Goal: Task Accomplishment & Management: Complete application form

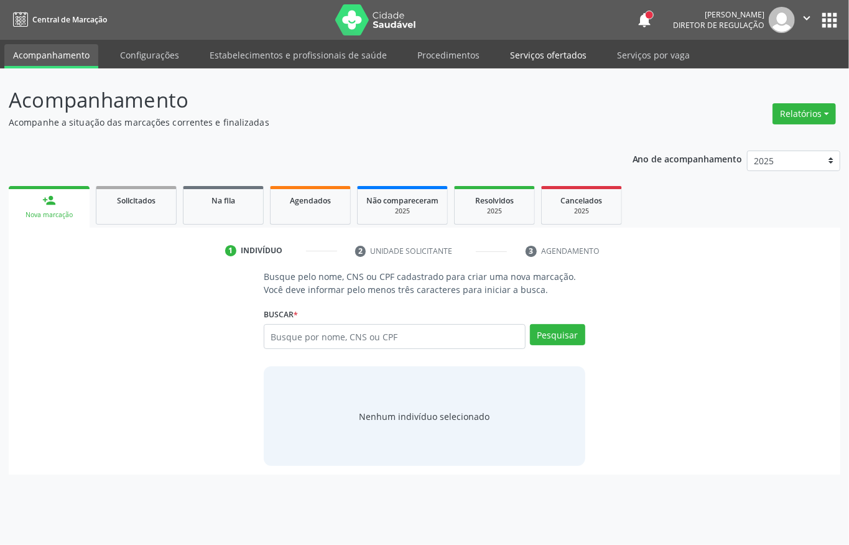
click at [540, 58] on link "Serviços ofertados" at bounding box center [548, 55] width 94 height 22
select select "8"
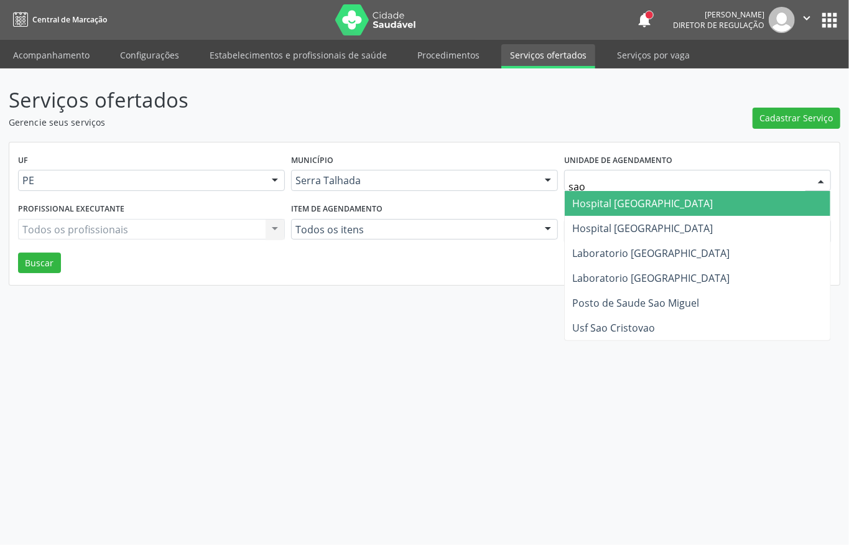
type input "sao f"
click at [650, 199] on span "Hospital [GEOGRAPHIC_DATA]" at bounding box center [642, 203] width 141 height 14
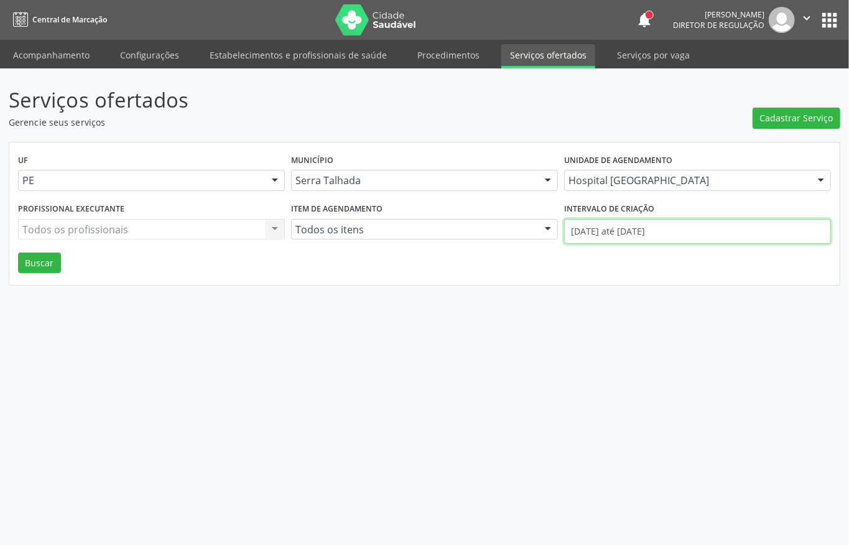
click at [647, 220] on input "01/09/2025 até 24/09/2025" at bounding box center [697, 231] width 267 height 25
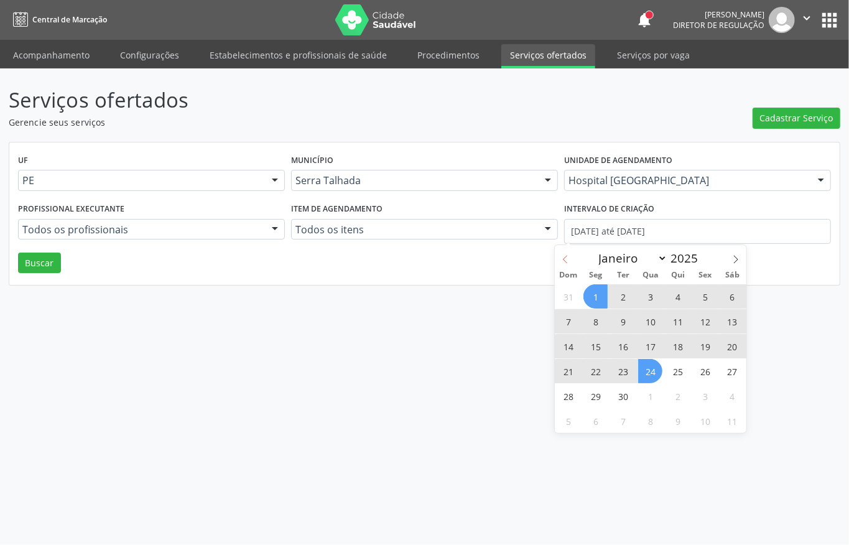
click at [568, 259] on icon at bounding box center [565, 259] width 9 height 9
select select "6"
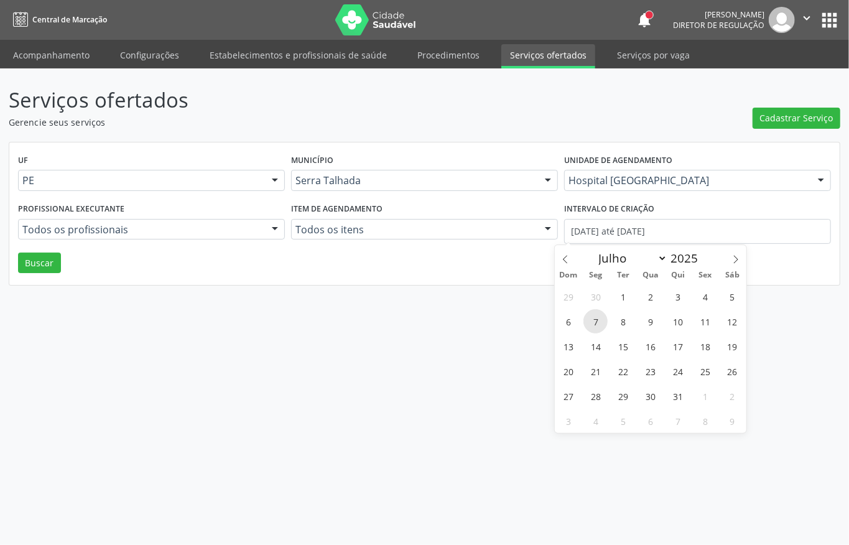
click at [593, 316] on span "7" at bounding box center [595, 321] width 24 height 24
type input "07/07/2025"
click at [732, 260] on icon at bounding box center [735, 259] width 9 height 9
select select "8"
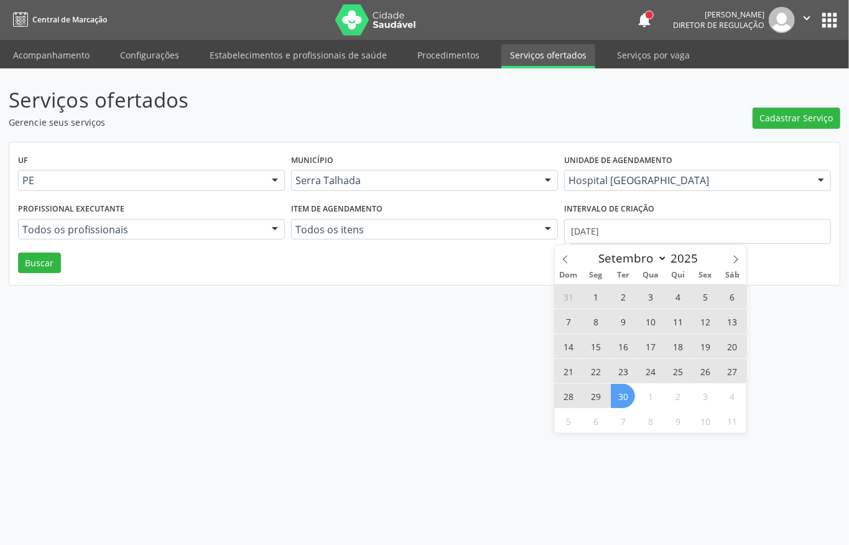
click at [630, 391] on span "30" at bounding box center [623, 396] width 24 height 24
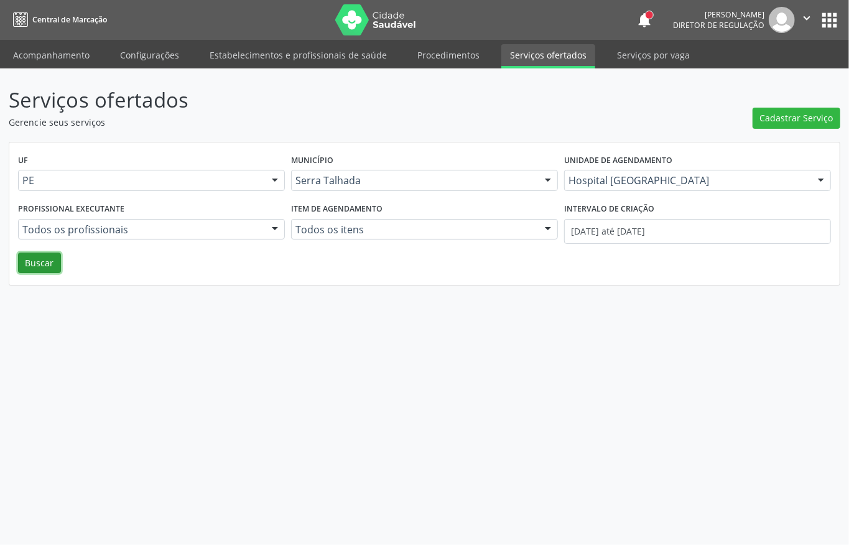
click at [48, 267] on button "Buscar" at bounding box center [39, 262] width 43 height 21
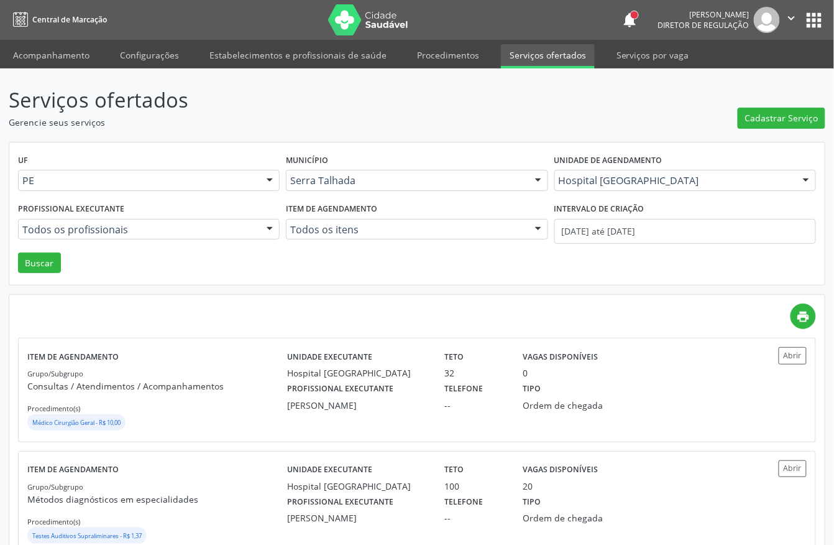
scroll to position [83, 0]
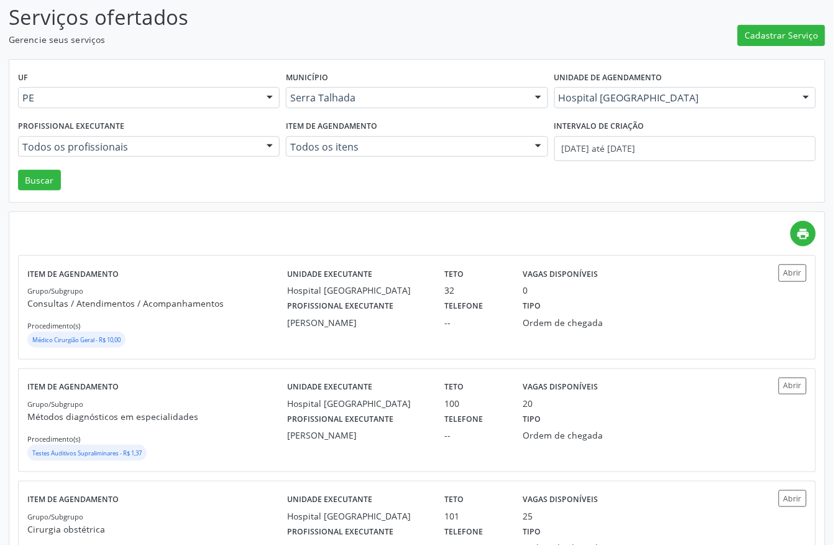
click at [201, 334] on div "Médico Cirurgião Geral - R$ 10,00" at bounding box center [157, 340] width 260 height 19
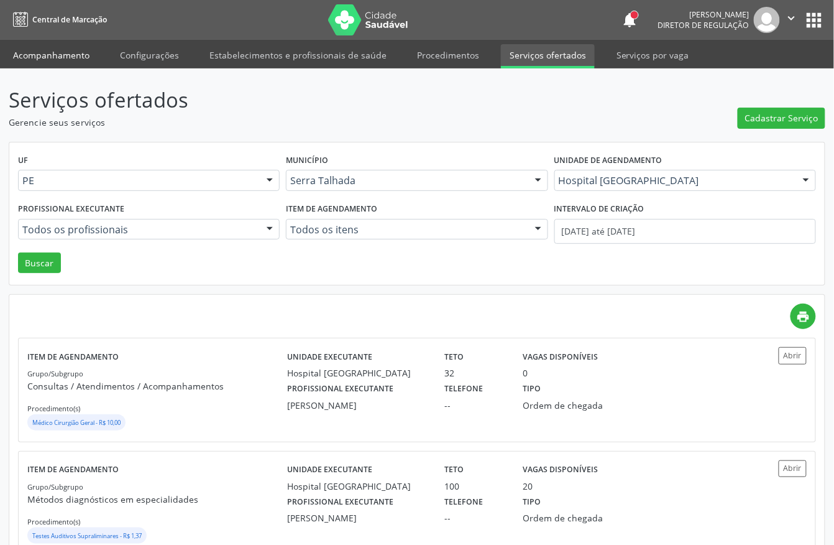
click at [80, 61] on link "Acompanhamento" at bounding box center [51, 55] width 94 height 22
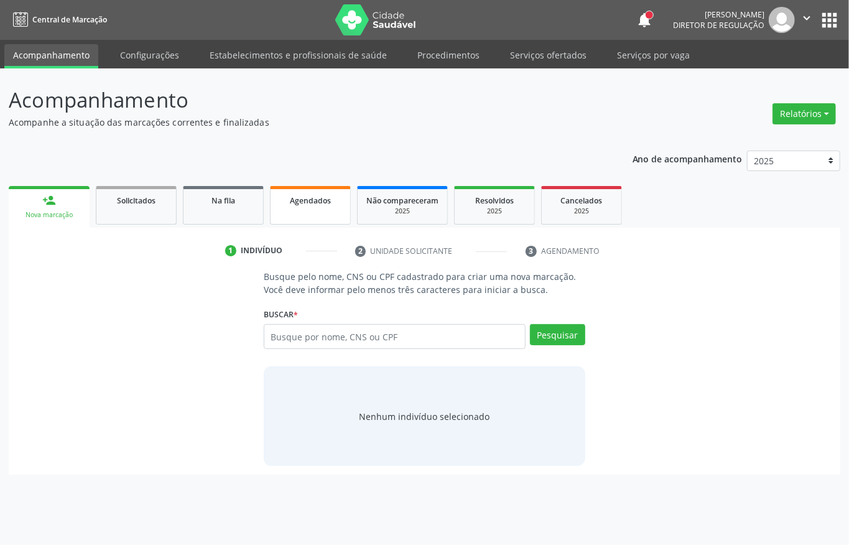
click at [328, 210] on link "Agendados" at bounding box center [310, 205] width 81 height 39
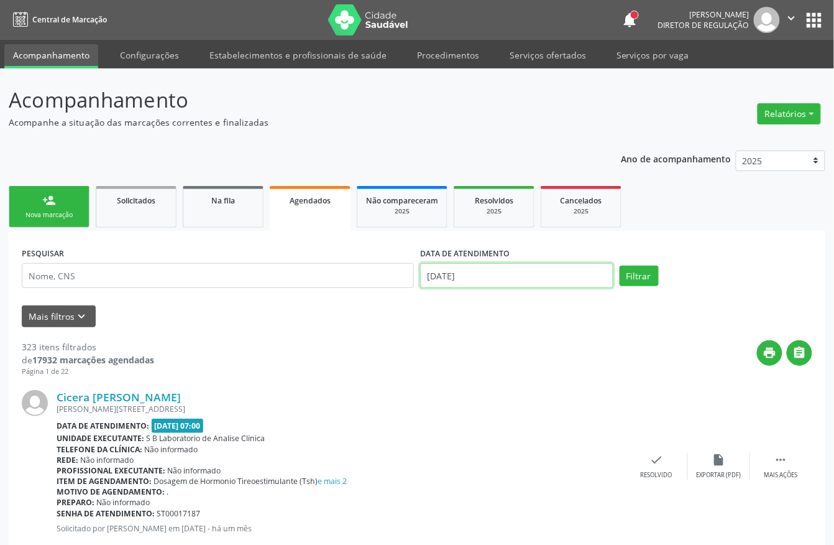
click at [492, 272] on input "24/09/2025" at bounding box center [516, 275] width 193 height 25
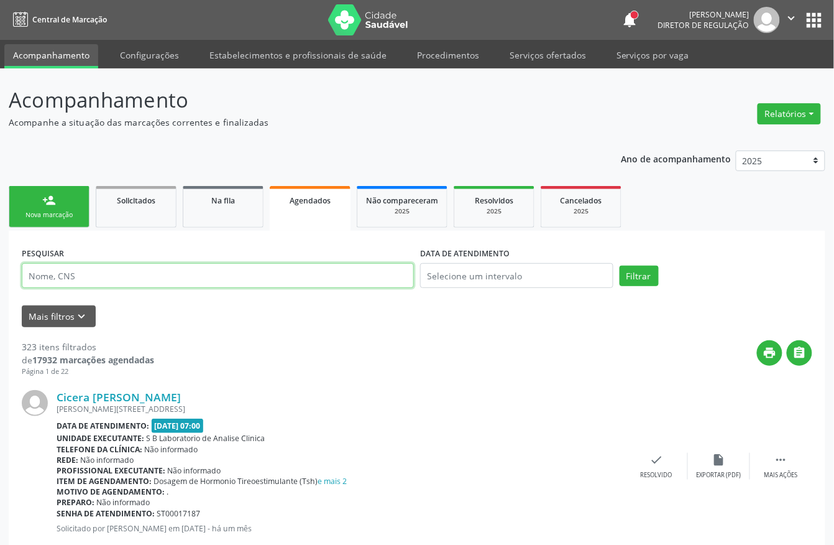
click at [317, 277] on input "text" at bounding box center [218, 275] width 392 height 25
type input "sintia roberta freire"
click at [620, 265] on button "Filtrar" at bounding box center [639, 275] width 39 height 21
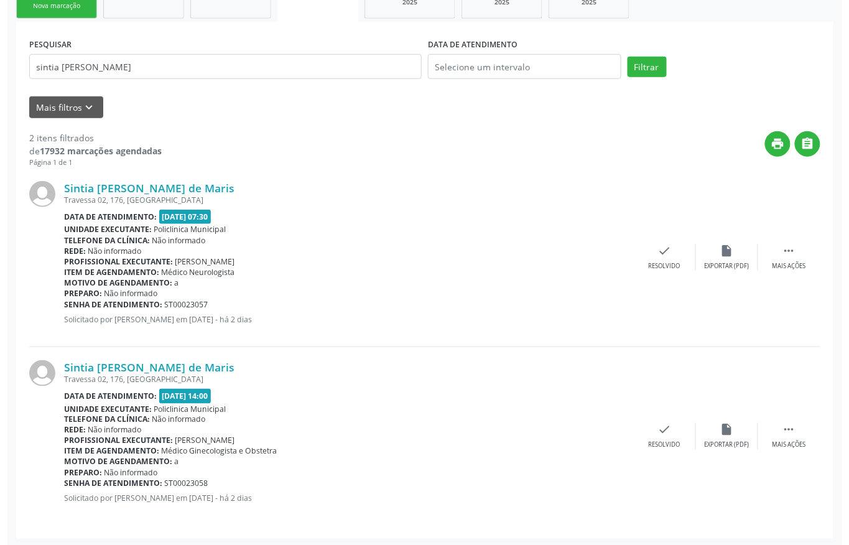
scroll to position [212, 0]
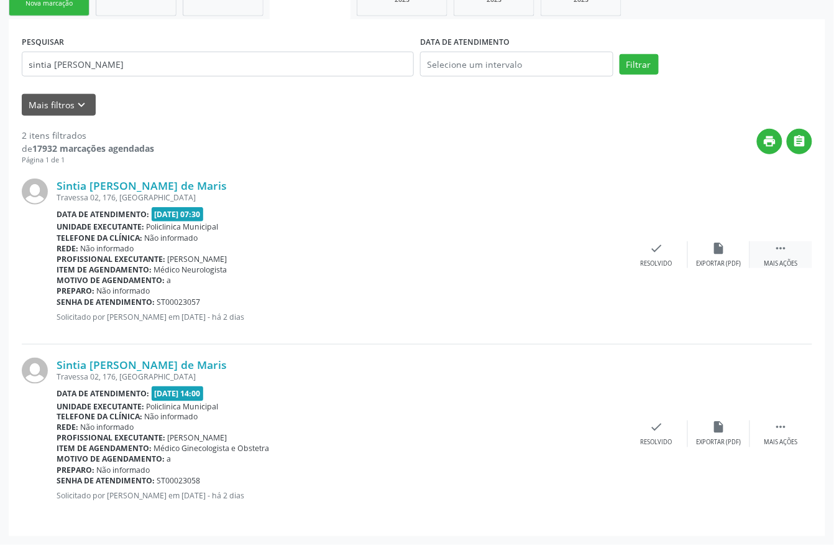
click at [766, 255] on div " Mais ações" at bounding box center [781, 254] width 62 height 27
click at [597, 261] on div "Cancelar" at bounding box center [594, 263] width 29 height 9
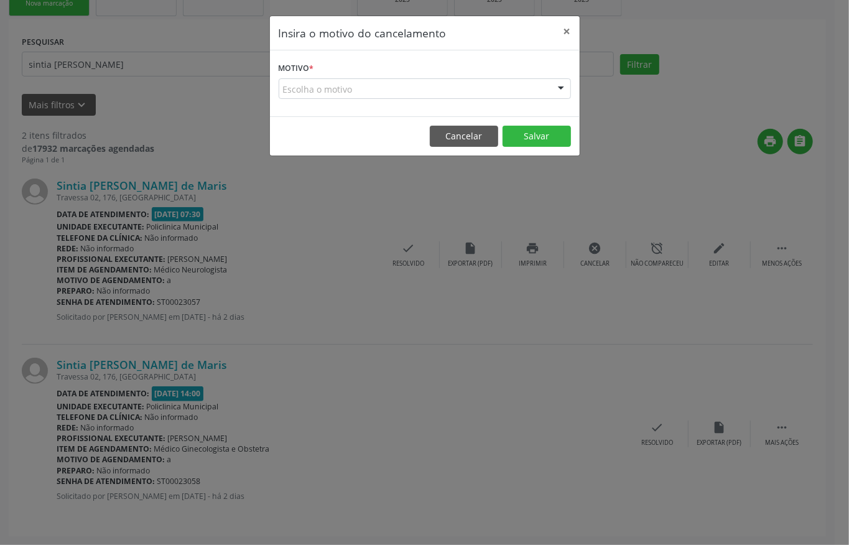
click at [521, 83] on div "Escolha o motivo" at bounding box center [425, 88] width 292 height 21
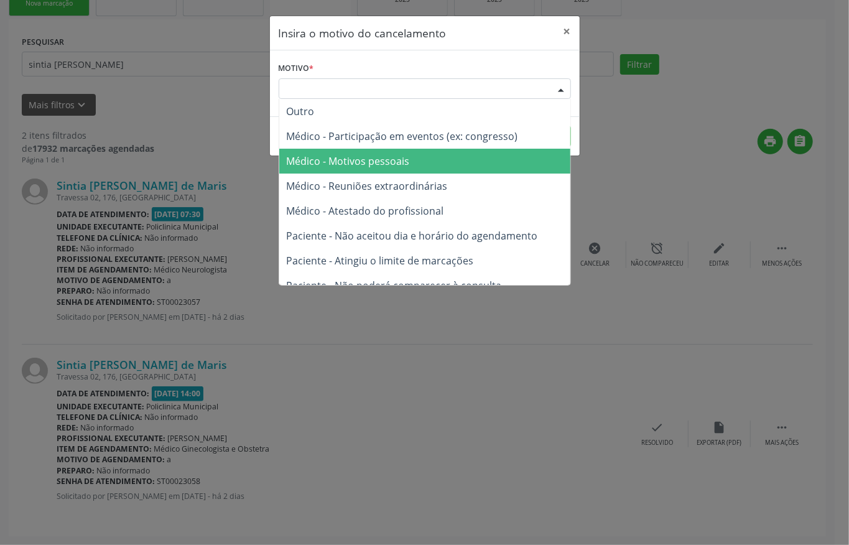
click at [491, 165] on span "Médico - Motivos pessoais" at bounding box center [424, 161] width 291 height 25
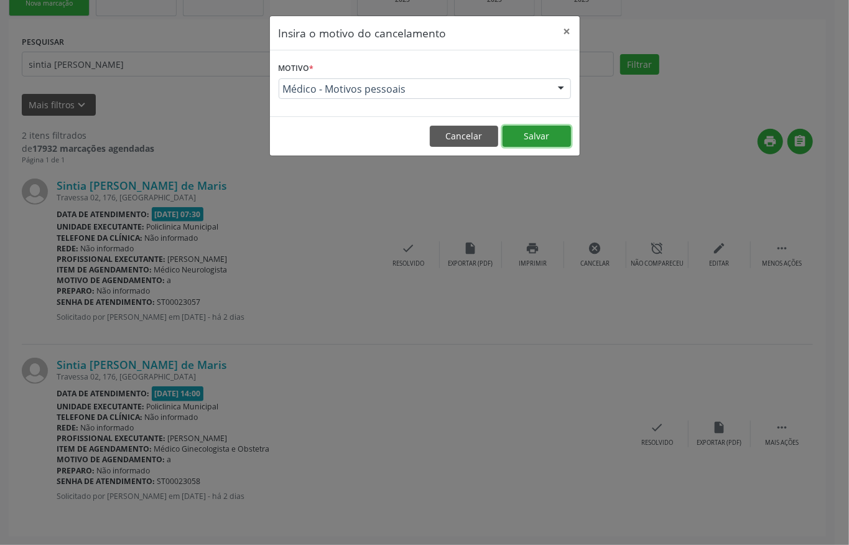
click at [538, 142] on button "Salvar" at bounding box center [536, 136] width 68 height 21
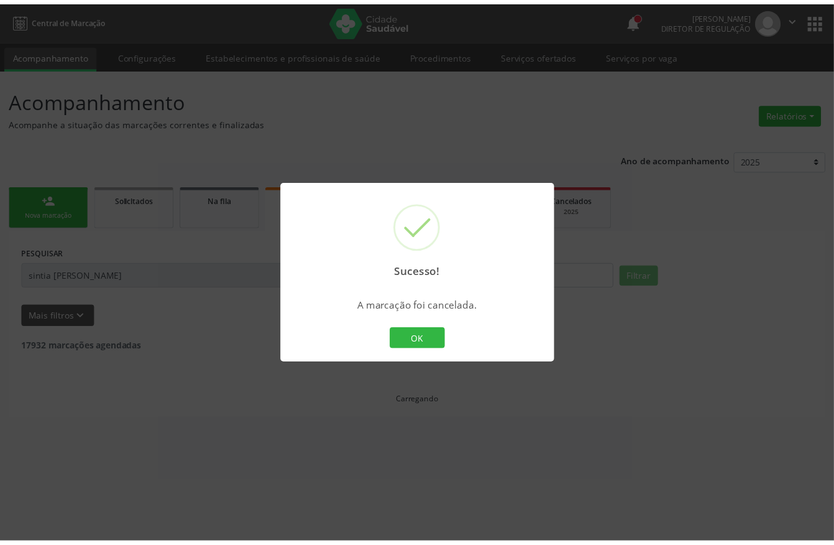
scroll to position [0, 0]
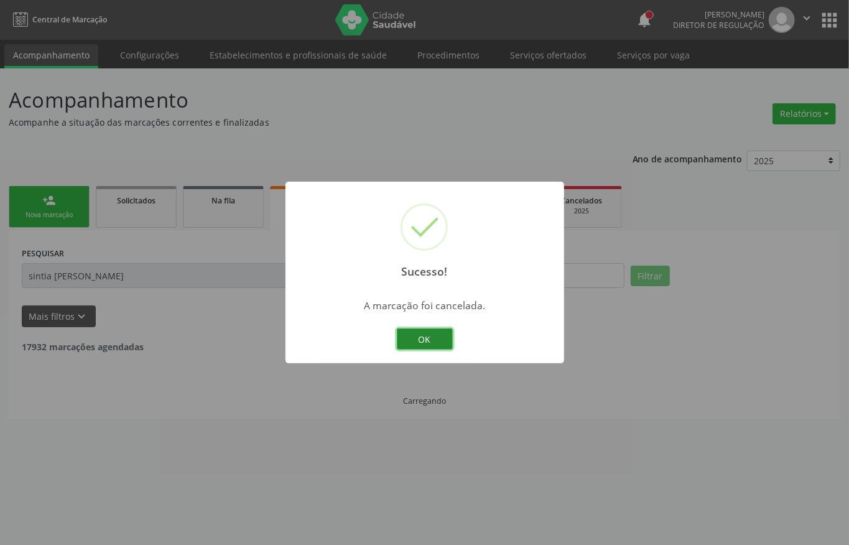
click at [423, 339] on button "OK" at bounding box center [425, 338] width 56 height 21
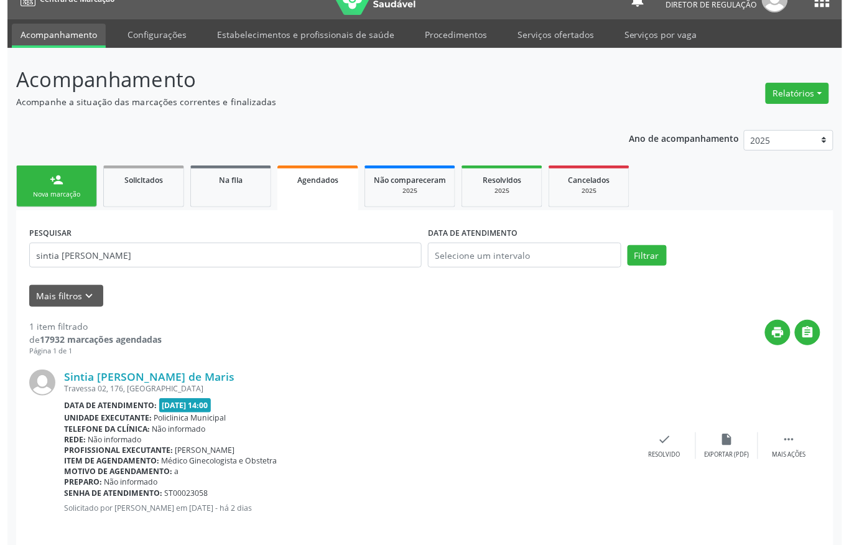
scroll to position [32, 0]
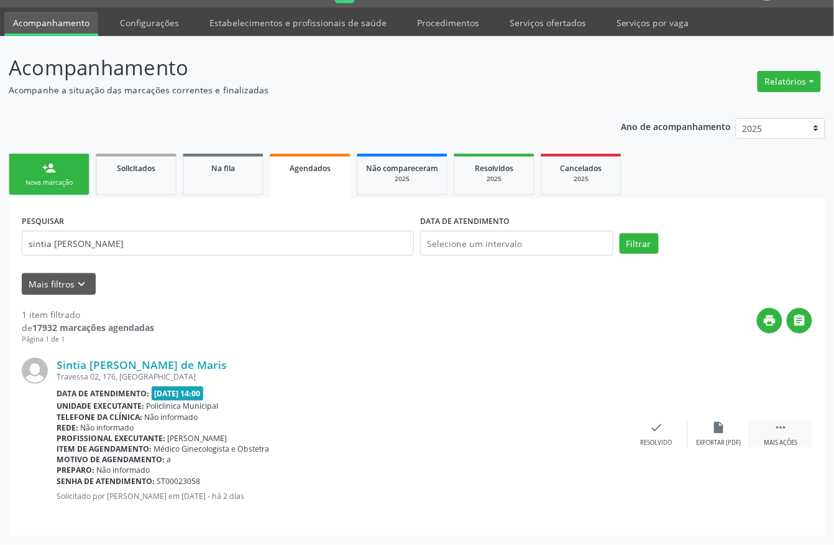
click at [779, 438] on div "Mais ações" at bounding box center [782, 442] width 34 height 9
click at [599, 433] on icon "cancel" at bounding box center [595, 427] width 14 height 14
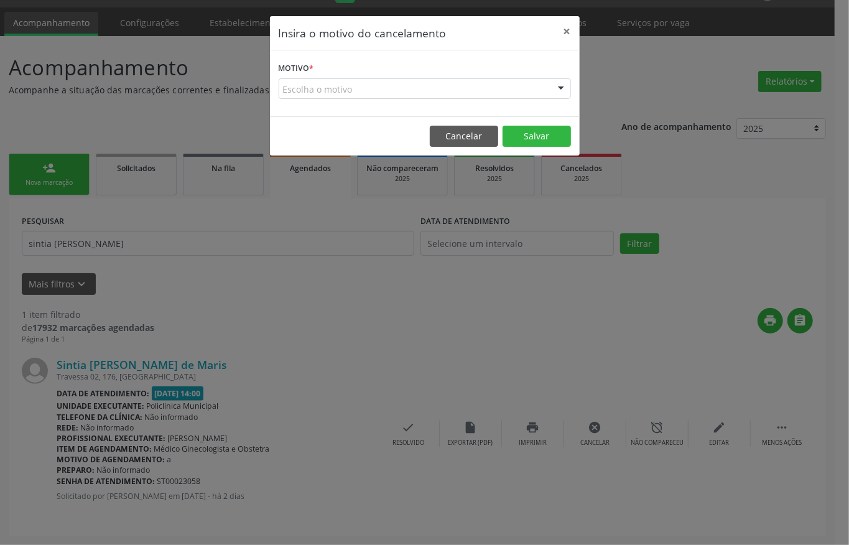
click at [489, 88] on div "Escolha o motivo" at bounding box center [425, 88] width 292 height 21
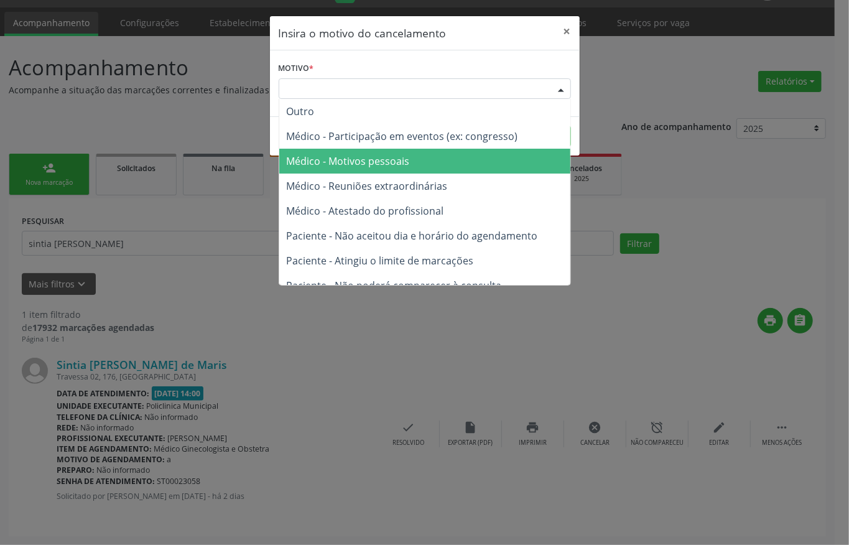
click at [468, 155] on span "Médico - Motivos pessoais" at bounding box center [424, 161] width 291 height 25
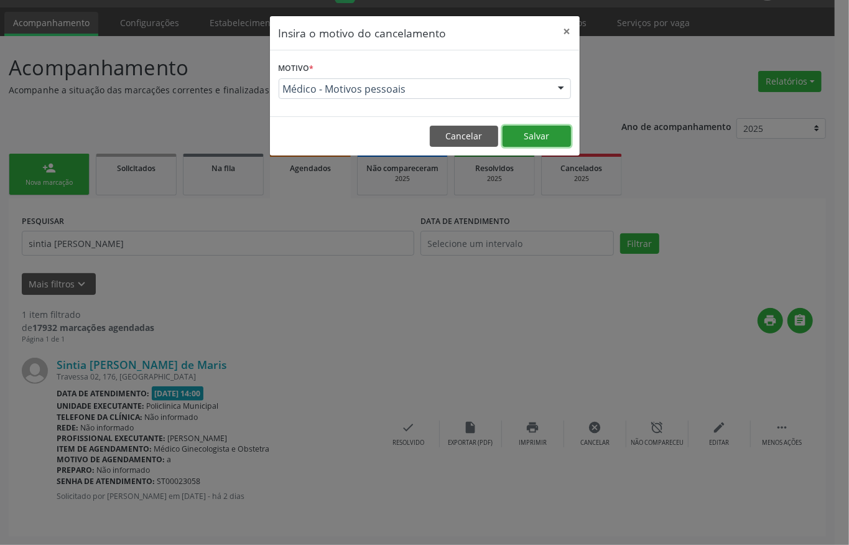
click at [528, 140] on button "Salvar" at bounding box center [536, 136] width 68 height 21
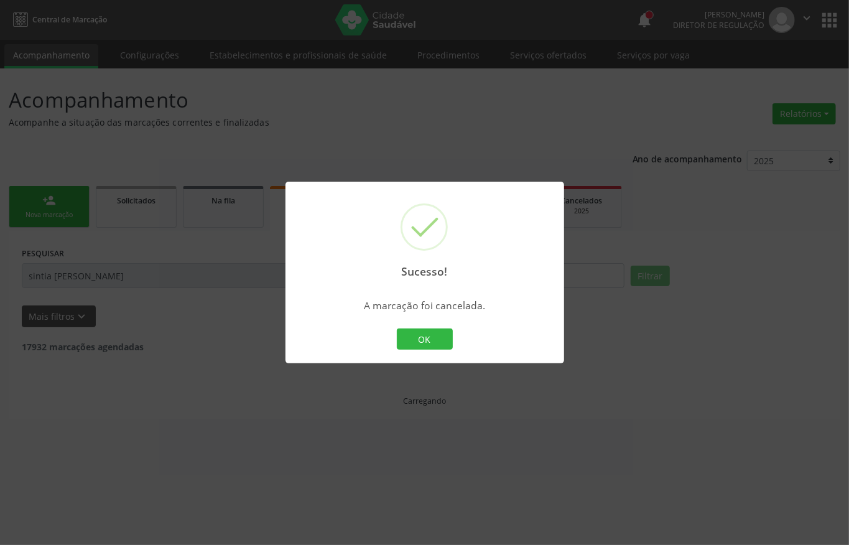
scroll to position [0, 0]
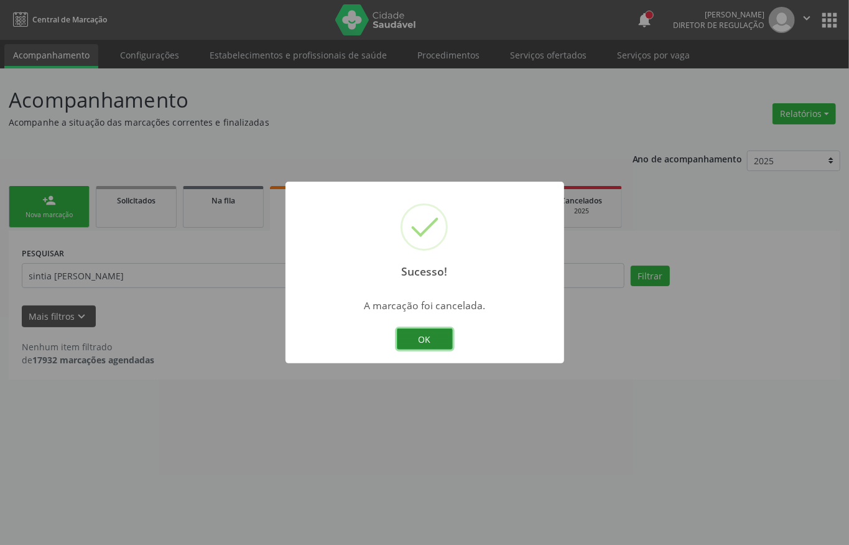
click at [426, 333] on button "OK" at bounding box center [425, 338] width 56 height 21
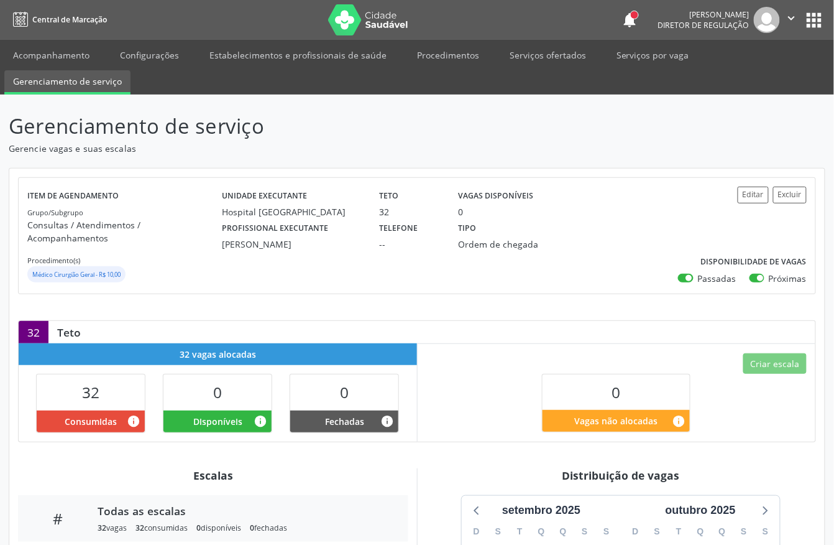
click at [755, 205] on div "Editar Excluir Disponibilidade de vagas Passadas Próximas" at bounding box center [742, 236] width 130 height 98
click at [755, 195] on button "Editar" at bounding box center [753, 195] width 31 height 17
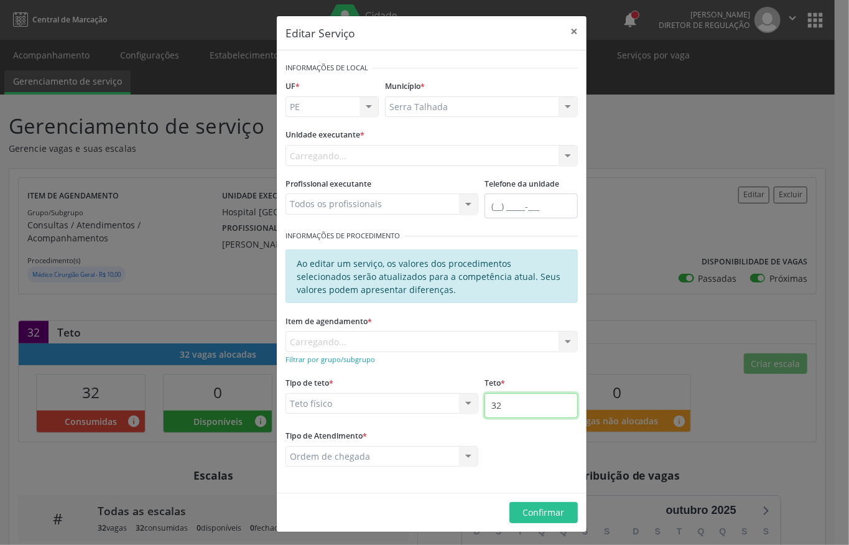
click at [527, 410] on input "32" at bounding box center [530, 405] width 93 height 25
type input "35"
click at [541, 512] on span "Confirmar" at bounding box center [544, 512] width 42 height 12
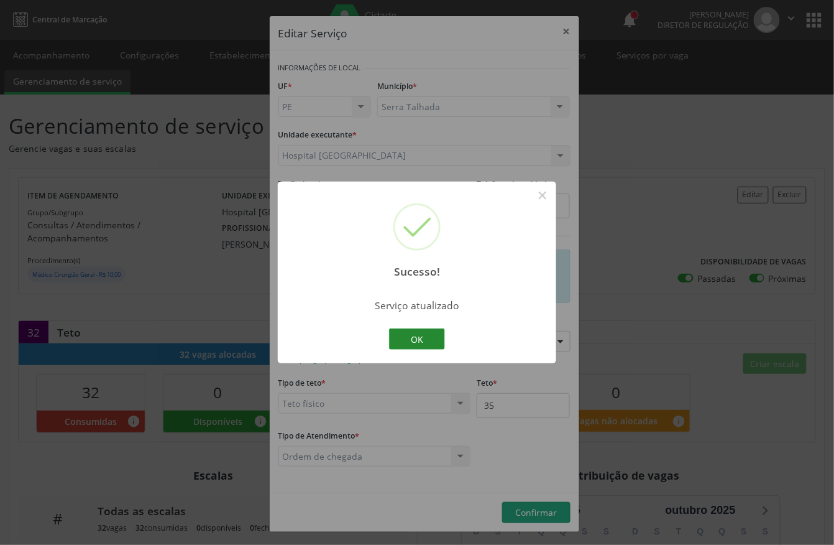
click at [414, 336] on button "OK" at bounding box center [417, 338] width 56 height 21
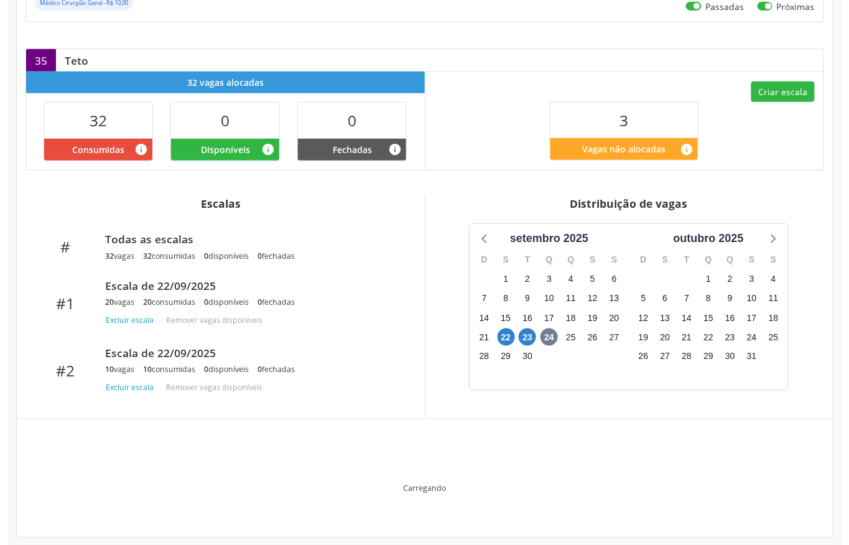
scroll to position [208, 0]
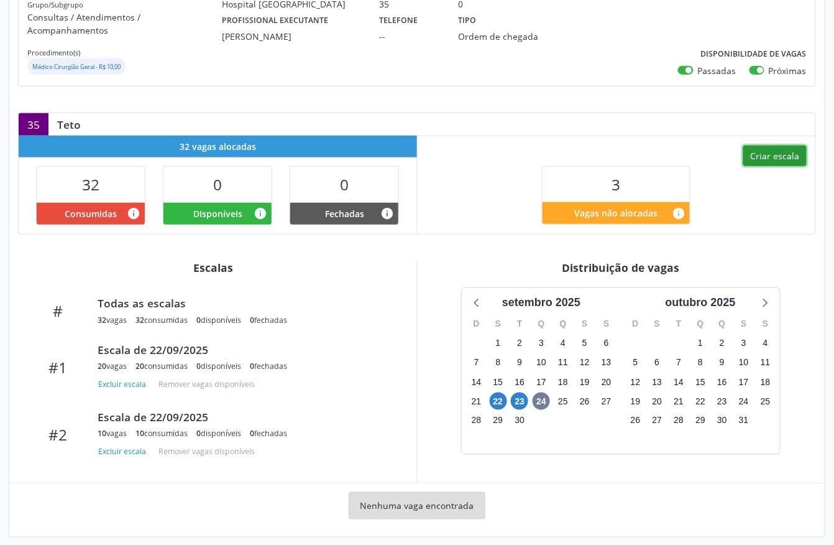
click at [776, 148] on button "Criar escala" at bounding box center [775, 155] width 63 height 21
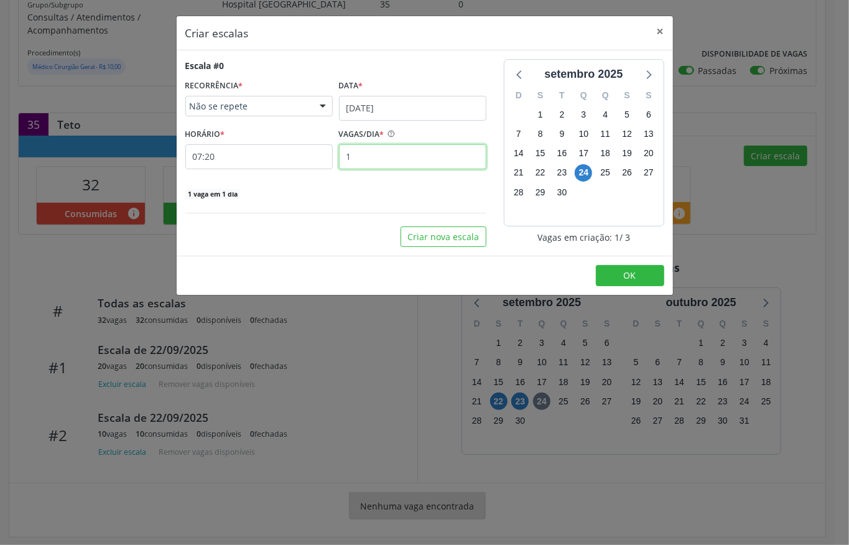
click at [366, 157] on input "1" at bounding box center [412, 156] width 147 height 25
type input "3"
click at [279, 163] on input "07:20" at bounding box center [258, 156] width 147 height 25
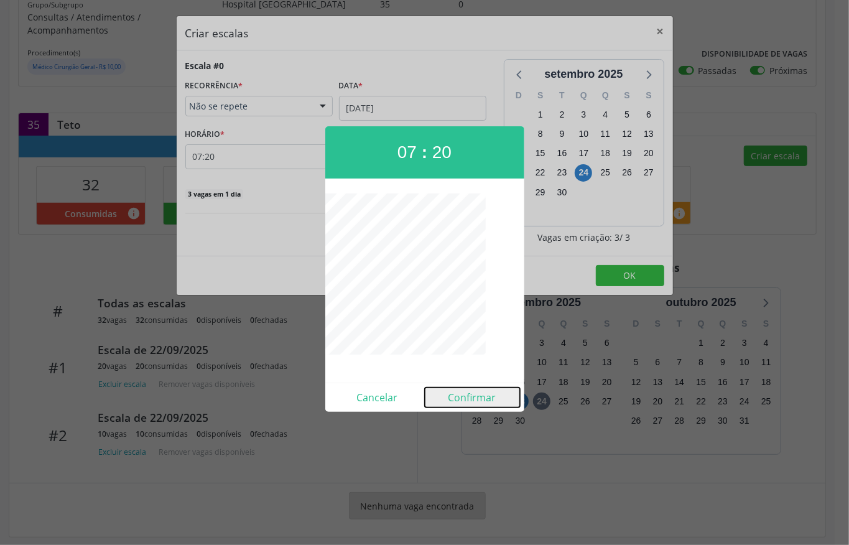
click at [463, 389] on button "Confirmar" at bounding box center [472, 397] width 95 height 20
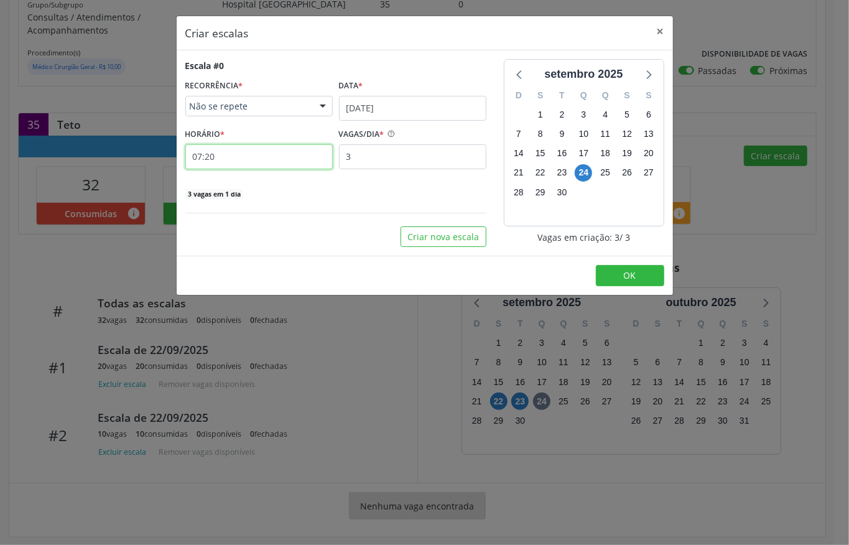
click at [269, 152] on input "07:20" at bounding box center [258, 156] width 147 height 25
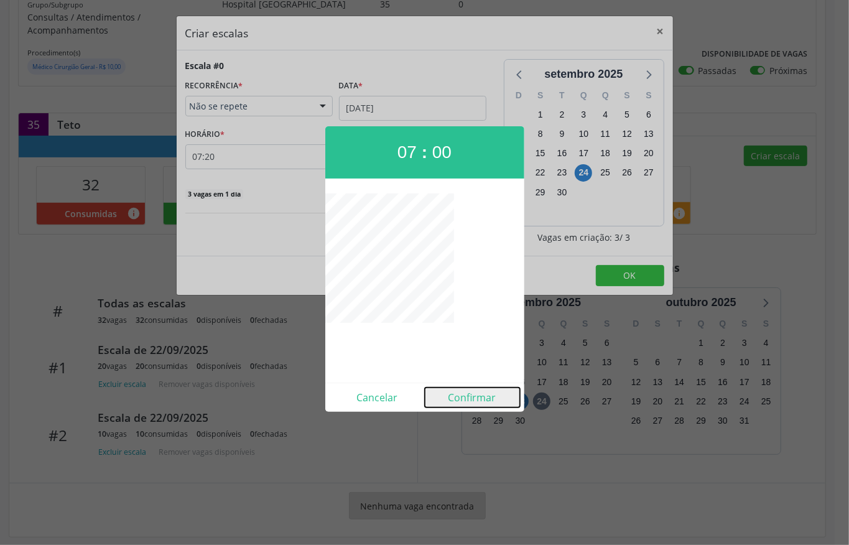
click at [476, 391] on button "Confirmar" at bounding box center [472, 397] width 95 height 20
type input "07:00"
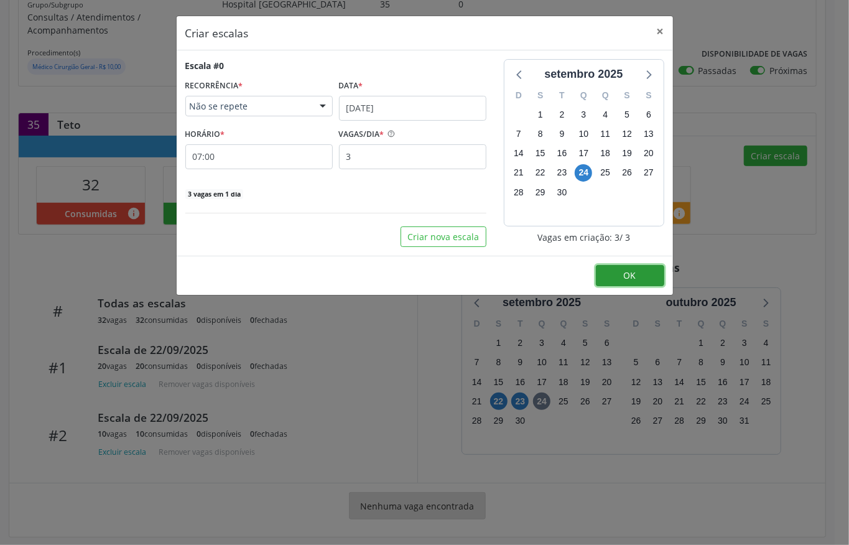
click at [620, 281] on button "OK" at bounding box center [630, 275] width 68 height 21
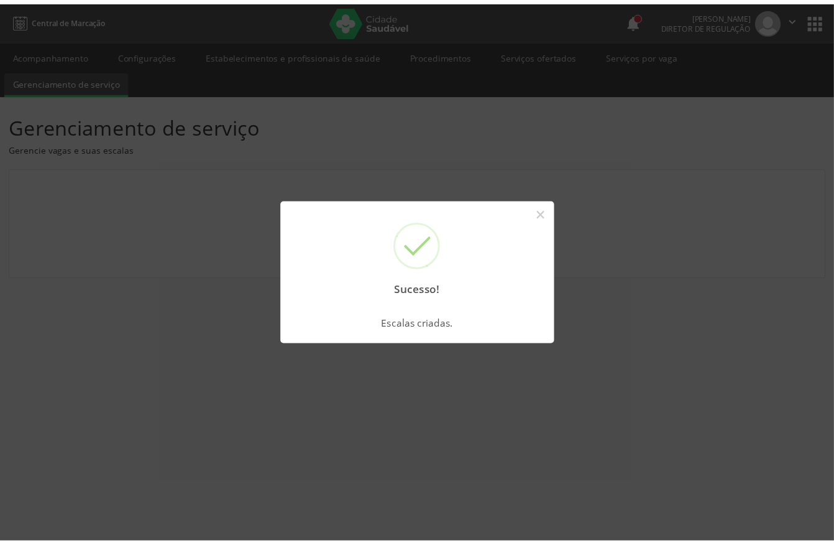
scroll to position [0, 0]
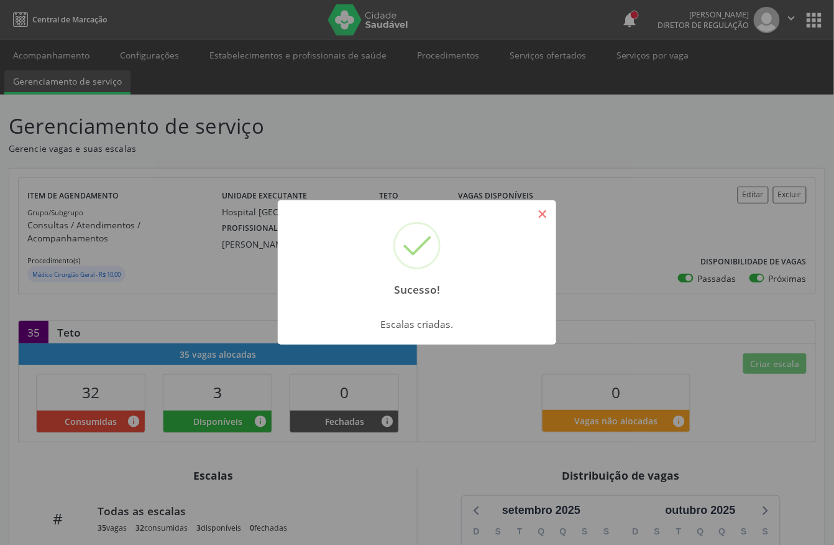
click at [540, 216] on button "×" at bounding box center [542, 213] width 21 height 21
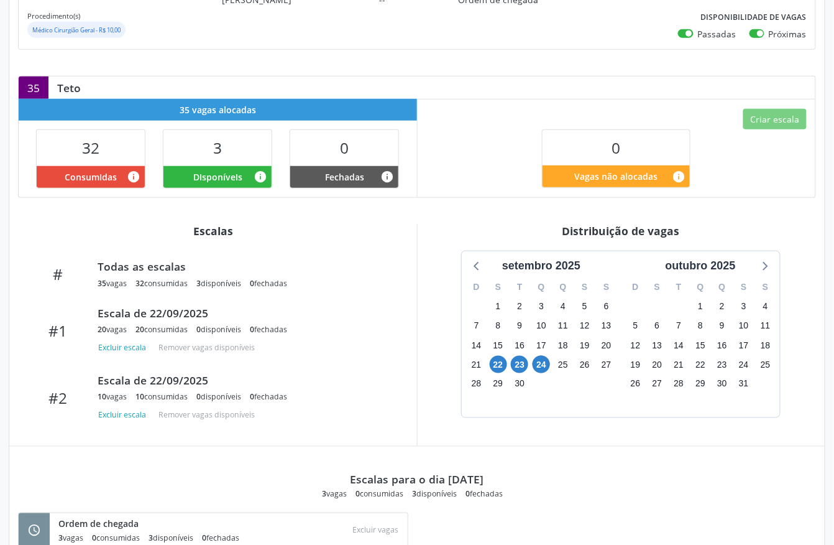
scroll to position [249, 0]
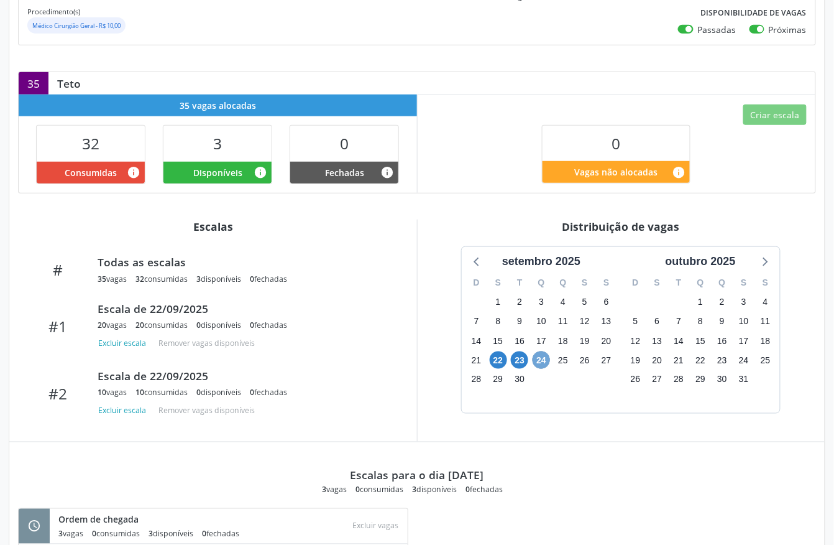
click at [538, 351] on span "24" at bounding box center [541, 359] width 17 height 17
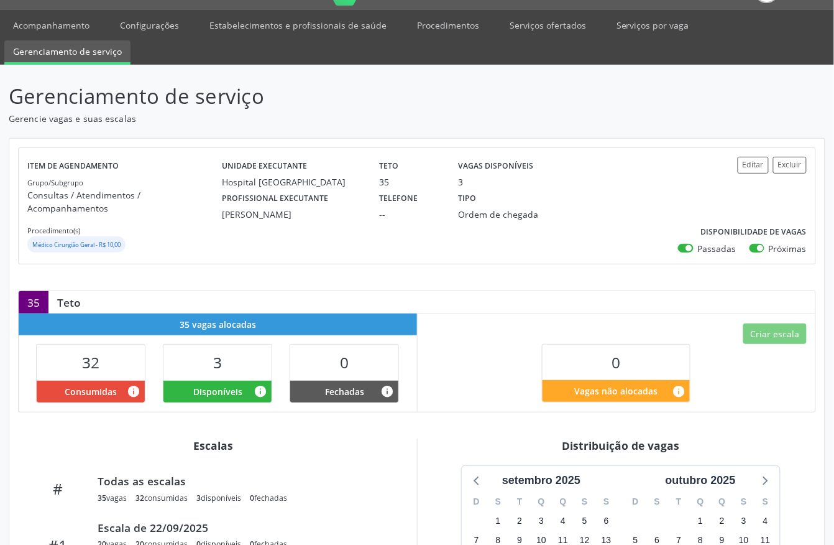
scroll to position [0, 0]
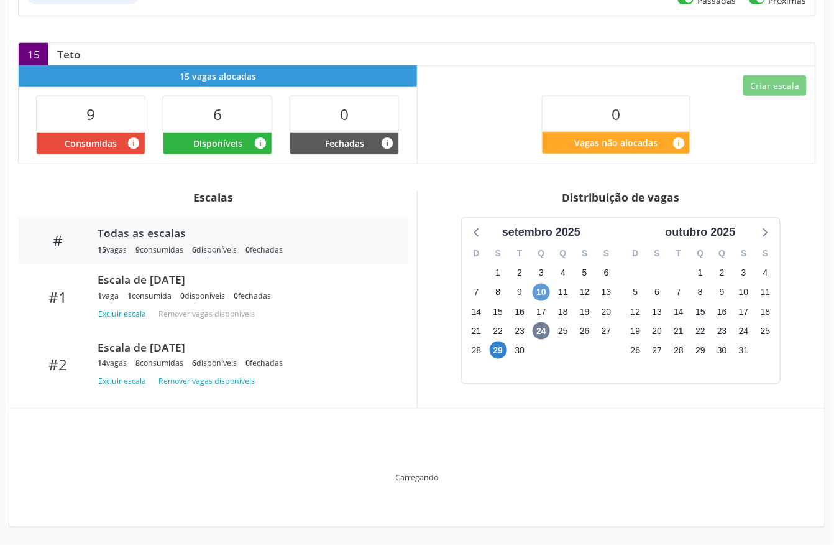
scroll to position [204, 0]
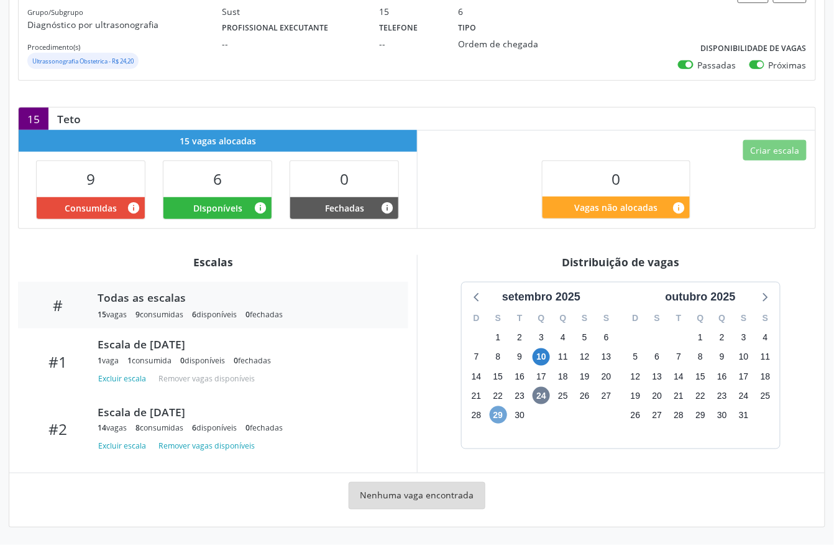
click at [498, 417] on span "29" at bounding box center [498, 414] width 17 height 17
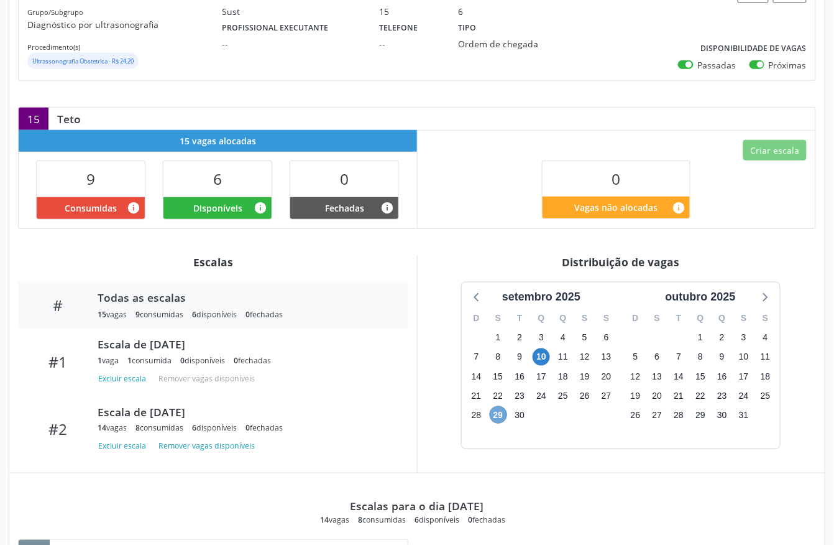
scroll to position [0, 0]
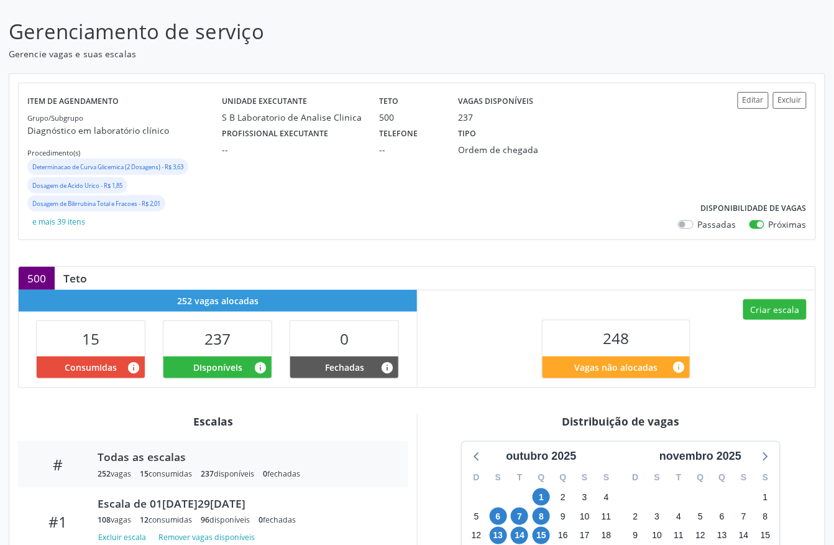
scroll to position [262, 0]
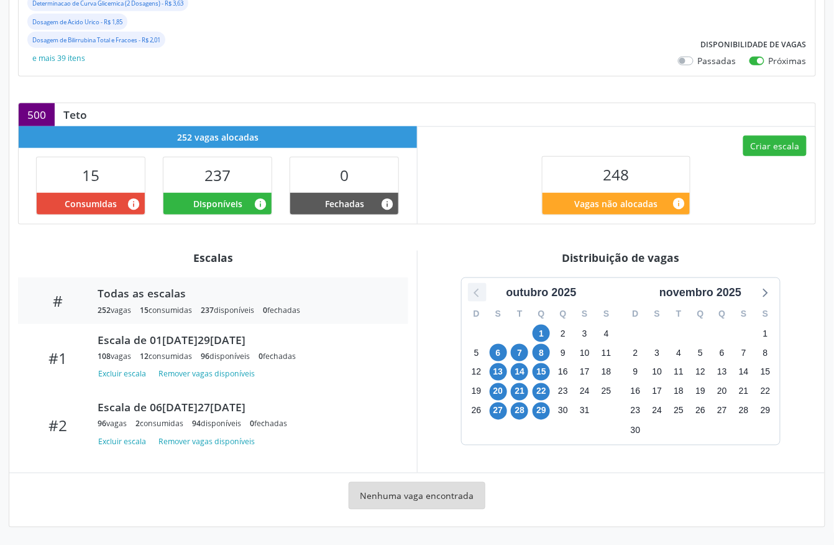
click at [477, 291] on icon at bounding box center [477, 292] width 16 height 16
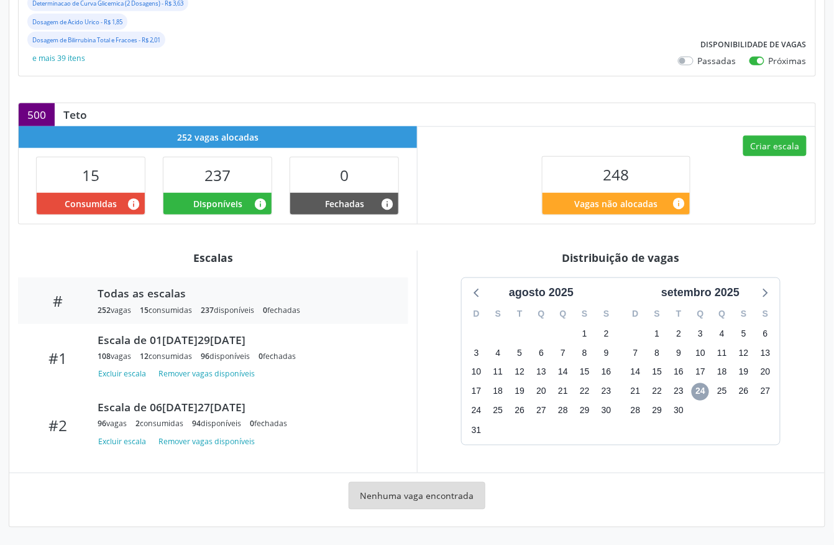
click at [703, 390] on span "24" at bounding box center [700, 391] width 17 height 17
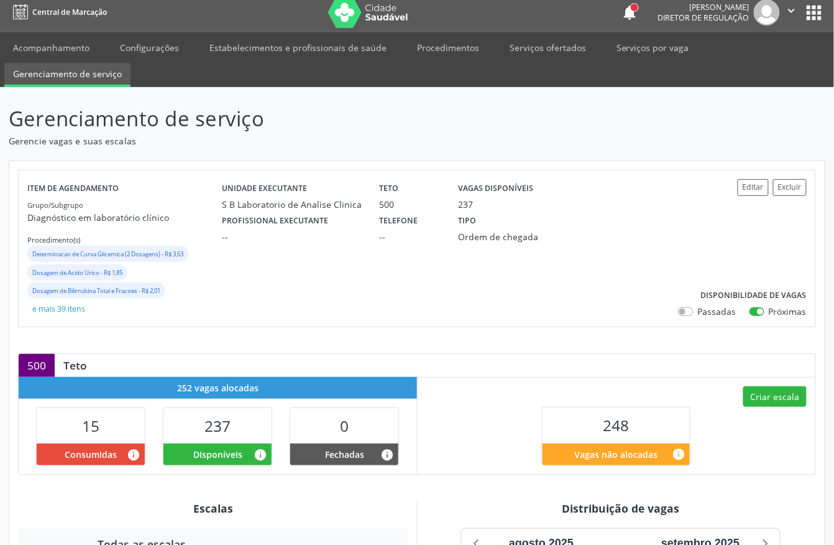
scroll to position [0, 0]
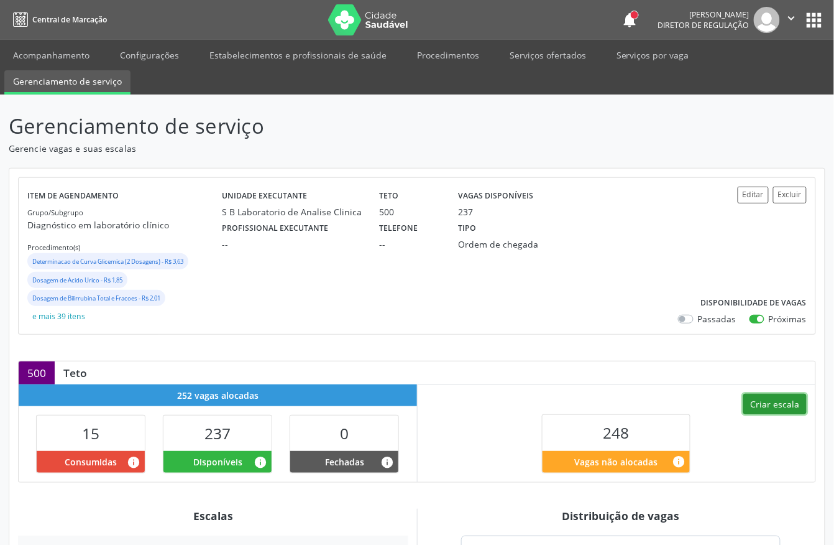
click at [767, 399] on button "Criar escala" at bounding box center [775, 404] width 63 height 21
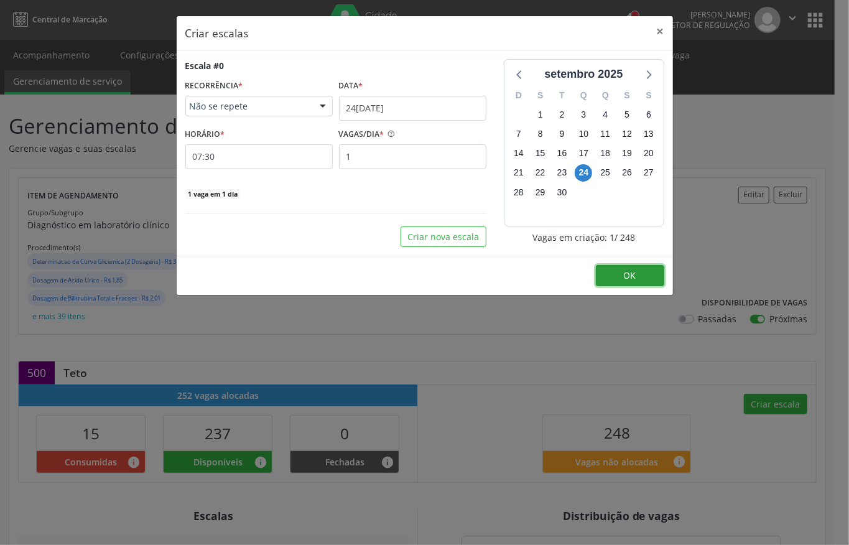
click at [612, 274] on button "OK" at bounding box center [630, 275] width 68 height 21
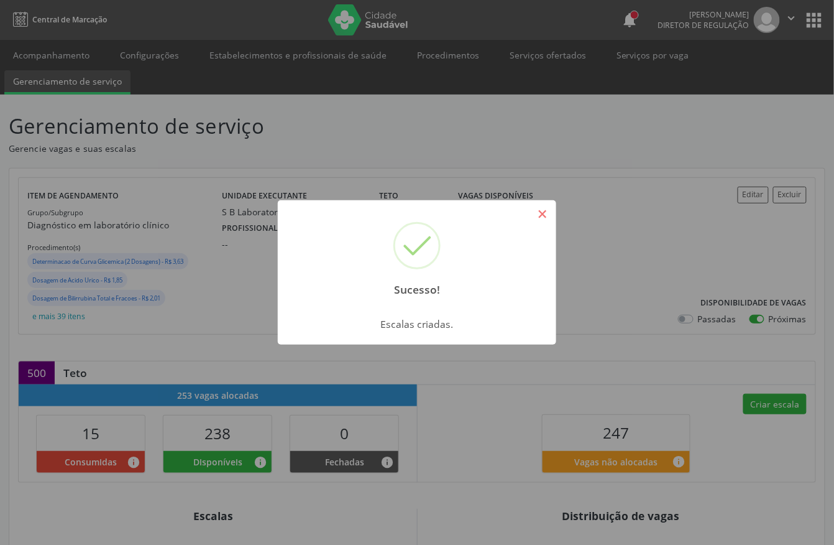
click at [547, 217] on button "×" at bounding box center [542, 213] width 21 height 21
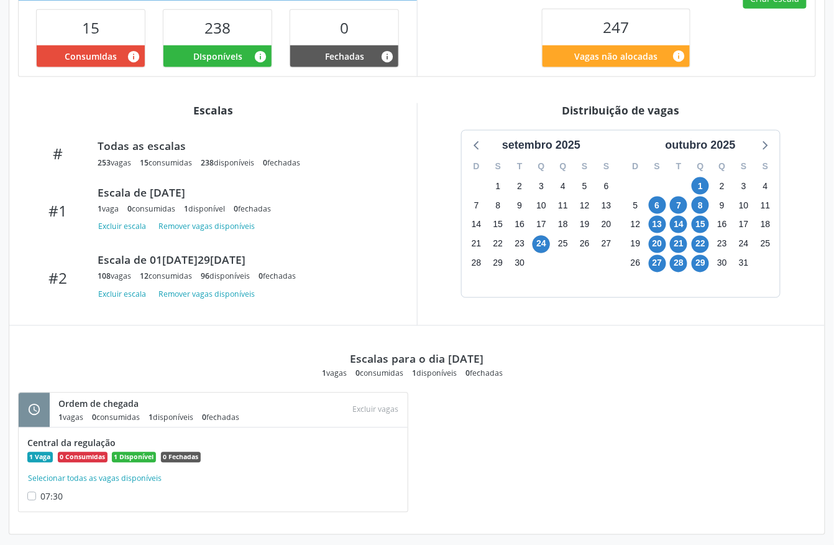
scroll to position [416, 0]
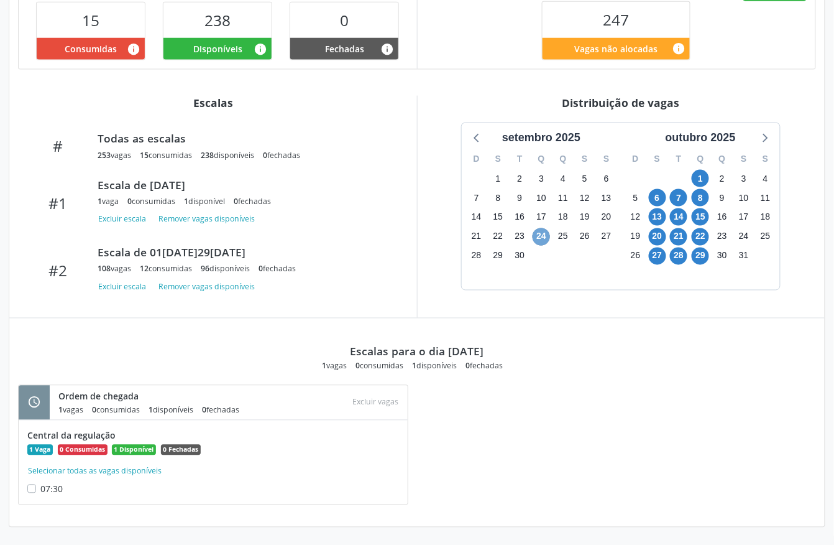
click at [541, 236] on span "24" at bounding box center [541, 236] width 17 height 17
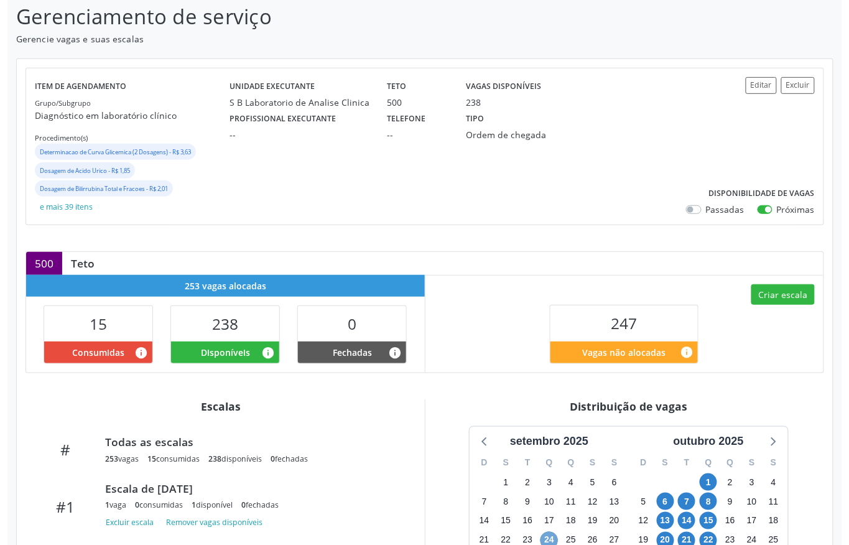
scroll to position [85, 0]
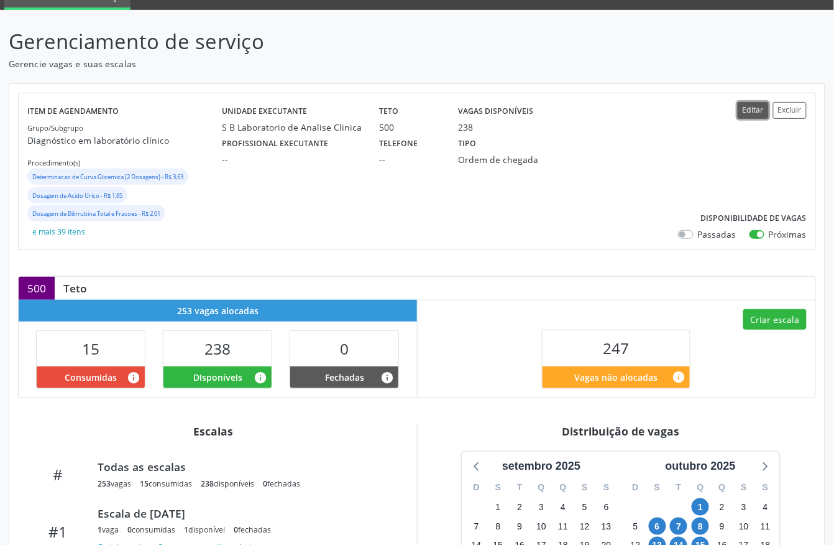
click at [756, 114] on button "Editar" at bounding box center [753, 110] width 31 height 17
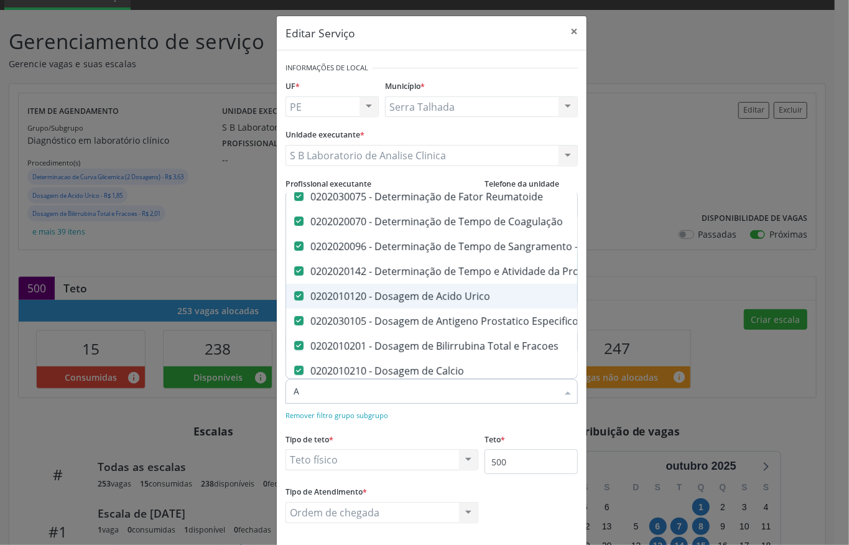
scroll to position [132, 0]
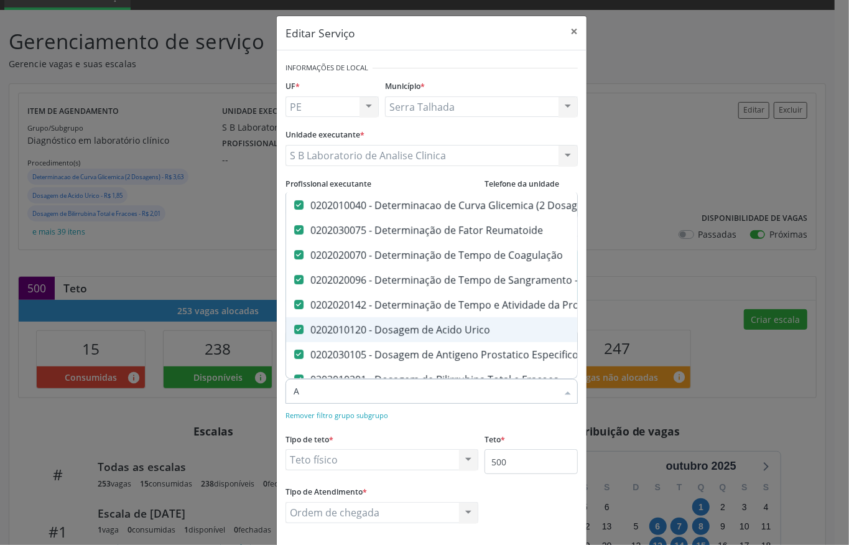
type input "AN"
checkbox Serico "false"
checkbox Gt\) "false"
checkbox Glicose "false"
checkbox Hcg\) "false"
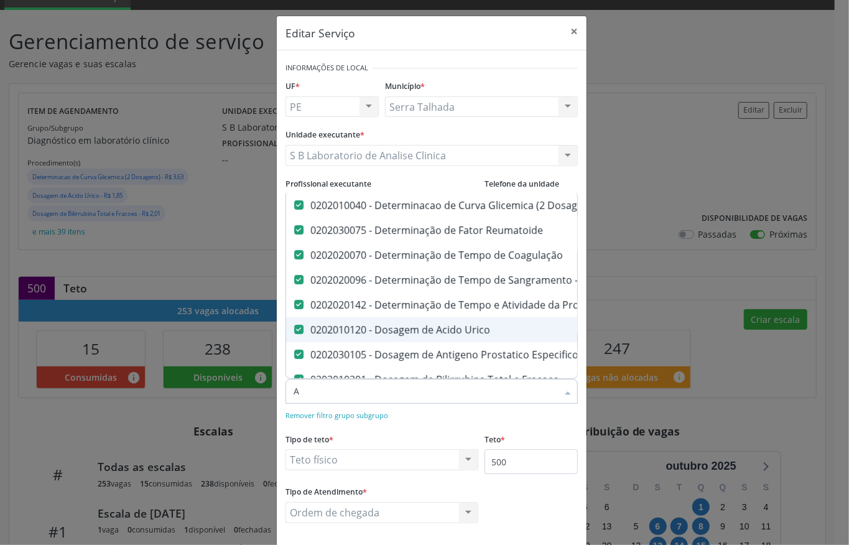
checkbox Glicosilada "false"
checkbox \(Tsh\) "false"
checkbox Reativa "false"
checkbox \(T4\) "false"
checkbox Livre\) "false"
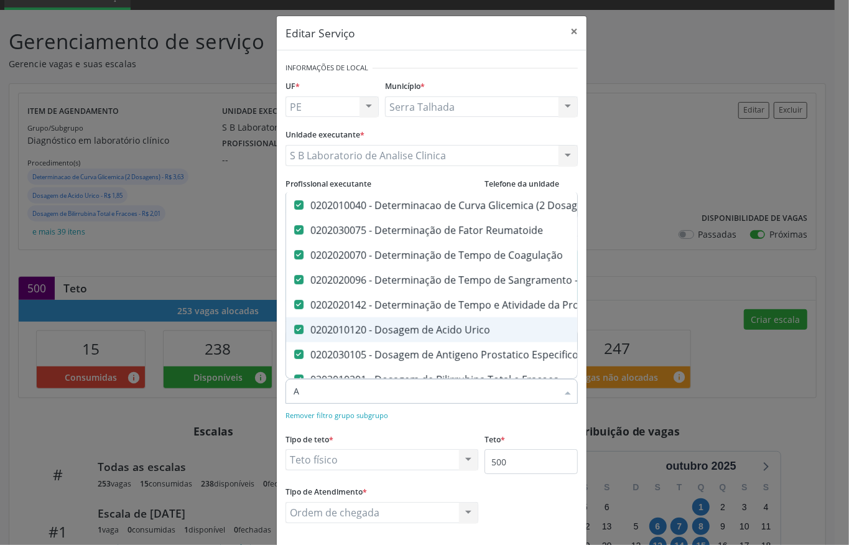
checkbox \(Tgo\) "false"
checkbox \(Tgp\) "false"
checkbox Triglicerideos "false"
checkbox \(T3\) "false"
checkbox Ureia "false"
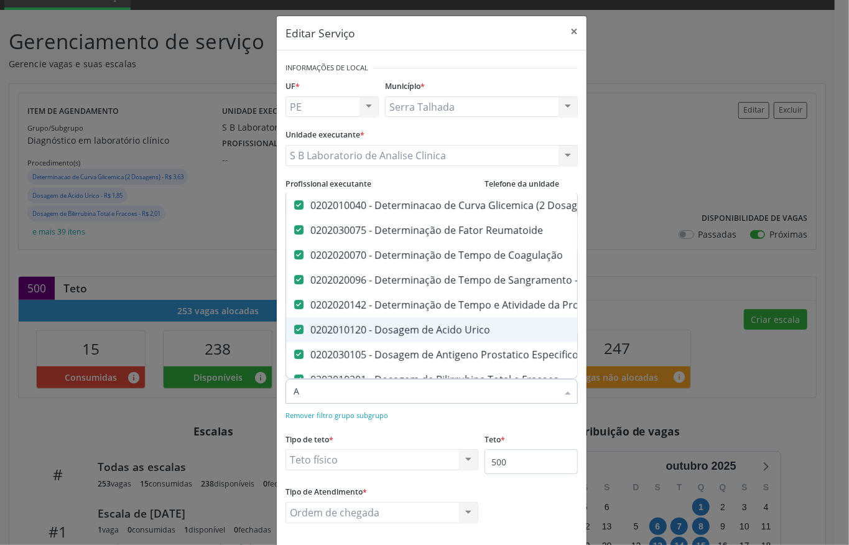
checkbox Hemoglobina "false"
checkbox Completo "false"
checkbox Anticitomegalovirus "false"
checkbox Antitoxoplasma "false"
checkbox Rubeola "false"
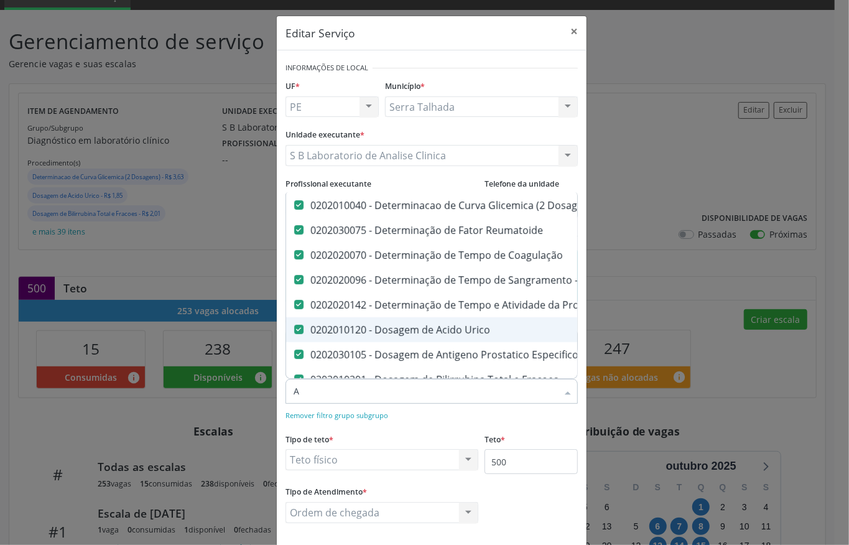
checkbox Anticitomegalovirus "false"
checkbox Antitoxoplasma "false"
checkbox Rubeola "false"
checkbox Fraco\) "false"
checkbox Parasitas "false"
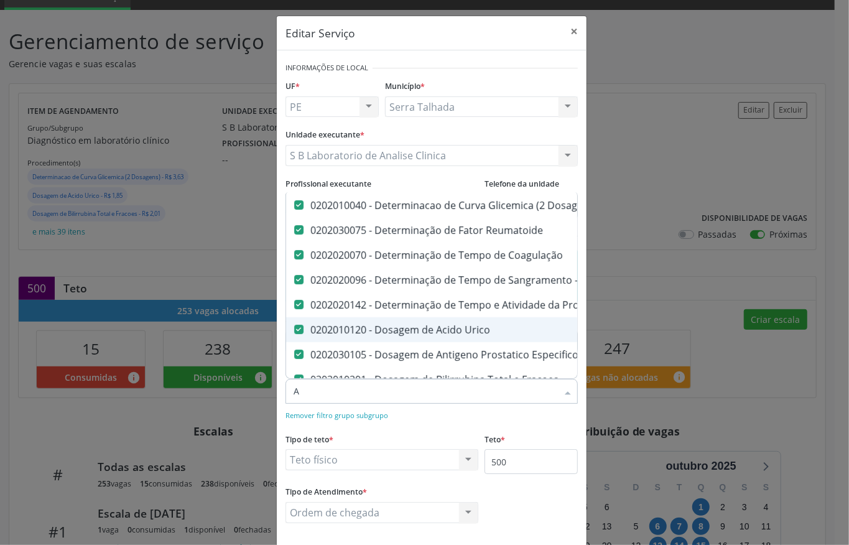
checkbox \(Tia\) "false"
type input "ANT"
checkbox Rubeola "false"
checkbox Anticitomegalovirus "false"
checkbox Antitoxoplasma "false"
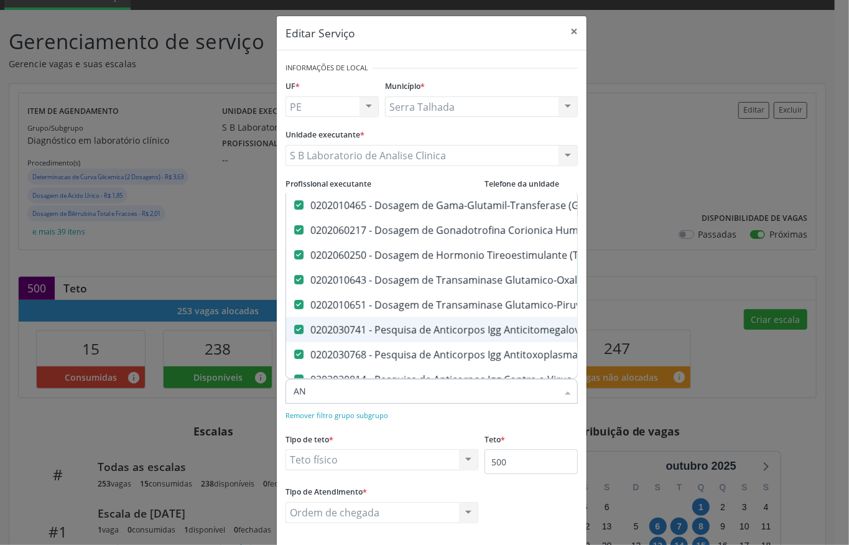
checkbox Rubeola "false"
checkbox \(Tia\) "false"
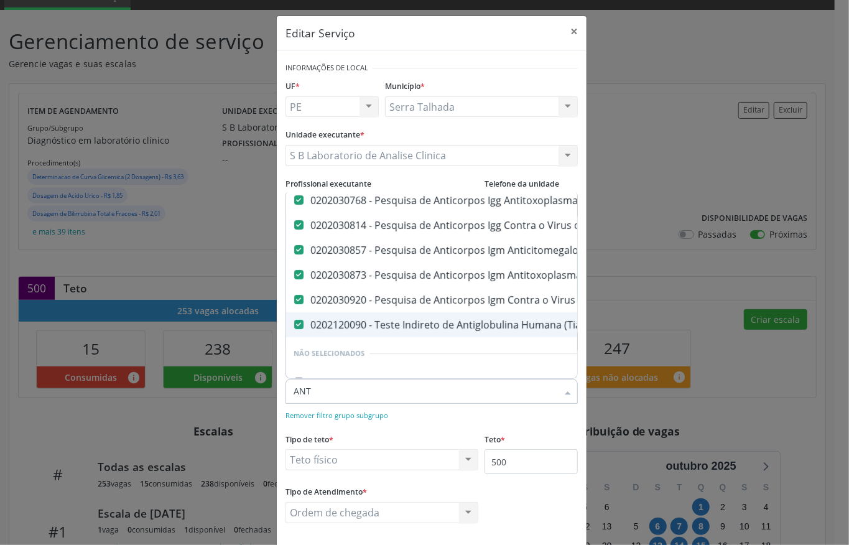
type input "AN"
checkbox -Igg "true"
checkbox Minima "true"
checkbox Parceria\) "true"
checkbox Gestante "true"
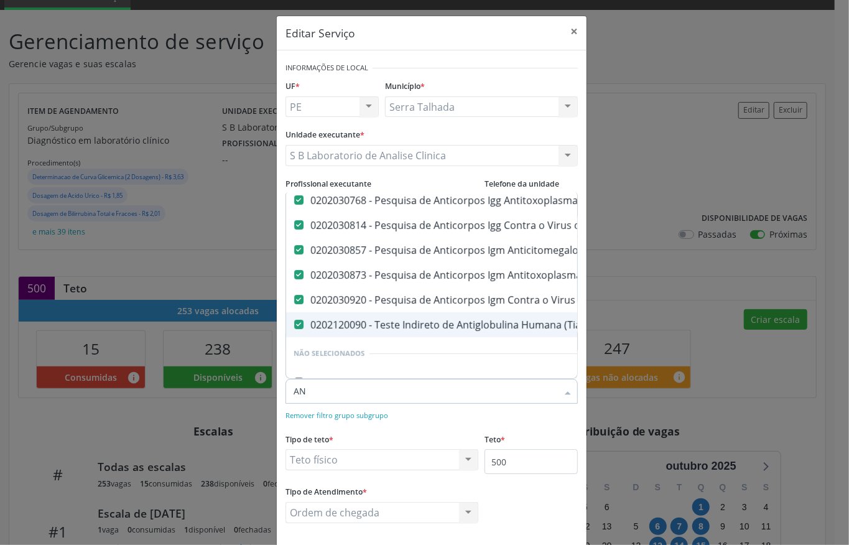
checkbox Gestante "true"
type input "A"
checkbox Antiplaquetarios "true"
checkbox Reativa "true"
checkbox Soro "true"
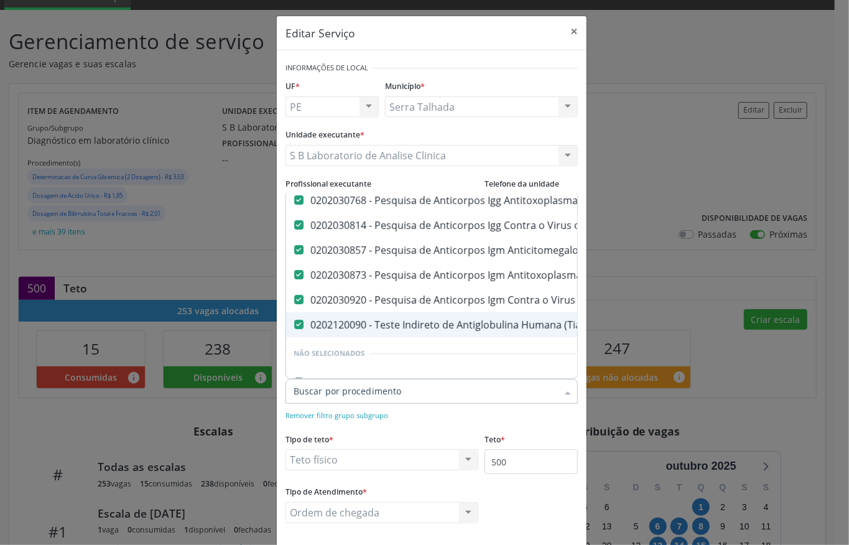
checkbox Aminoácidos "true"
checkbox Acilcarnitinas "true"
checkbox Orgânicos "true"
checkbox Alfa-1-Antitripsina "true"
checkbox Igm "true"
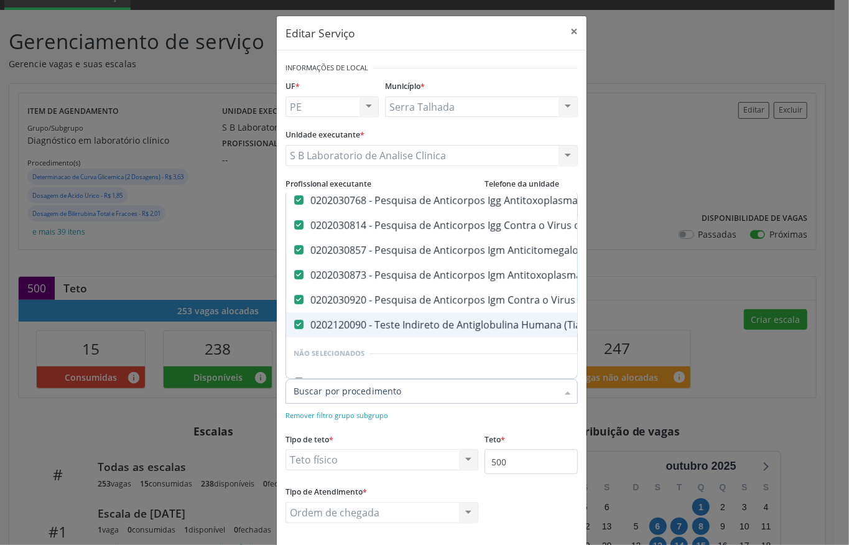
checkbox Circulante "true"
checkbox Anti-Achr "true"
checkbox Igg "true"
checkbox Iga "true"
checkbox Triciclicos "true"
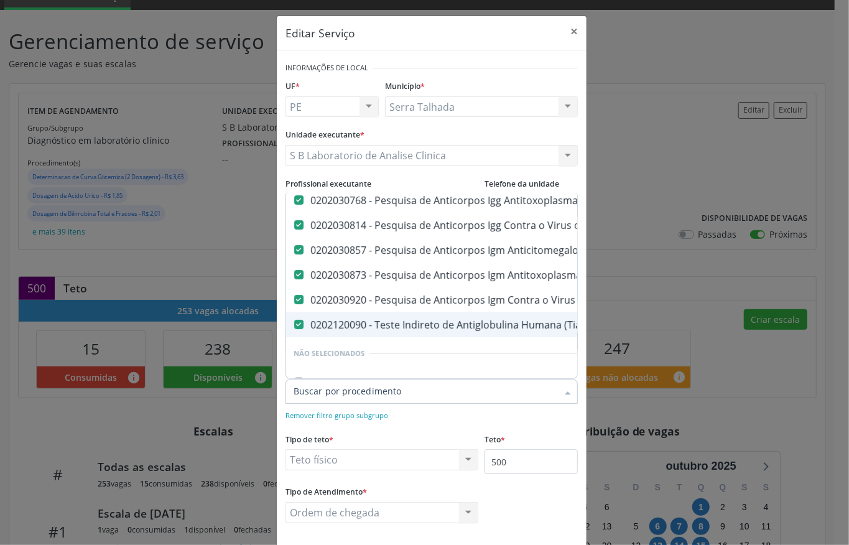
checkbox III "true"
checkbox \(Antigeno\) "true"
checkbox Pezinho\) "true"
checkbox \(Fsh\) "true"
checkbox \(Lh\) "true"
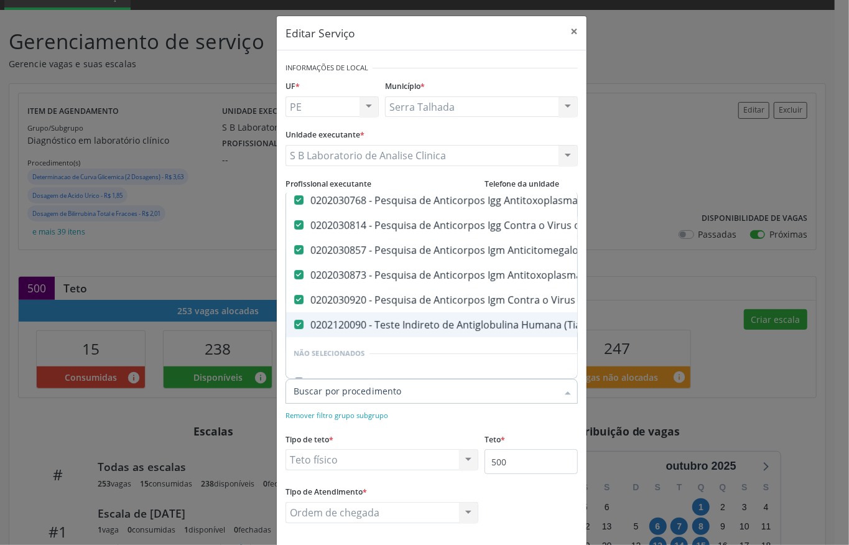
checkbox 125 "true"
checkbox Hemacias "true"
checkbox Quantitativa "true"
checkbox Parceria\) "true"
checkbox Gestante "true"
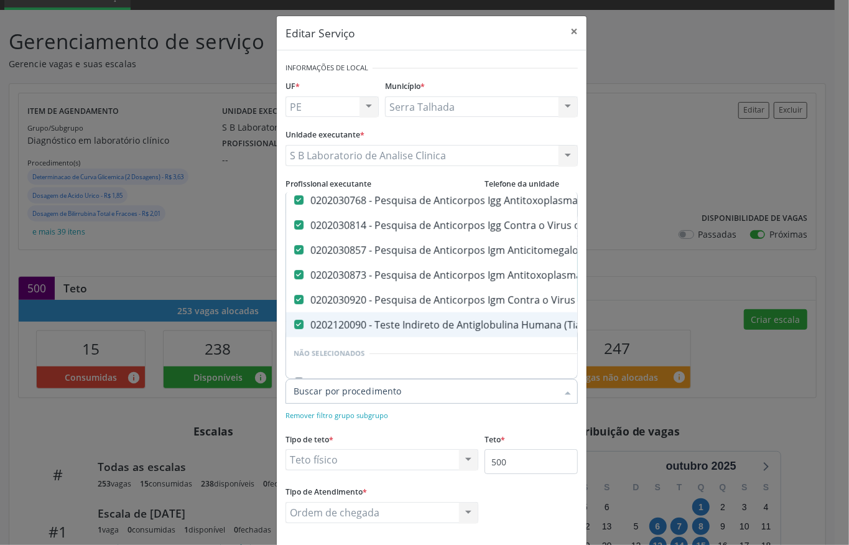
checkbox Gestante "true"
checkbox Parceria\) "true"
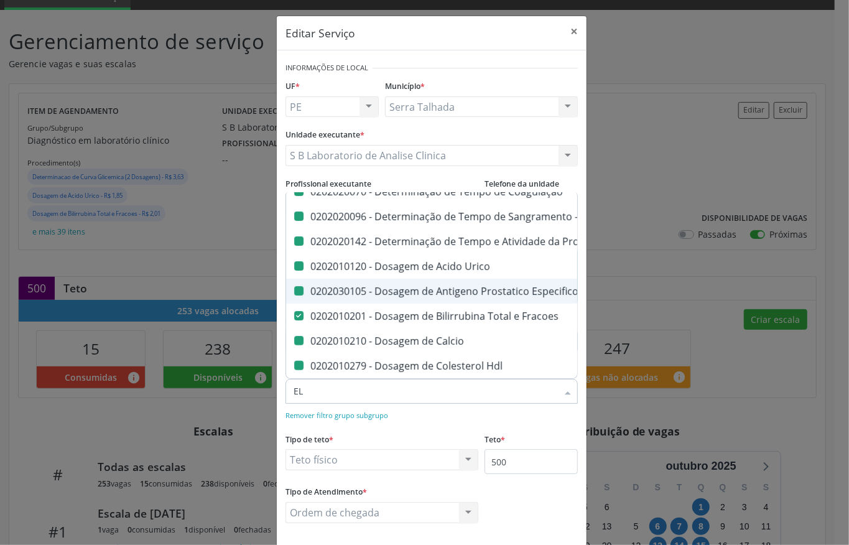
type input "ELE"
checkbox Dosagens\) "false"
checkbox Reumatoide "false"
checkbox Coagulação "false"
checkbox -Duke "false"
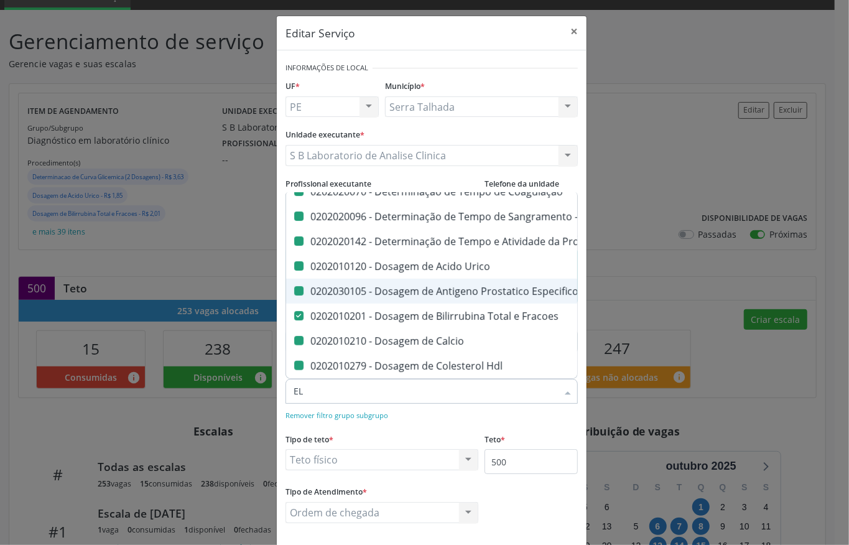
checkbox \(Tap\) "false"
checkbox Urico "false"
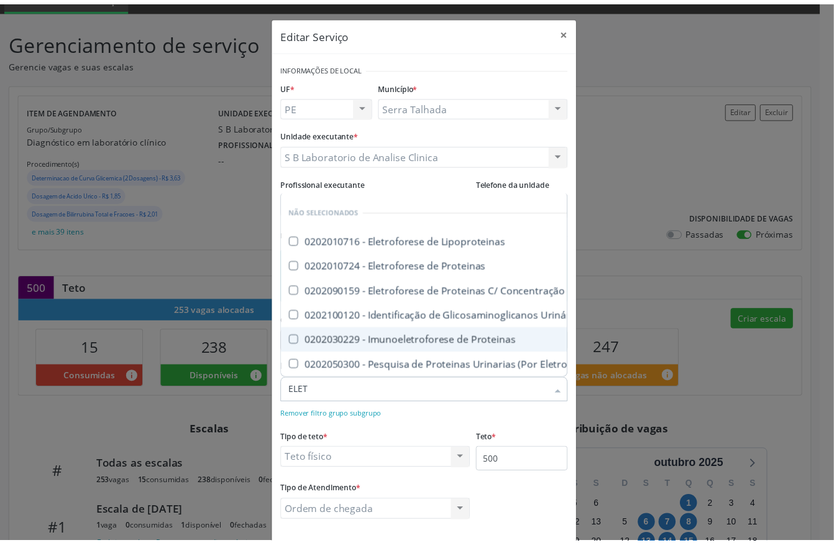
scroll to position [68, 0]
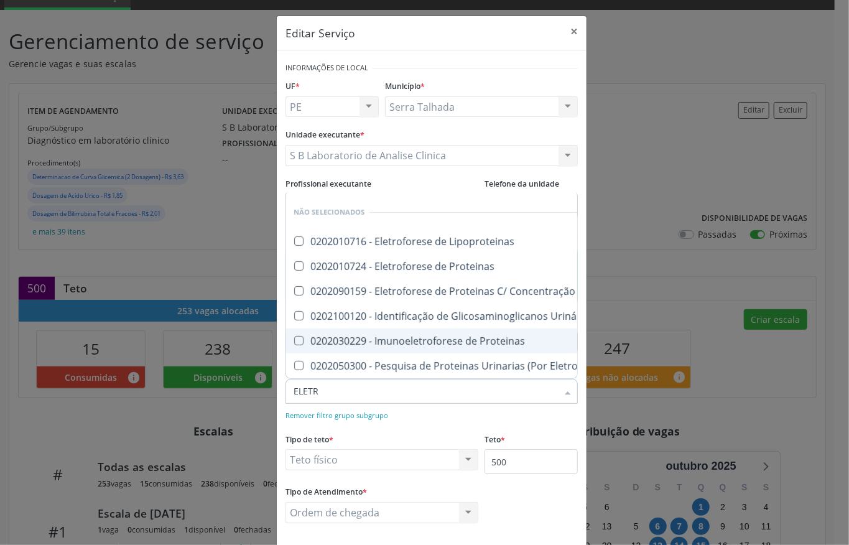
type input "ELETRO"
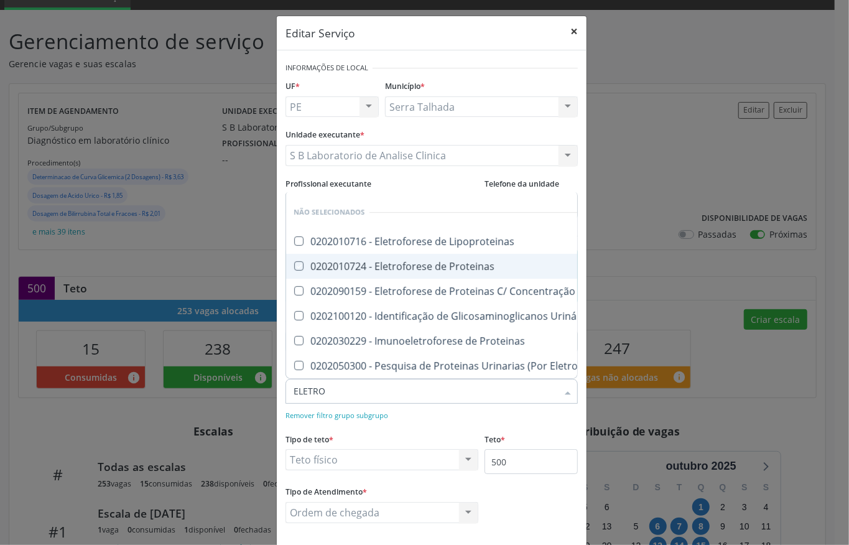
click at [566, 28] on button "×" at bounding box center [573, 31] width 25 height 30
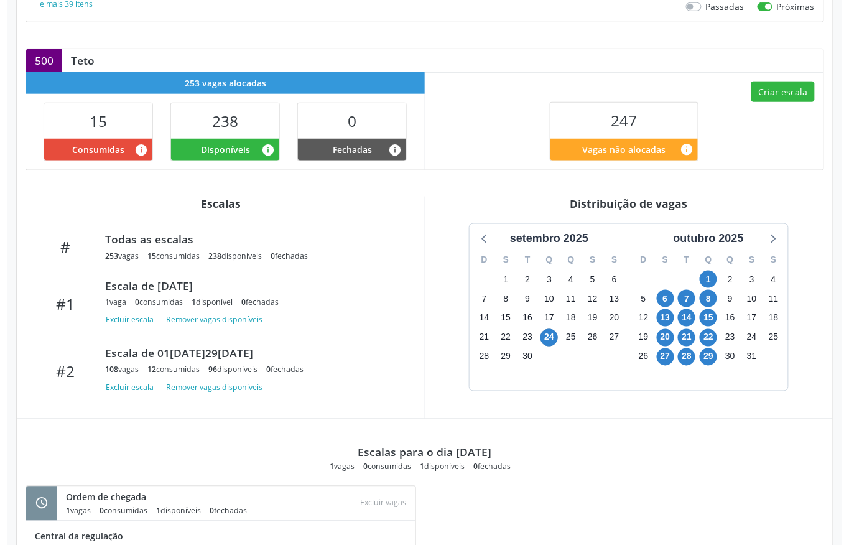
scroll to position [416, 0]
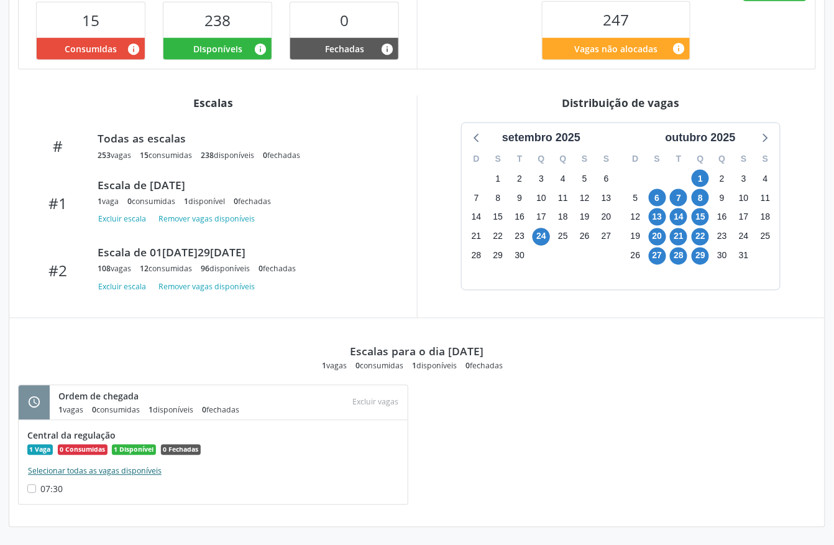
click at [143, 473] on button "Selecionar todas as vagas disponíveis" at bounding box center [94, 471] width 135 height 12
checkbox input "true"
click at [371, 408] on button "Excluir vagas" at bounding box center [376, 402] width 56 height 17
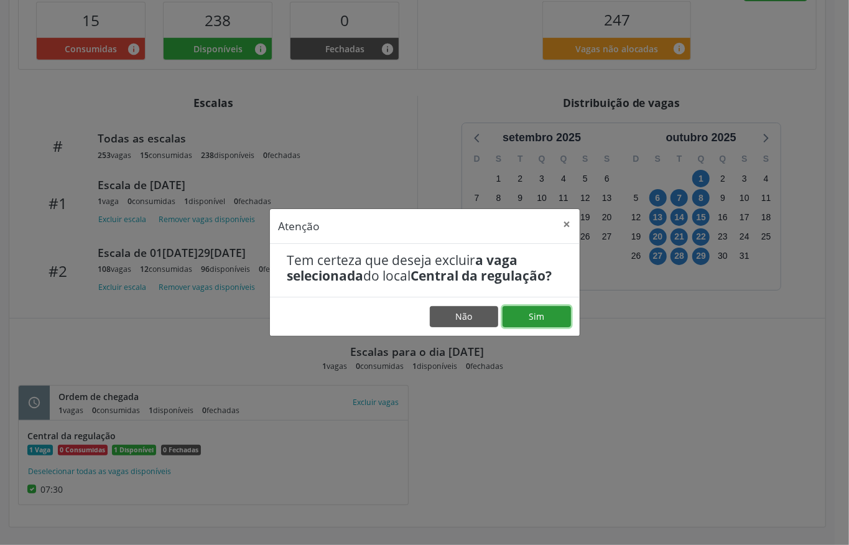
click at [522, 316] on button "Sim" at bounding box center [536, 316] width 68 height 21
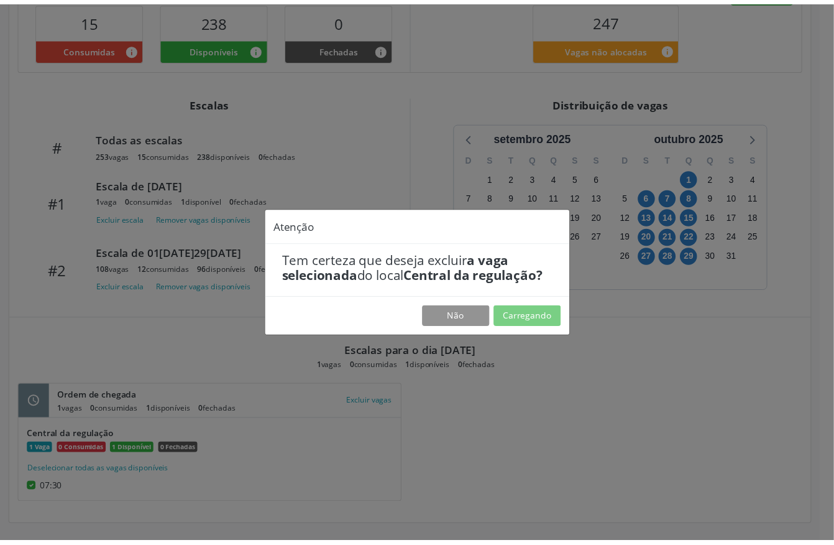
scroll to position [0, 0]
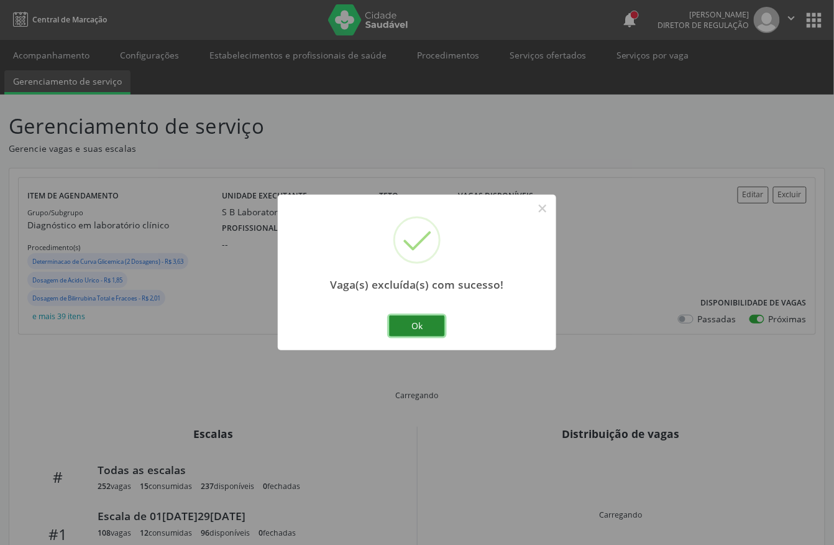
click at [409, 321] on button "Ok" at bounding box center [417, 325] width 56 height 21
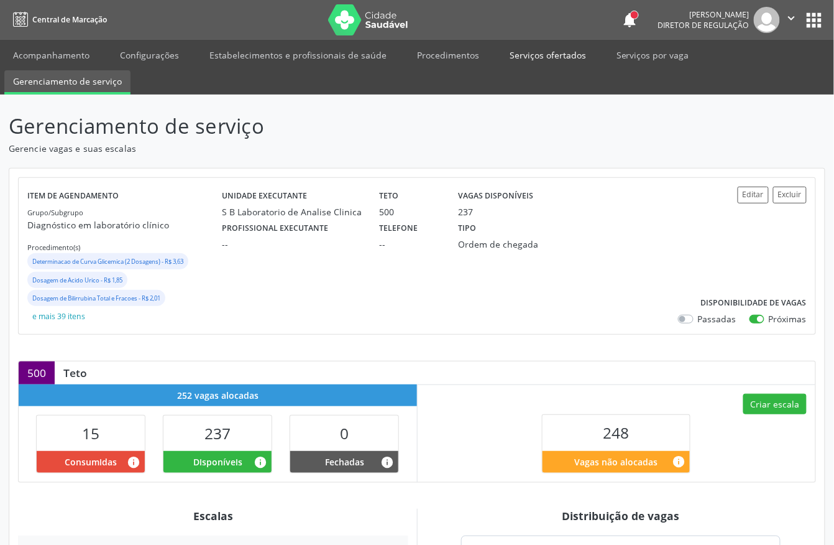
click at [515, 58] on link "Serviços ofertados" at bounding box center [548, 55] width 94 height 22
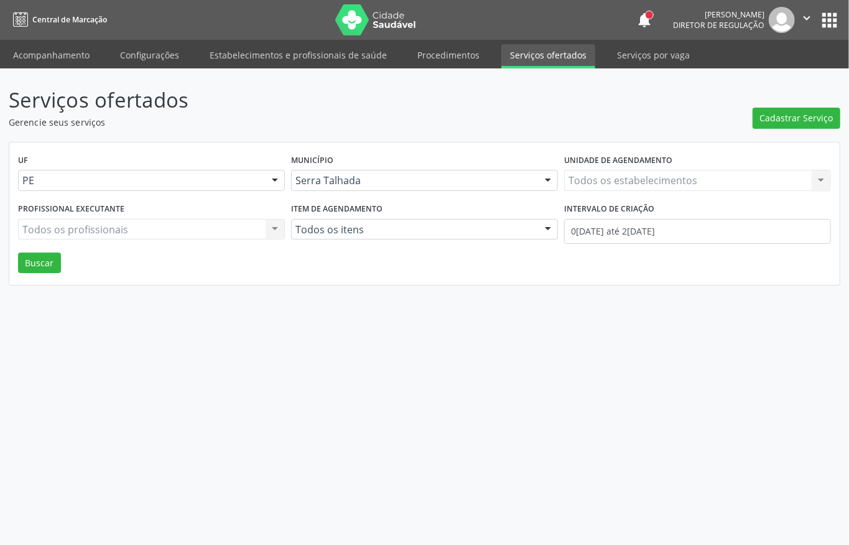
click at [624, 182] on div "Todos os estabelecimentos Todos os estabelecimentos Nenhum resultado encontrado…" at bounding box center [697, 180] width 267 height 21
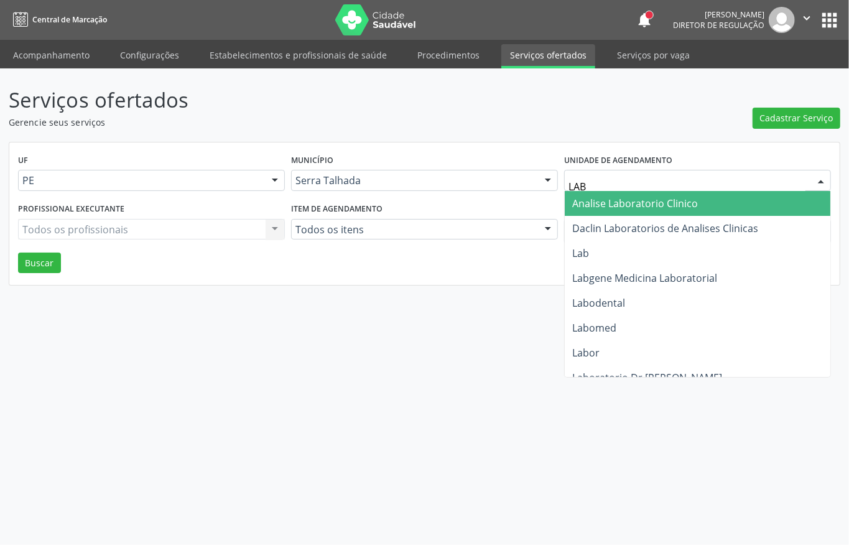
type input "LABG"
click at [638, 197] on span "Labgene Medicina Laboratorial" at bounding box center [644, 203] width 145 height 14
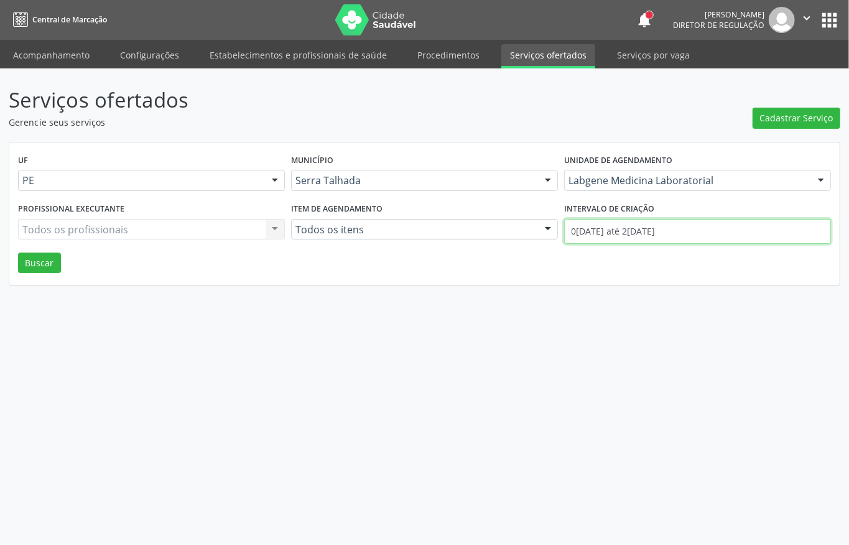
click at [632, 224] on input "01/09/2025 até 24/09/2025" at bounding box center [697, 231] width 267 height 25
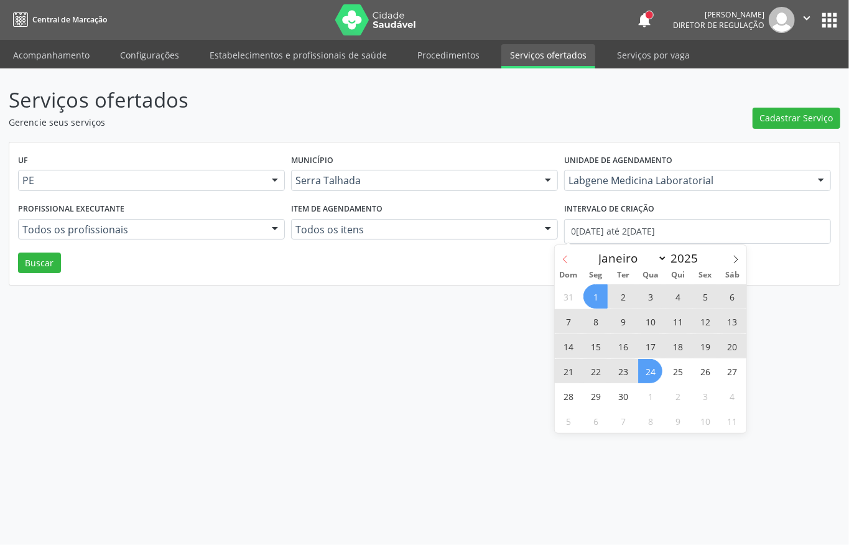
click at [563, 264] on span at bounding box center [565, 255] width 21 height 21
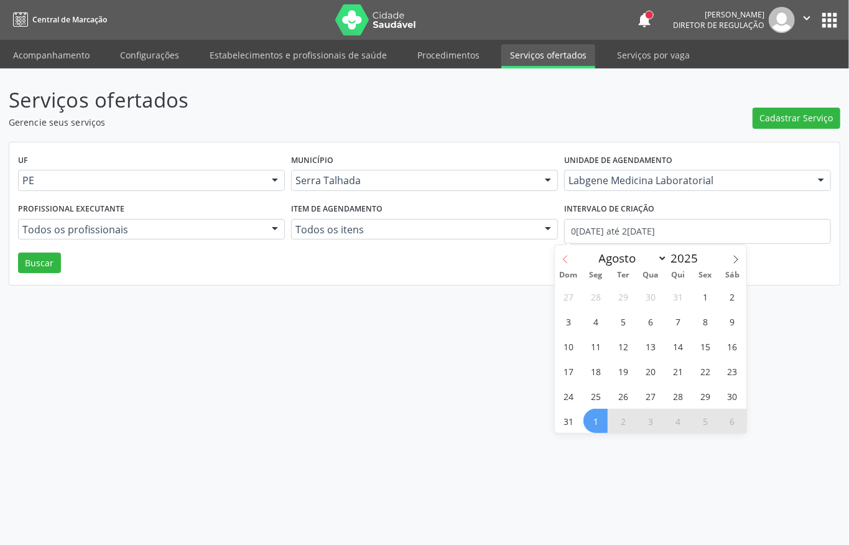
click at [563, 264] on span at bounding box center [565, 255] width 21 height 21
select select "6"
click at [601, 325] on span "7" at bounding box center [595, 321] width 24 height 24
type input "07/07/2025"
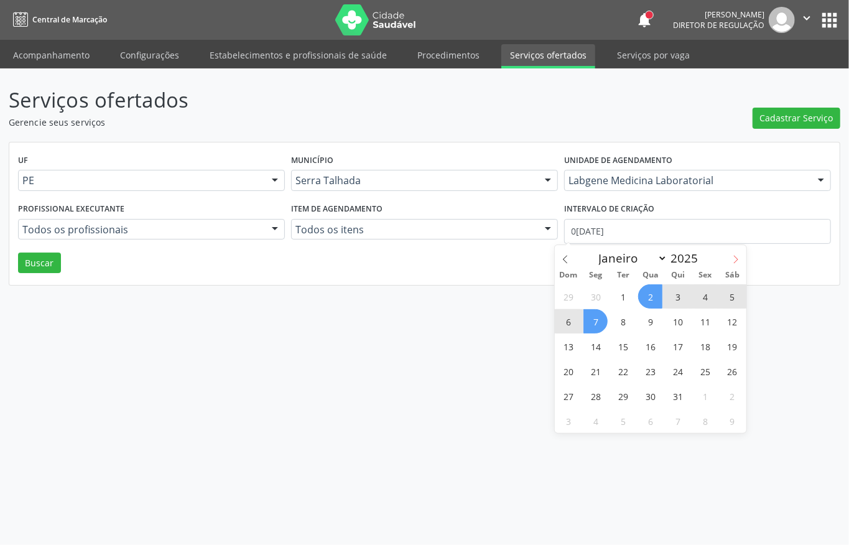
click at [734, 260] on icon at bounding box center [735, 259] width 9 height 9
select select "8"
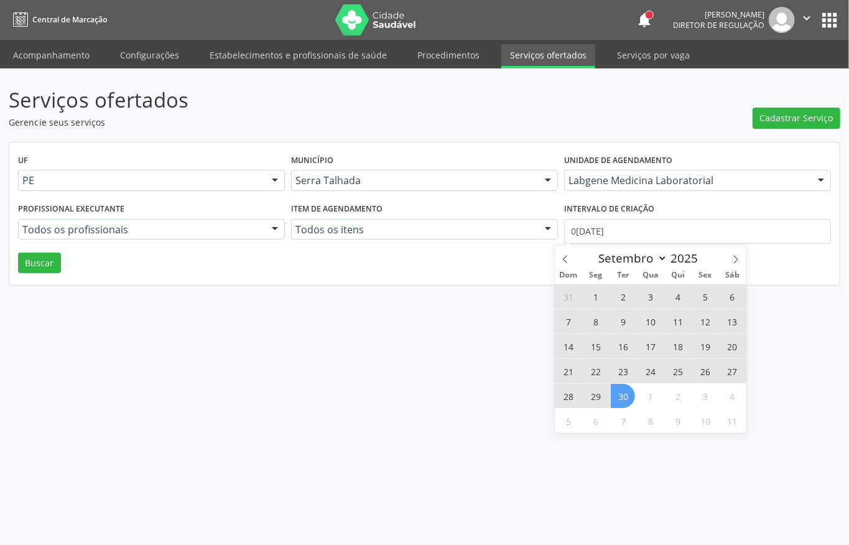
click at [625, 397] on span "30" at bounding box center [623, 396] width 24 height 24
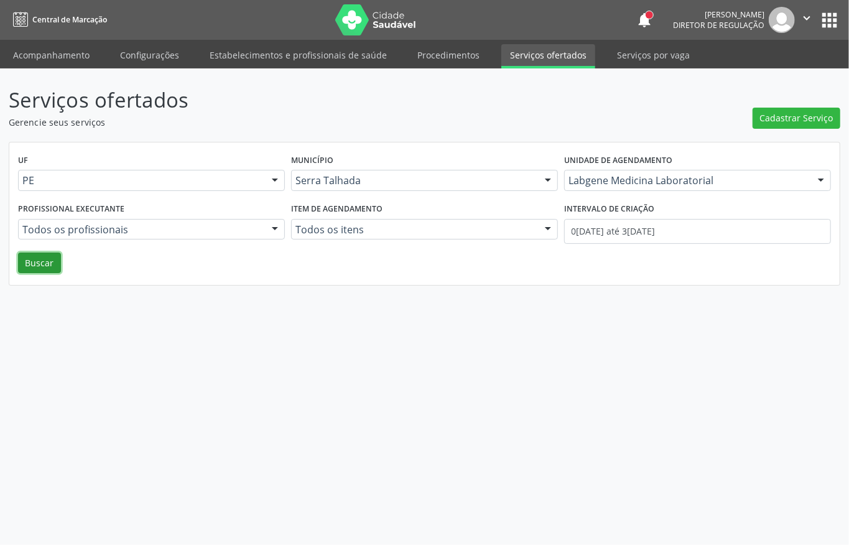
click at [23, 260] on button "Buscar" at bounding box center [39, 262] width 43 height 21
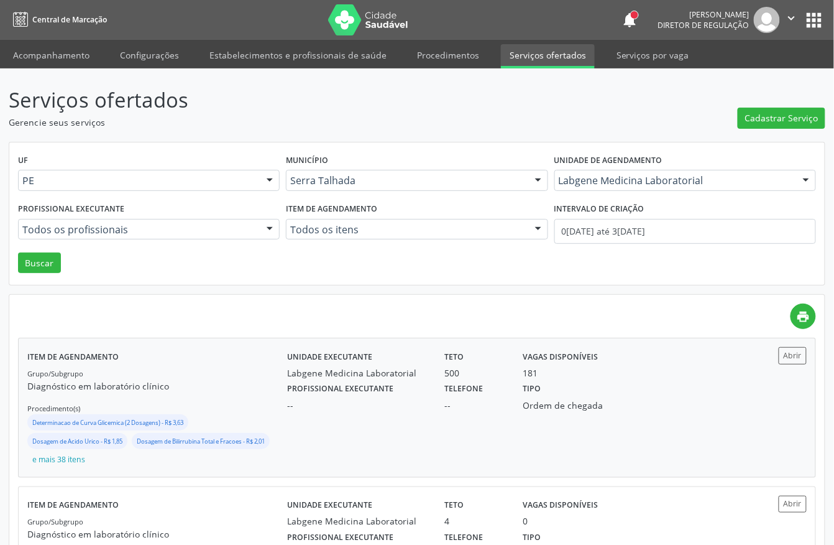
scroll to position [83, 0]
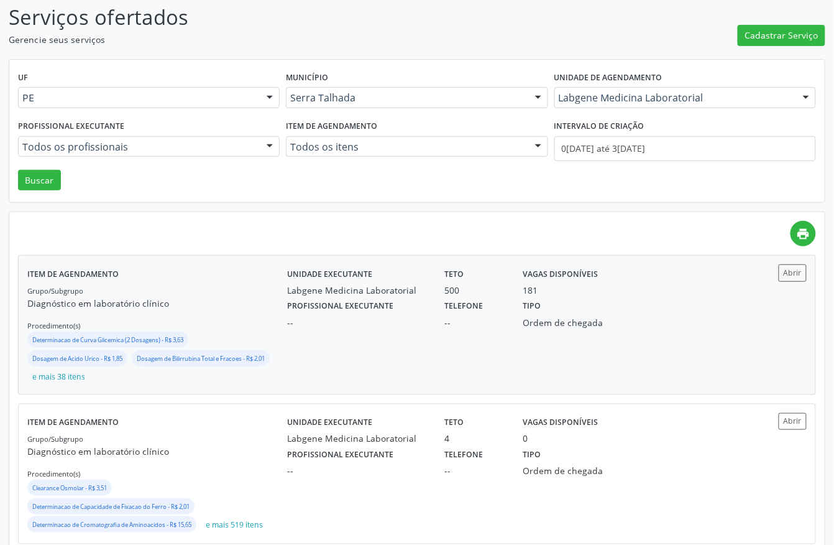
click at [361, 334] on div "Unidade executante Labgene Medicina Laboratorial Teto 500 Vagas disponíveis 181…" at bounding box center [514, 324] width 455 height 121
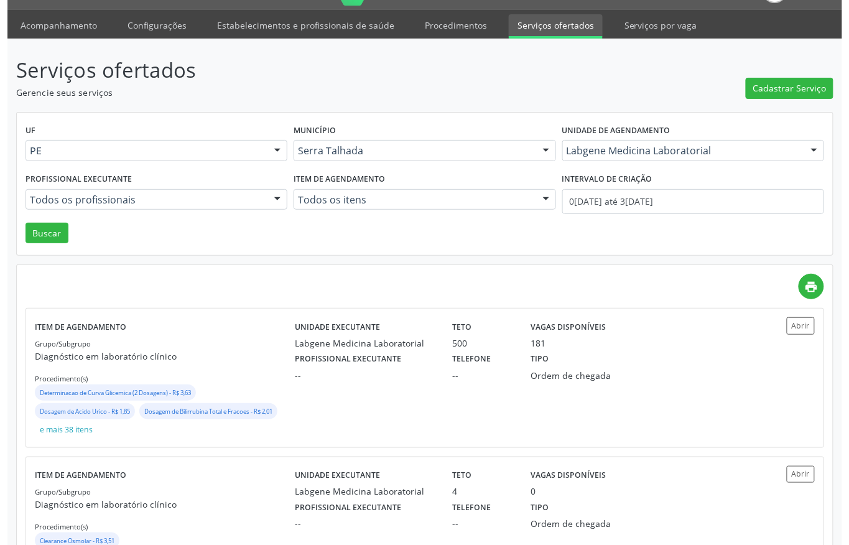
scroll to position [0, 0]
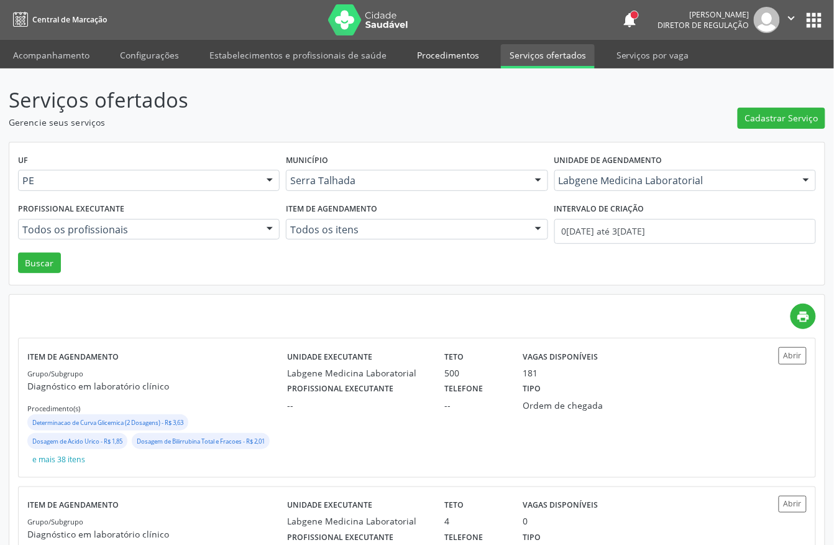
click at [418, 47] on link "Procedimentos" at bounding box center [448, 55] width 80 height 22
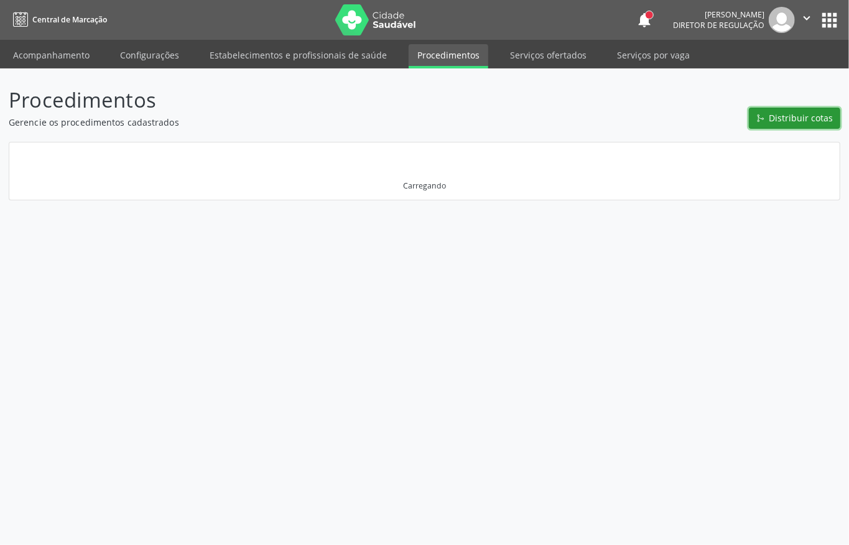
click at [794, 113] on span "Distribuir cotas" at bounding box center [801, 117] width 64 height 13
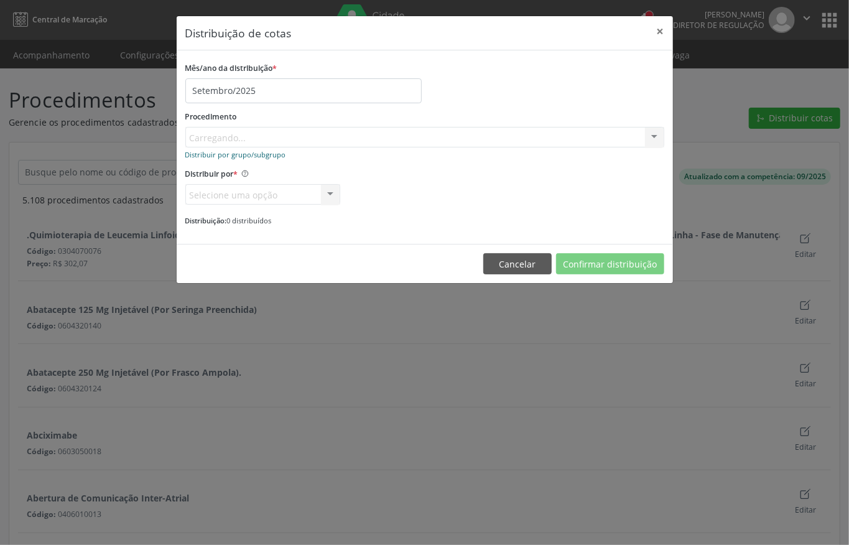
click at [275, 154] on small "Distribuir por grupo/subgrupo" at bounding box center [235, 154] width 101 height 9
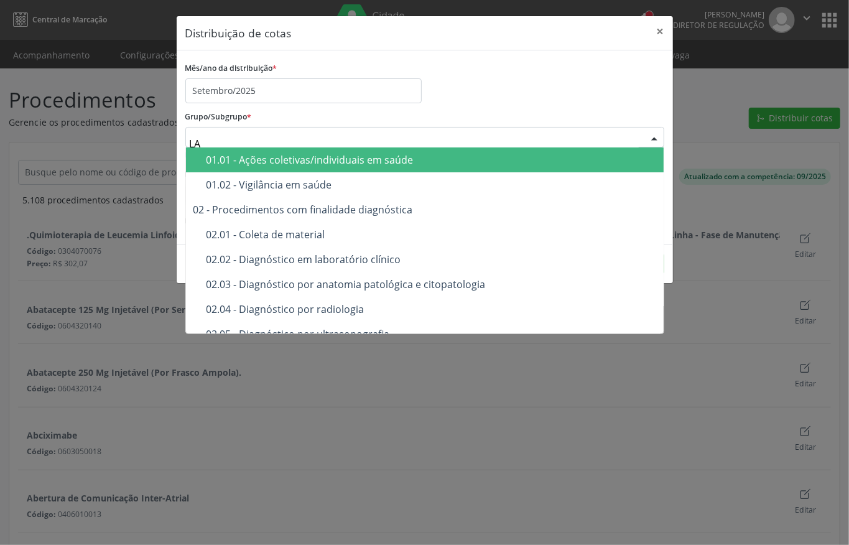
type input "LAB"
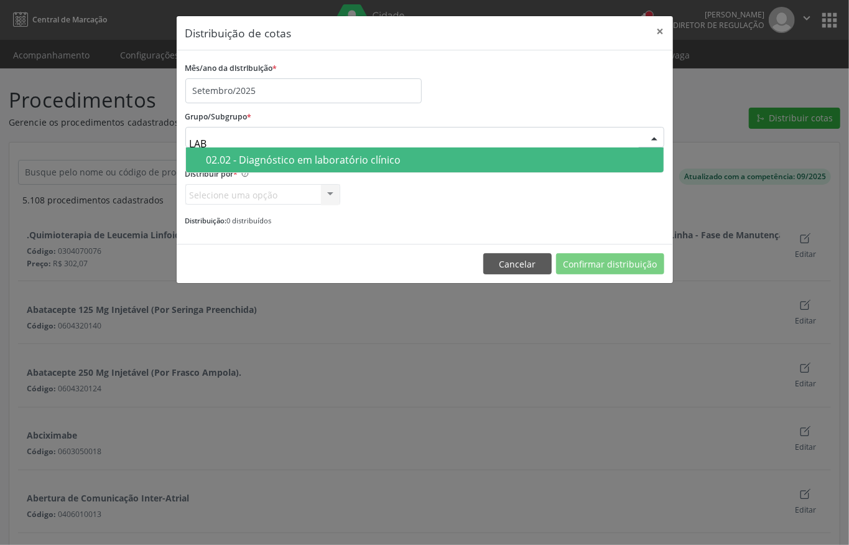
click at [321, 155] on div "02.02 - Diagnóstico em laboratório clínico" at bounding box center [431, 160] width 450 height 10
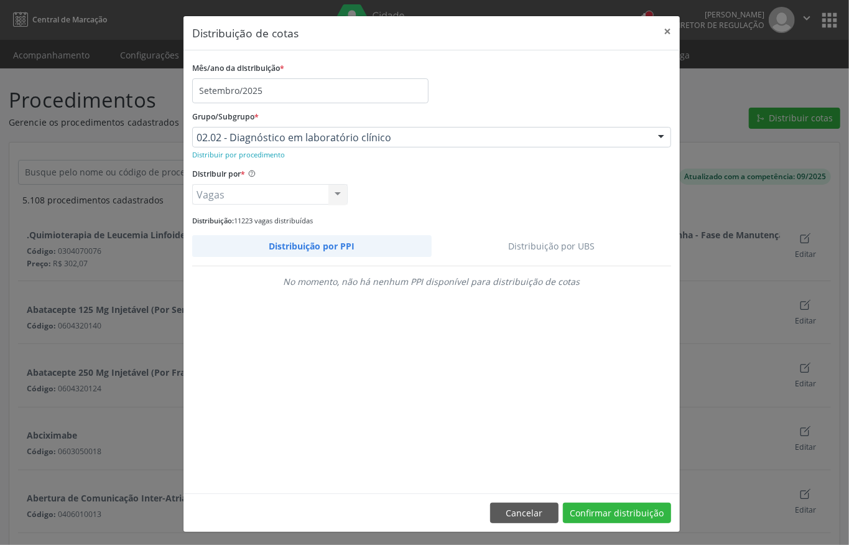
click at [571, 240] on link "Distribuição por UBS" at bounding box center [551, 246] width 240 height 22
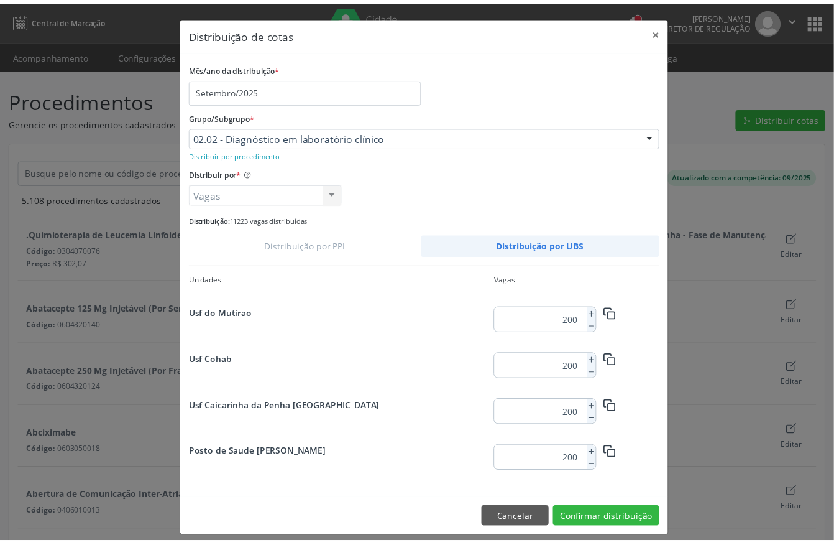
scroll to position [1599, 0]
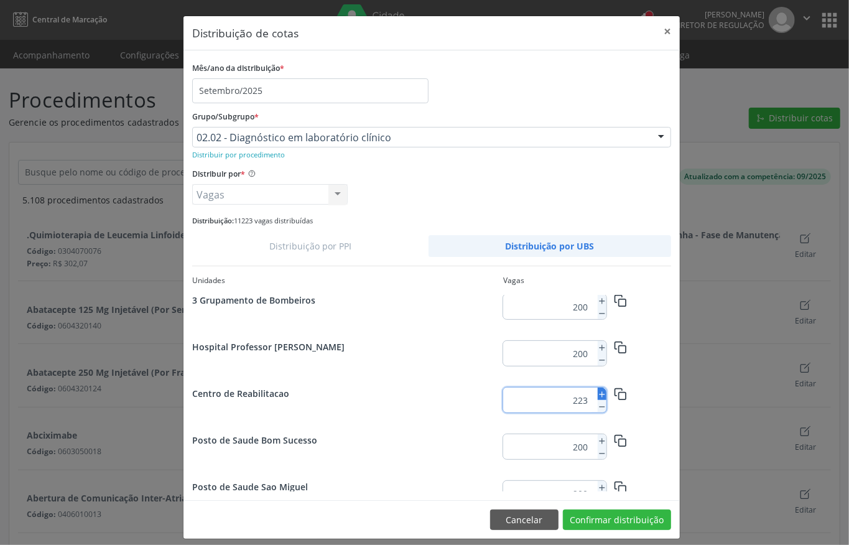
click at [597, 394] on icon at bounding box center [601, 394] width 9 height 9
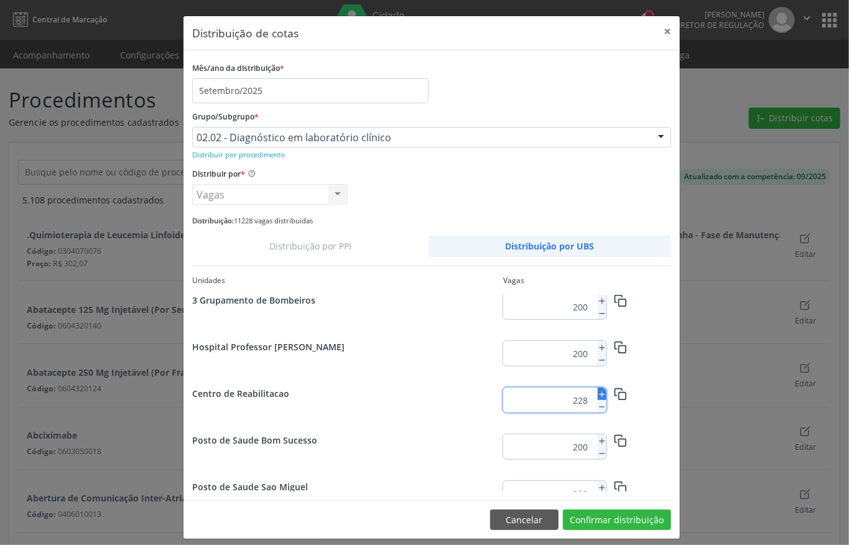
click at [597, 394] on icon at bounding box center [601, 394] width 9 height 9
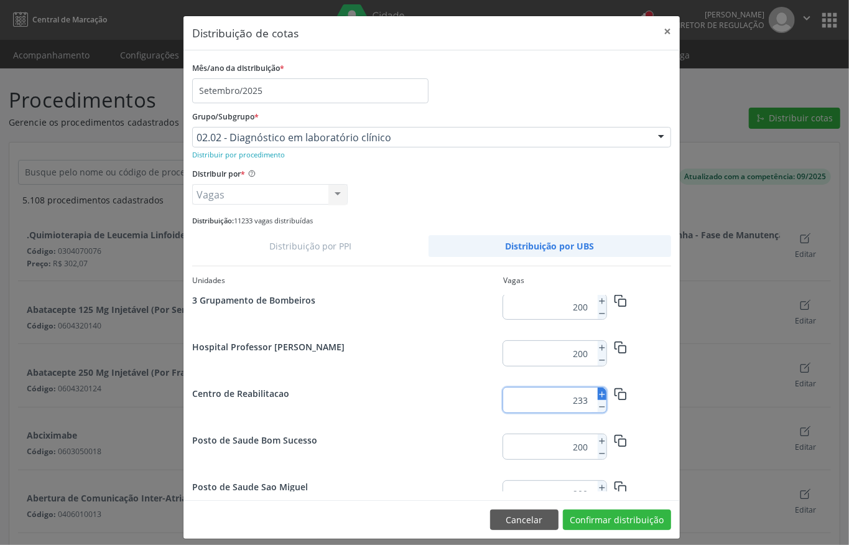
click at [597, 394] on icon at bounding box center [601, 394] width 9 height 9
click at [597, 408] on icon at bounding box center [601, 406] width 9 height 9
type input "235"
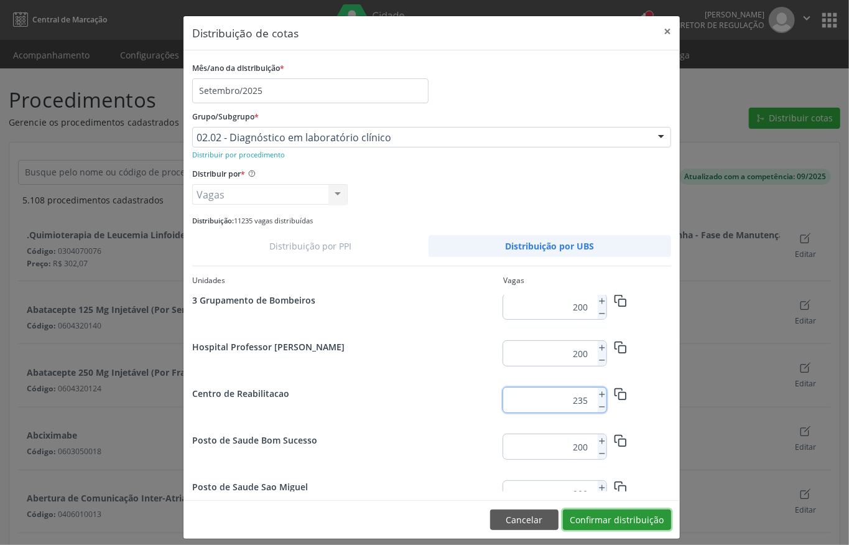
click at [602, 527] on button "Confirmar distribuição" at bounding box center [617, 519] width 108 height 21
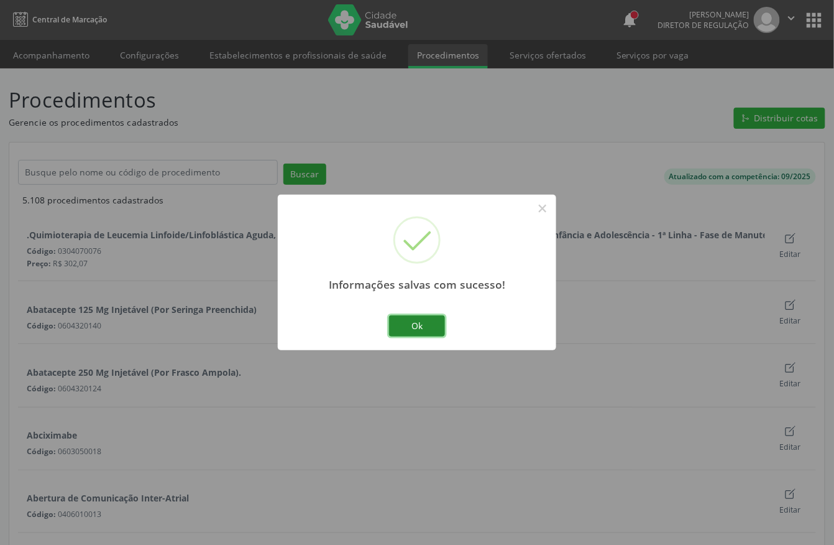
click at [428, 322] on button "Ok" at bounding box center [417, 325] width 56 height 21
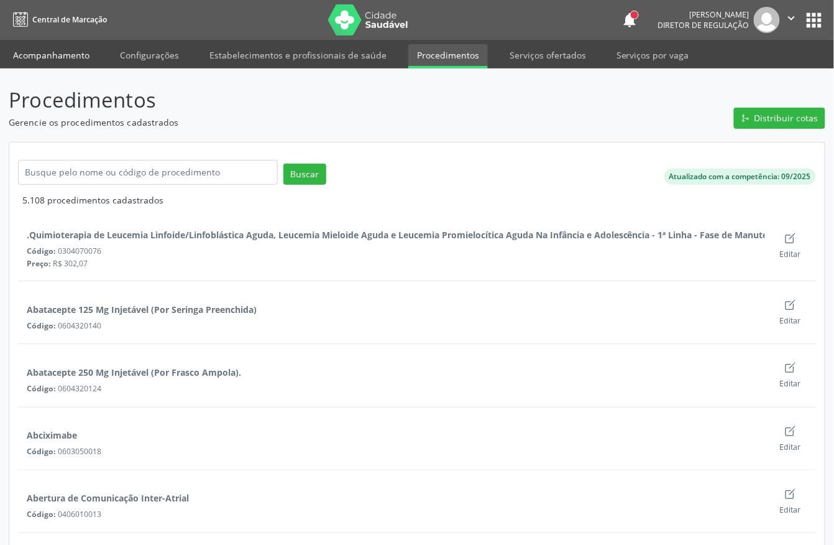
click at [68, 58] on link "Acompanhamento" at bounding box center [51, 55] width 94 height 22
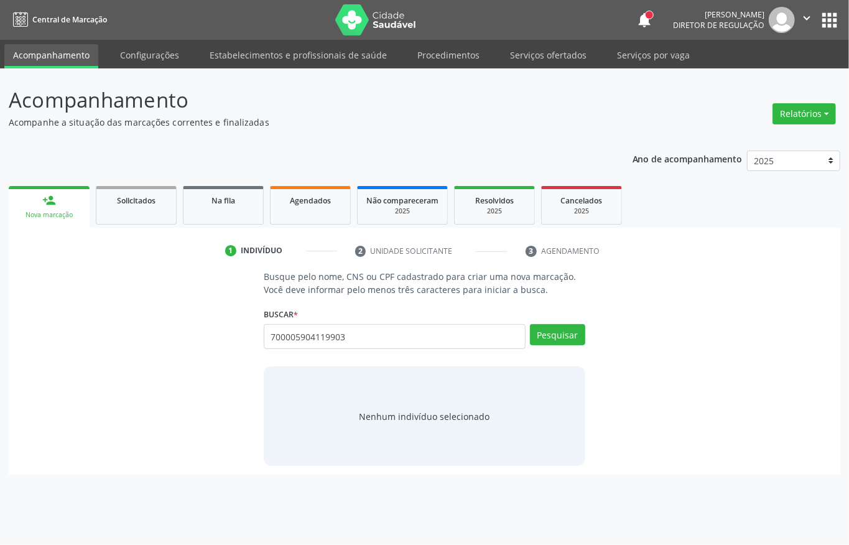
type input "700005904119903"
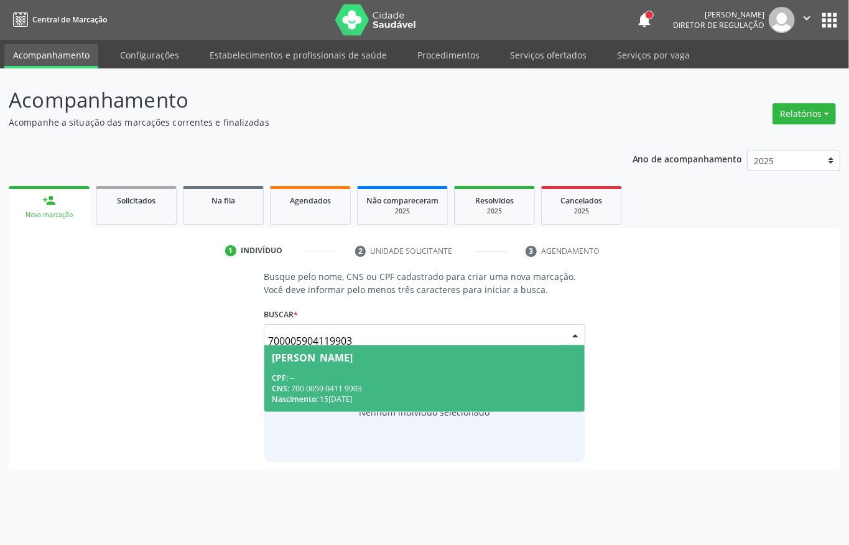
click at [408, 363] on span "Luciene Nunes Monteiro Mourato CPF: -- CNS: 700 0059 0411 9903 Nascimento: 15/1…" at bounding box center [424, 378] width 320 height 67
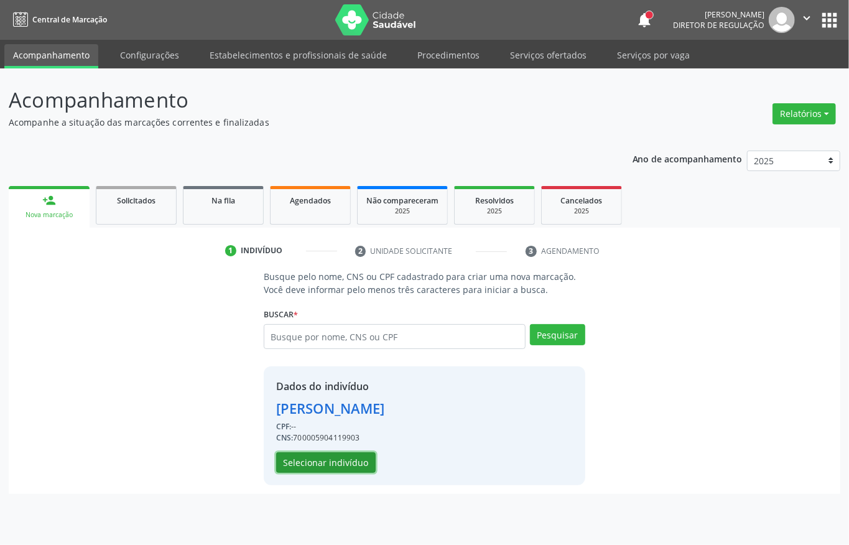
click at [354, 456] on button "Selecionar indivíduo" at bounding box center [325, 462] width 99 height 21
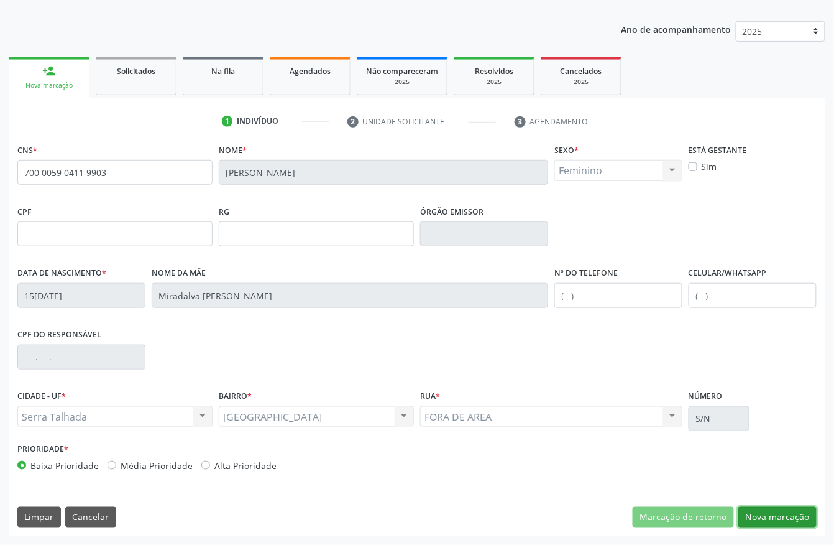
click at [749, 515] on button "Nova marcação" at bounding box center [778, 517] width 78 height 21
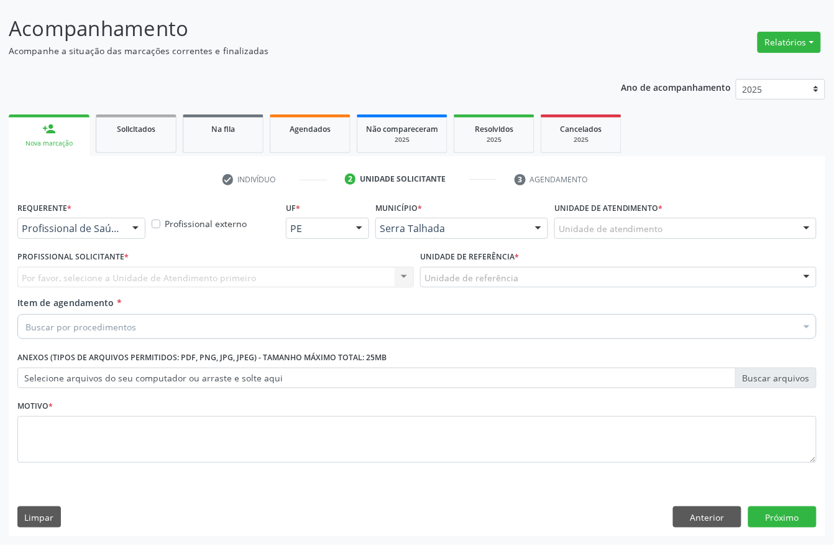
scroll to position [73, 0]
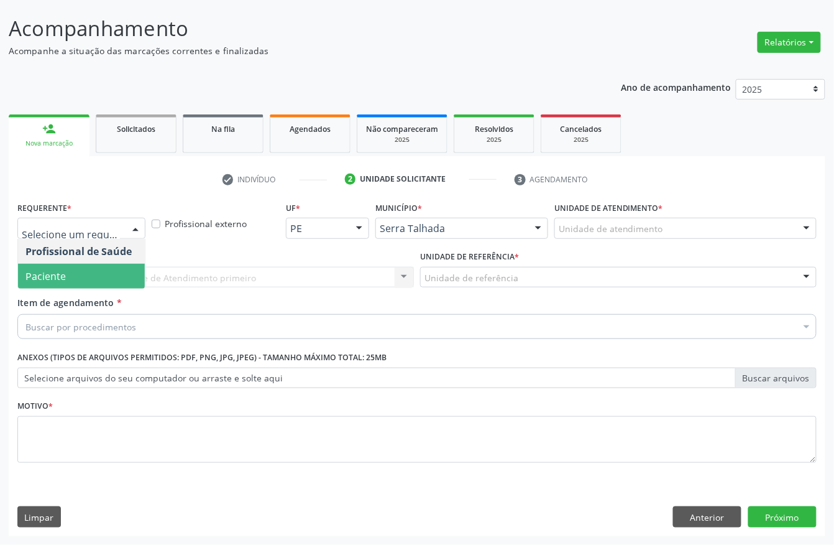
click at [82, 266] on span "Paciente" at bounding box center [81, 276] width 127 height 25
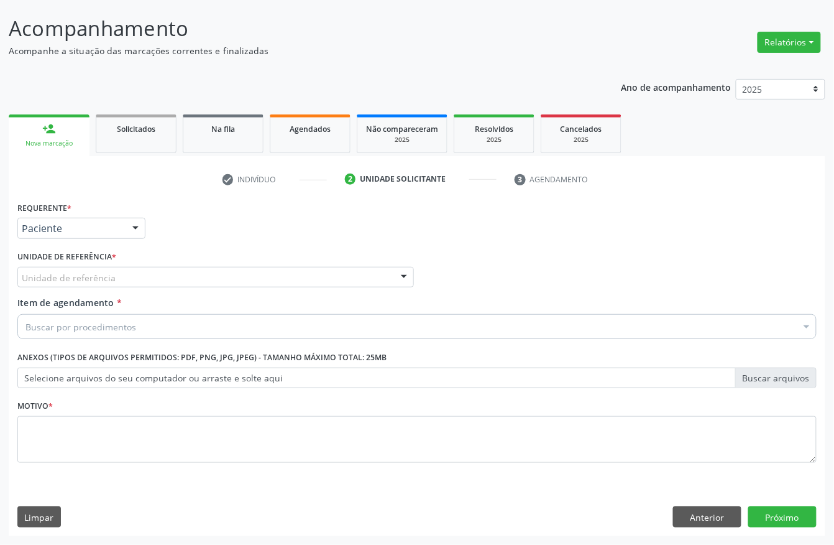
click at [82, 267] on div "Unidade de referência" at bounding box center [215, 277] width 397 height 21
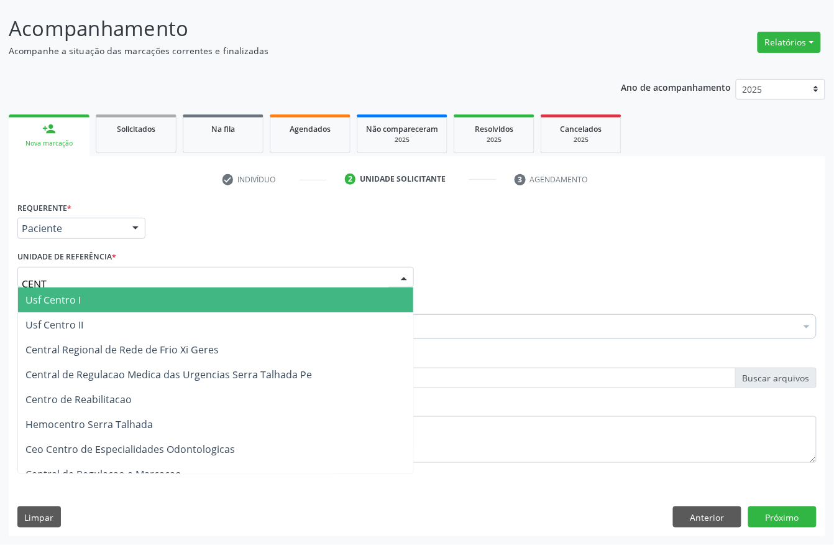
type input "CENTR"
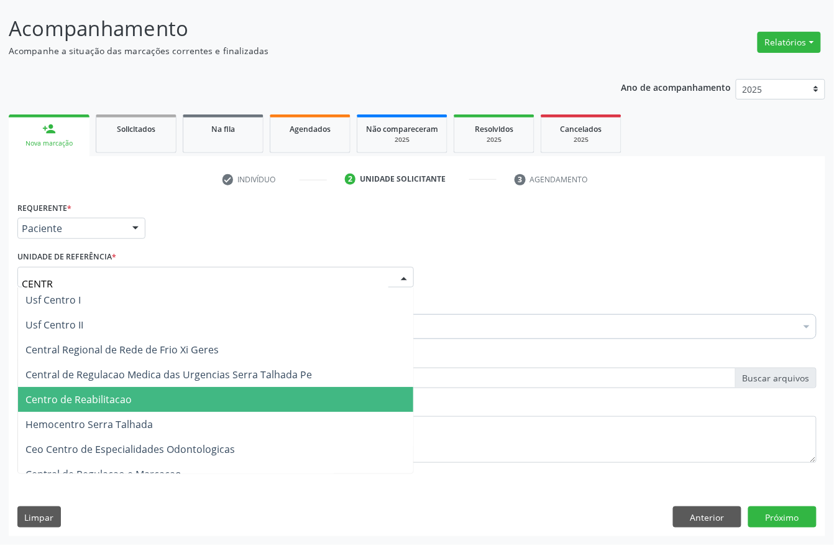
click at [127, 394] on span "Centro de Reabilitacao" at bounding box center [78, 399] width 106 height 14
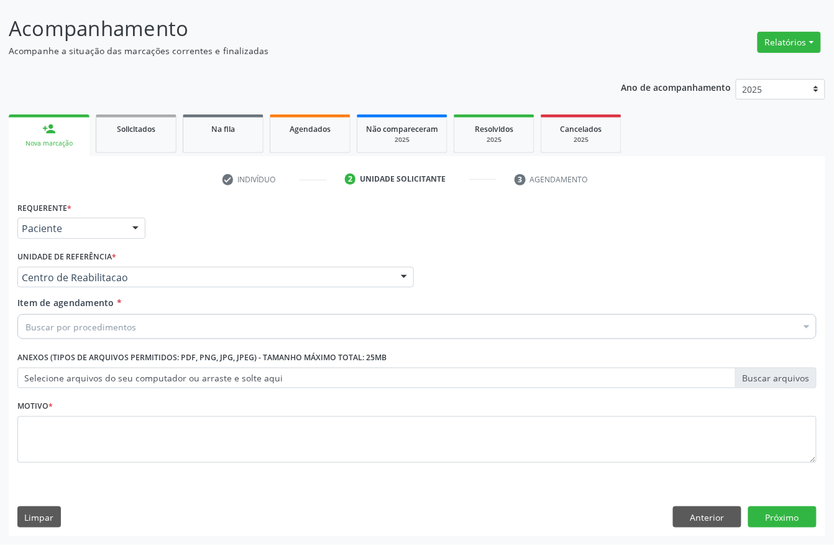
click at [147, 324] on div "Buscar por procedimentos" at bounding box center [417, 326] width 800 height 25
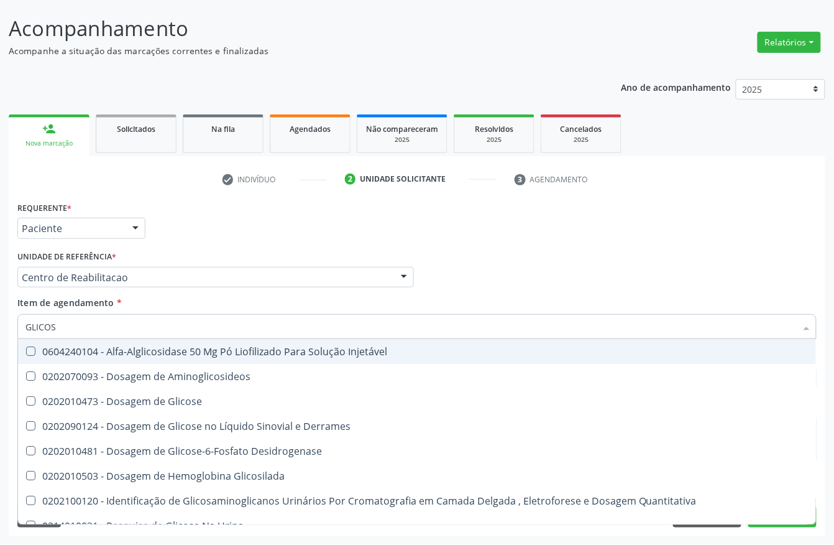
type input "GLICOSE"
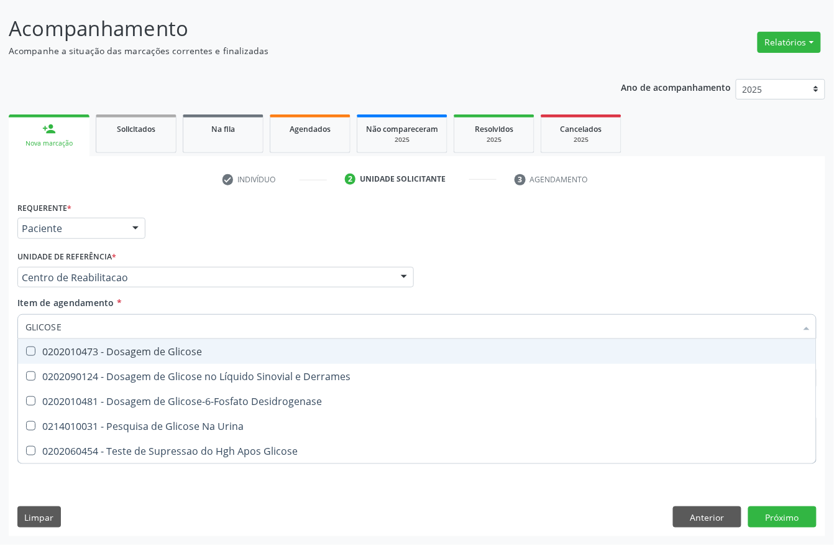
drag, startPoint x: 199, startPoint y: 352, endPoint x: 138, endPoint y: 339, distance: 62.2
click at [196, 353] on div "0202010473 - Dosagem de Glicose" at bounding box center [416, 351] width 783 height 10
checkbox Glicose "true"
drag, startPoint x: 35, startPoint y: 328, endPoint x: 4, endPoint y: 331, distance: 31.9
click at [6, 331] on div "Acompanhamento Acompanhe a situação das marcações correntes e finalizadas Relat…" at bounding box center [417, 271] width 834 height 548
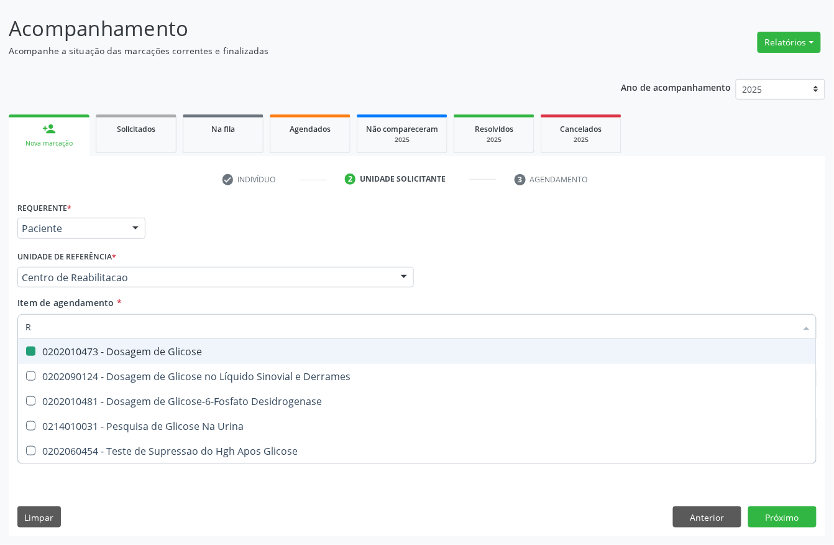
type input "RH"
checkbox Glicose "false"
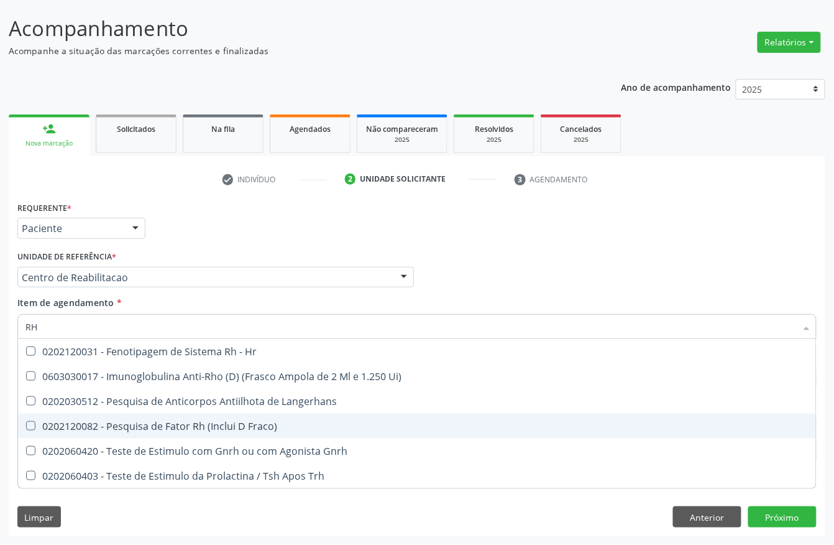
click at [70, 421] on div "0202120082 - Pesquisa de Fator Rh (Inclui D Fraco)" at bounding box center [416, 426] width 783 height 10
checkbox Fraco\) "true"
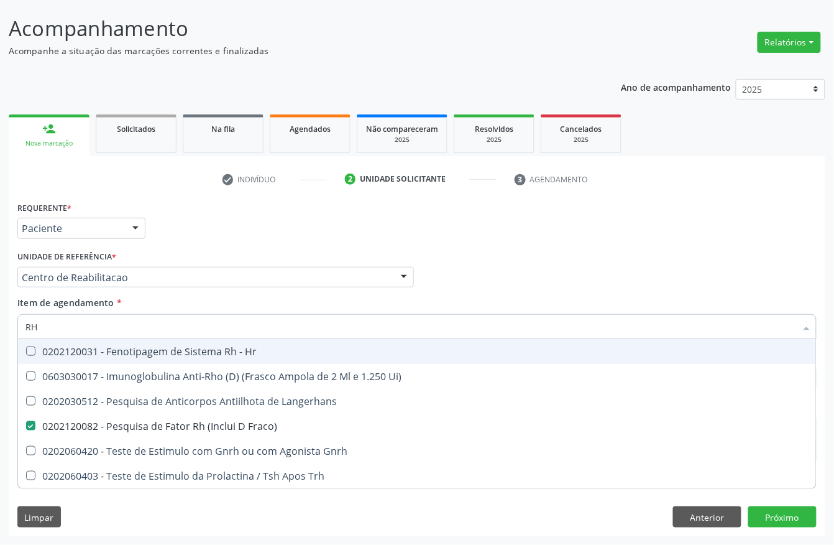
drag, startPoint x: 53, startPoint y: 326, endPoint x: 0, endPoint y: 337, distance: 54.6
click at [0, 337] on div "Acompanhamento Acompanhe a situação das marcações correntes e finalizadas Relat…" at bounding box center [417, 271] width 834 height 548
type input "02"
checkbox Fraco\) "false"
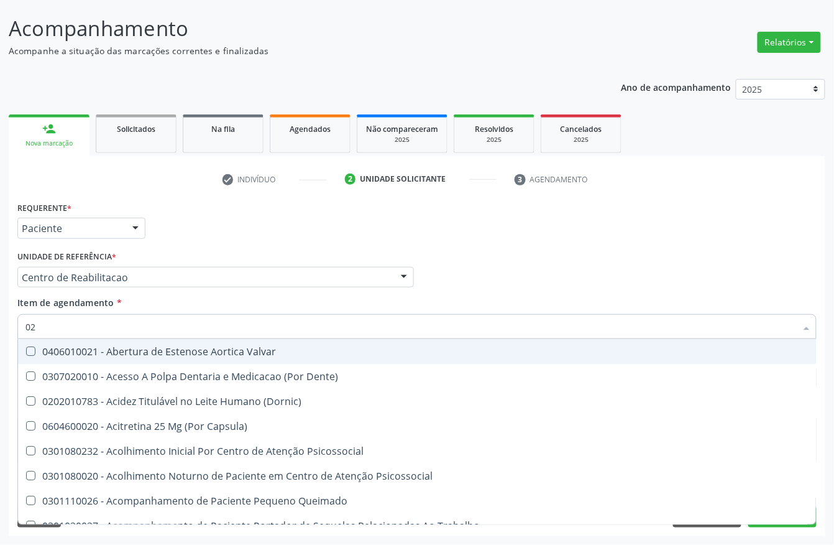
type input "020"
checkbox \(Qualitativo\) "true"
checkbox Glicose "false"
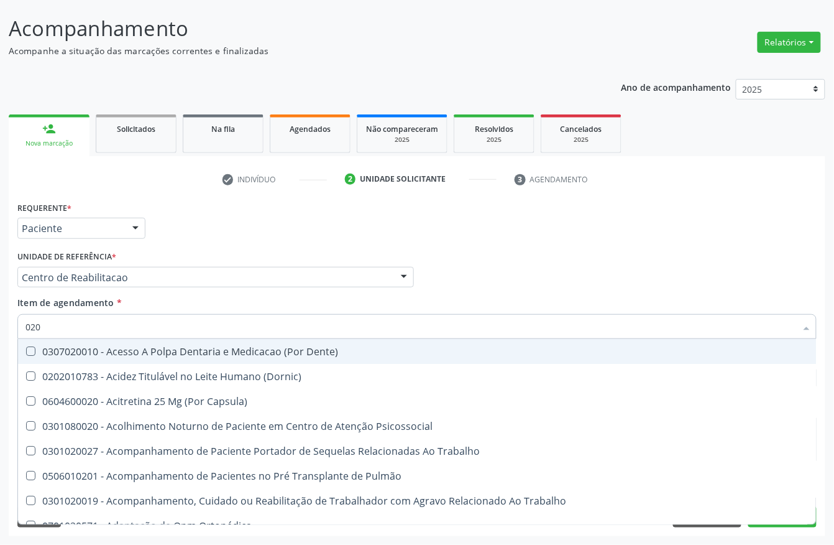
type input "0202"
checkbox Laser "true"
checkbox Bloqueio "true"
checkbox Glicose "false"
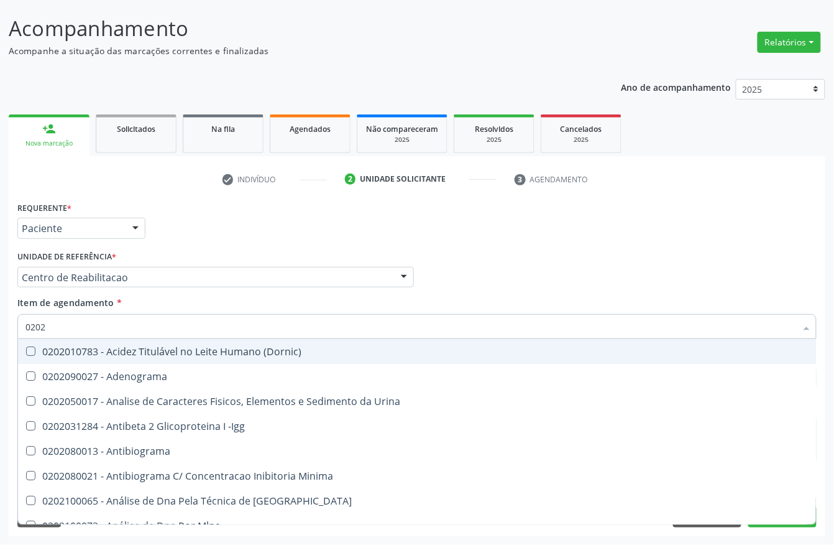
type input "02020"
checkbox Xi "true"
checkbox Glicose "false"
checkbox Fraco\) "false"
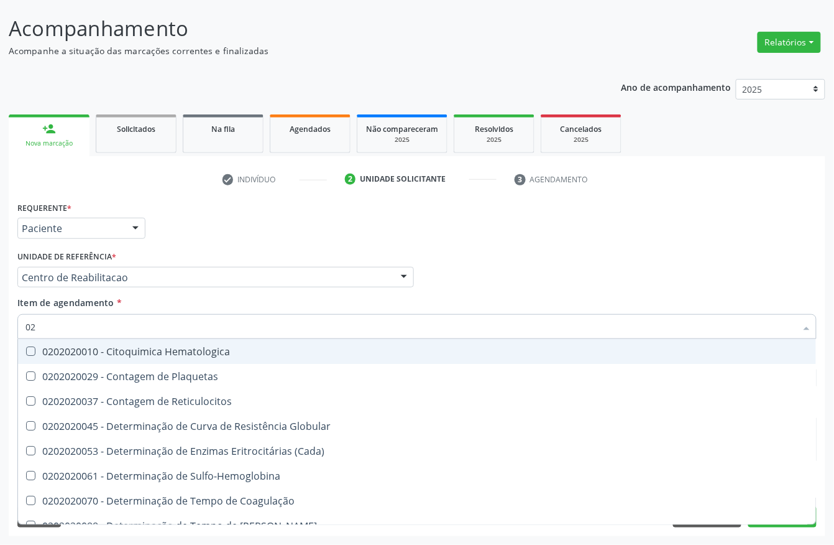
type input "0"
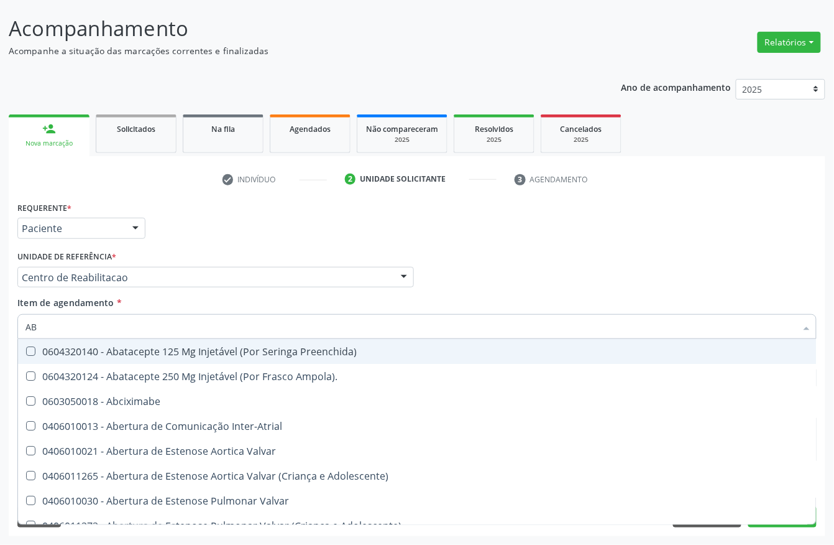
type input "ABO"
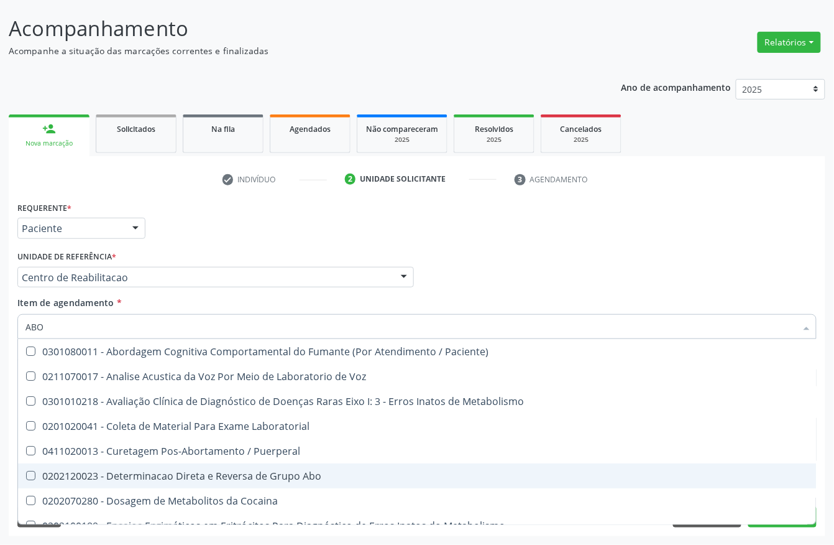
click at [222, 466] on span "0202120023 - Determinacao Direta e Reversa de Grupo Abo" at bounding box center [501, 475] width 966 height 25
checkbox Abo "true"
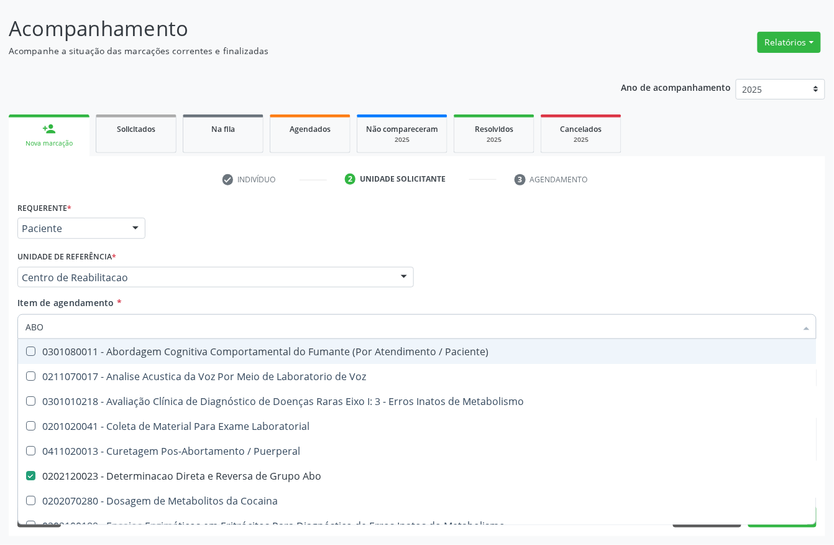
drag, startPoint x: 48, startPoint y: 331, endPoint x: 8, endPoint y: 336, distance: 40.8
click at [9, 336] on div "Requerente * Paciente Profissional de Saúde Paciente Nenhum resultado encontrad…" at bounding box center [417, 367] width 817 height 338
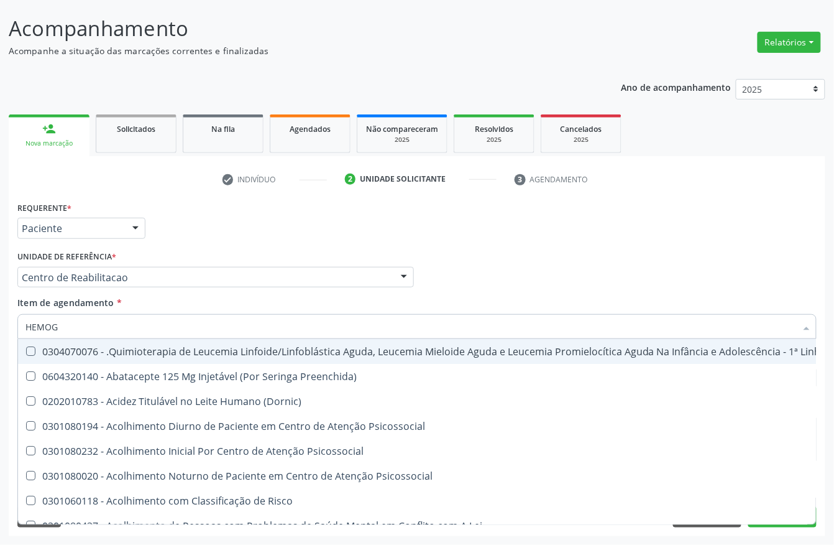
type input "HEMOGR"
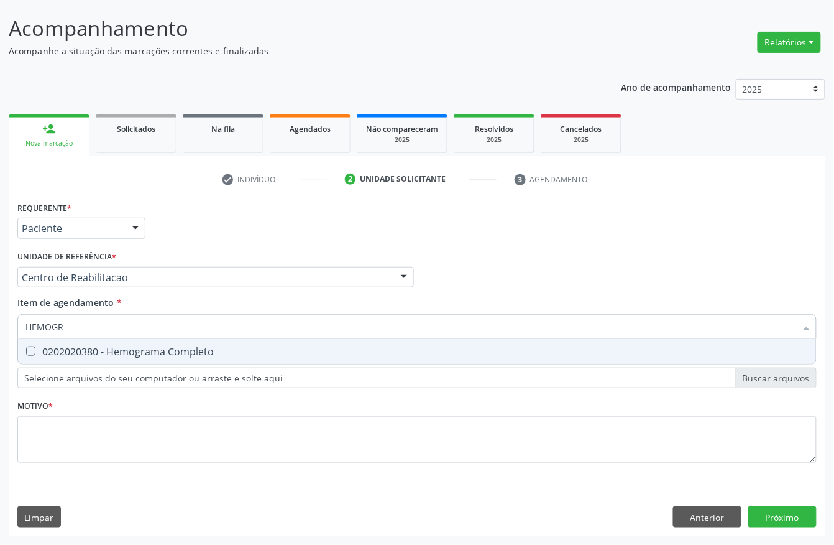
click at [52, 354] on div "0202020380 - Hemograma Completo" at bounding box center [416, 351] width 783 height 10
checkbox Completo "true"
drag, startPoint x: 40, startPoint y: 326, endPoint x: 16, endPoint y: 330, distance: 24.4
click at [16, 330] on div "Item de agendamento * HEMOGR Desfazer seleção 0202020380 - Hemograma Completo N…" at bounding box center [417, 320] width 806 height 48
type input "URIN"
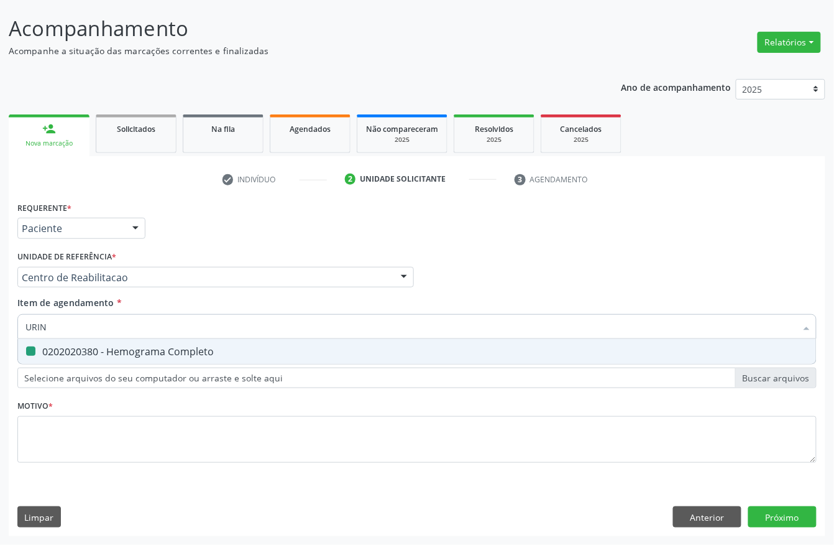
checkbox Completo "false"
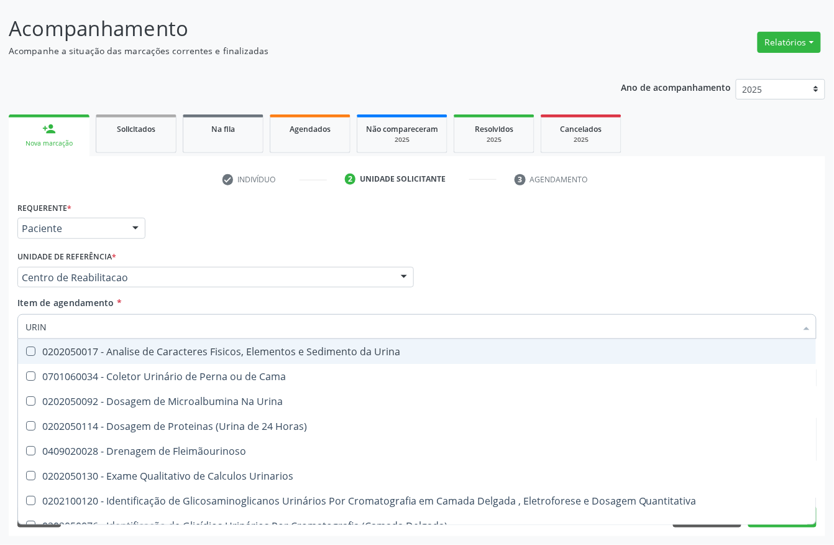
type input "URINA"
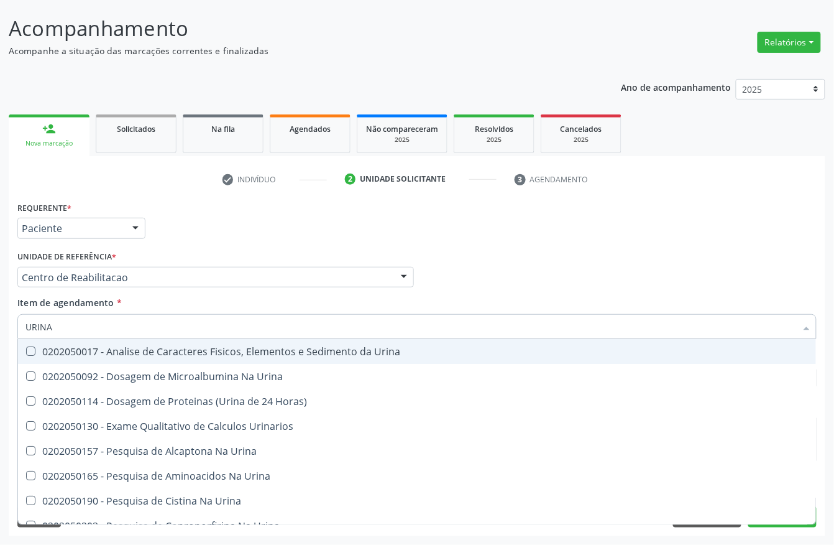
click at [46, 346] on div "0202050017 - Analise de Caracteres Fisicos, Elementos e Sedimento da Urina" at bounding box center [416, 351] width 783 height 10
checkbox Urina "true"
click at [19, 317] on div "URINA" at bounding box center [417, 326] width 800 height 25
type input "TSH"
checkbox Urina "false"
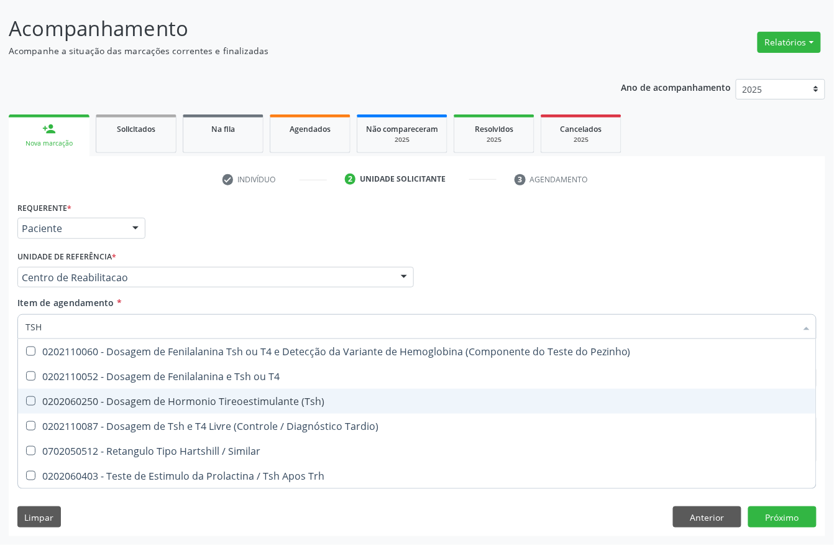
click at [73, 396] on div "0202060250 - Dosagem de Hormonio Tireoestimulante (Tsh)" at bounding box center [416, 401] width 783 height 10
checkbox \(Tsh\) "true"
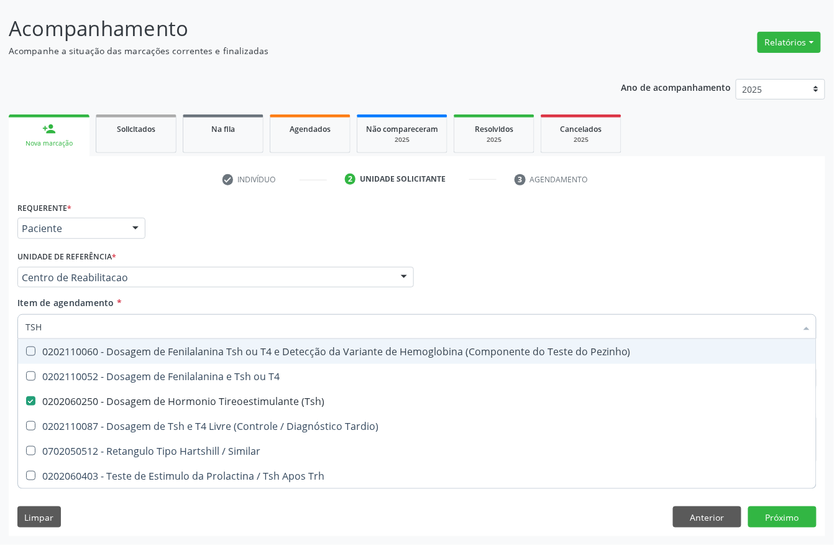
drag, startPoint x: 48, startPoint y: 322, endPoint x: 17, endPoint y: 327, distance: 31.5
click at [17, 327] on div "TSH" at bounding box center [417, 326] width 800 height 25
type input "CUL"
checkbox \(Tsh\) "false"
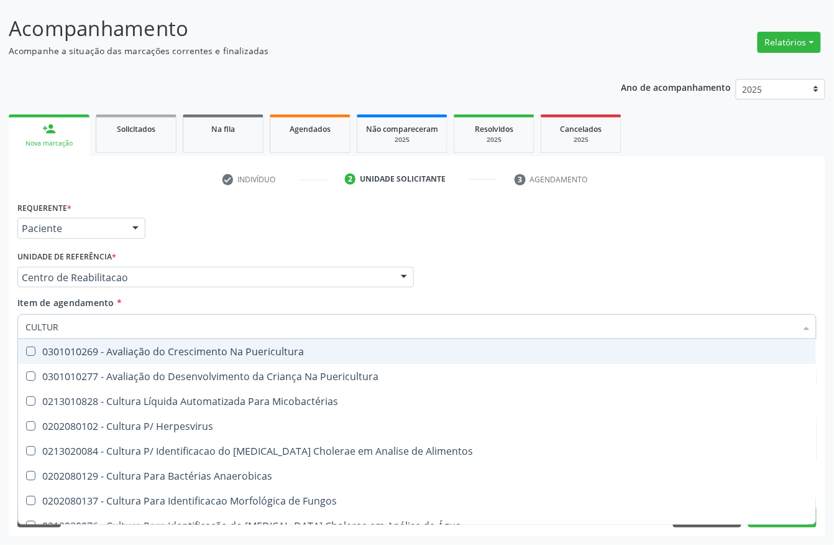
type input "CULTURA"
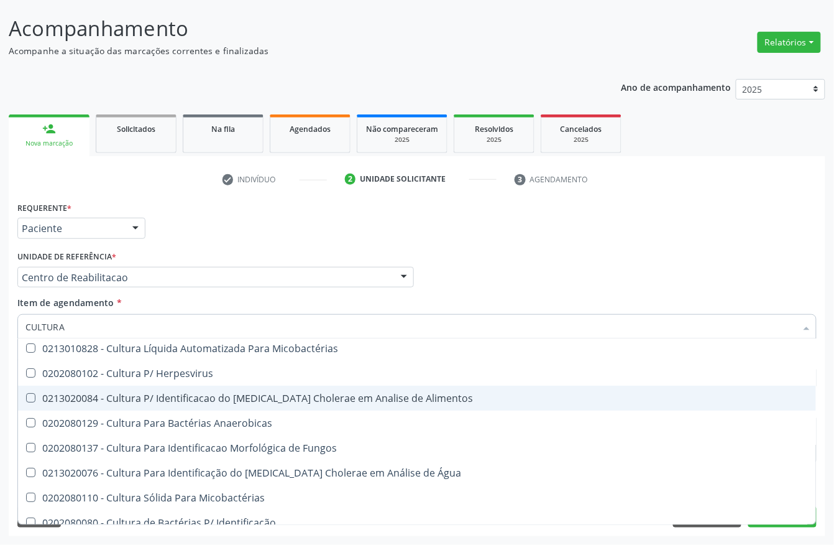
scroll to position [83, 0]
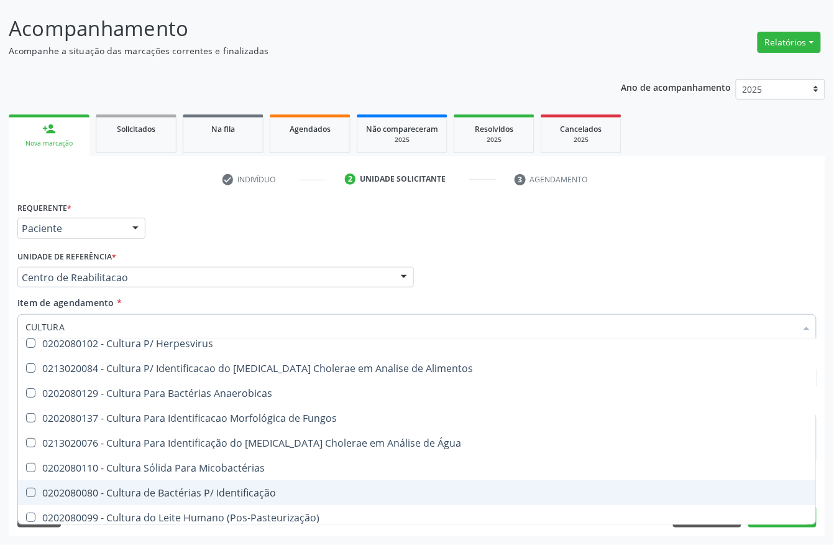
click at [251, 491] on div "0202080080 - Cultura de Bactérias P/ Identificação" at bounding box center [416, 492] width 783 height 10
checkbox Identificação "true"
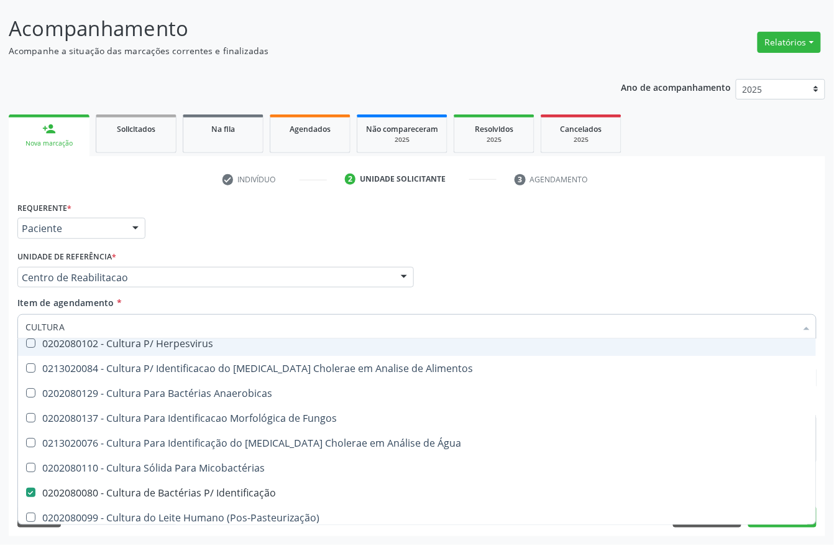
drag, startPoint x: 80, startPoint y: 326, endPoint x: 16, endPoint y: 334, distance: 64.5
click at [16, 334] on div "Item de agendamento * CULTURA Desfazer seleção 0301010269 - Avaliação do Cresci…" at bounding box center [417, 320] width 806 height 48
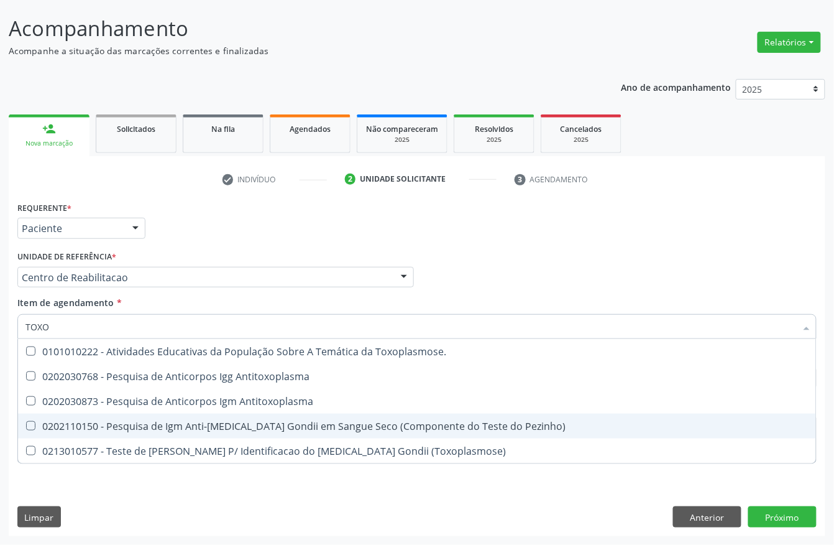
scroll to position [0, 0]
type input "TOXOP"
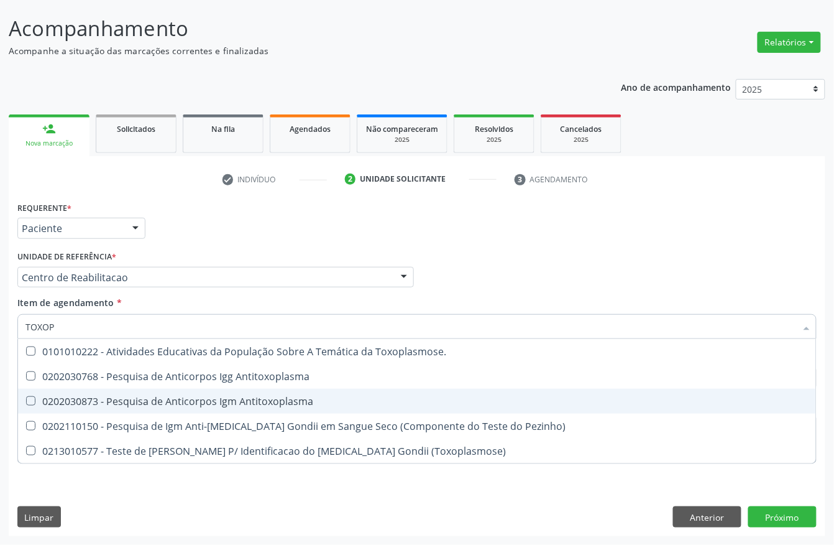
click at [66, 392] on span "0202030873 - Pesquisa de Anticorpos Igm Antitoxoplasma" at bounding box center [417, 401] width 798 height 25
checkbox Antitoxoplasma "true"
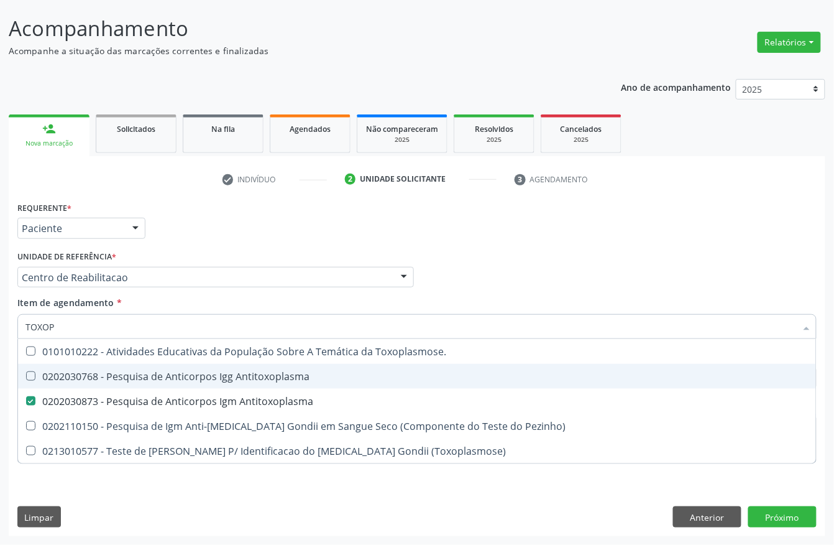
click at [65, 374] on div "0202030768 - Pesquisa de Anticorpos Igg Antitoxoplasma" at bounding box center [416, 376] width 783 height 10
checkbox Antitoxoplasma "true"
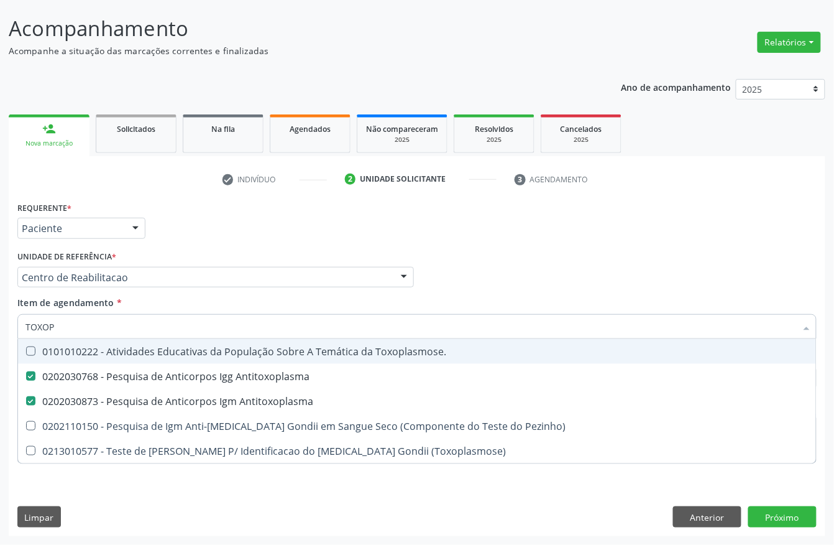
drag, startPoint x: 70, startPoint y: 329, endPoint x: 0, endPoint y: 329, distance: 70.3
click at [0, 329] on div "Acompanhamento Acompanhe a situação das marcações correntes e finalizadas Relat…" at bounding box center [417, 271] width 834 height 548
type input "ELET"
checkbox Toxoplasmose\ "false"
checkbox Antitoxoplasma "false"
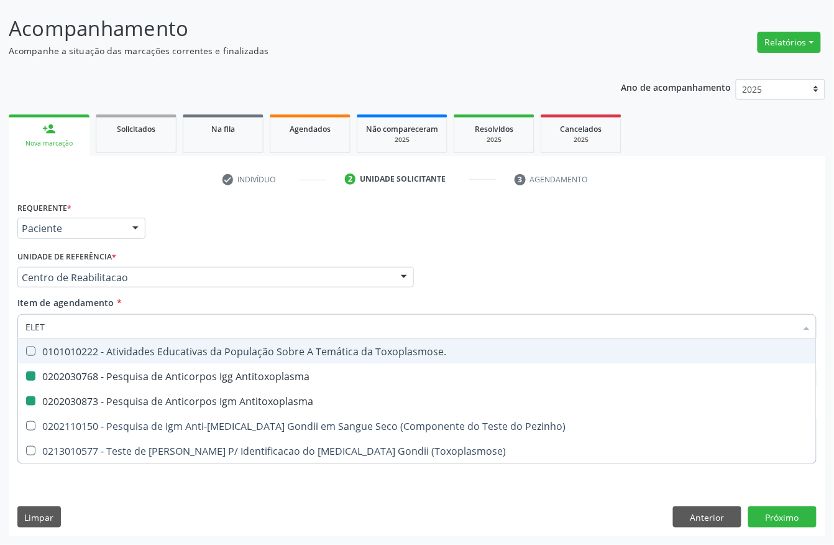
checkbox Antitoxoplasma "false"
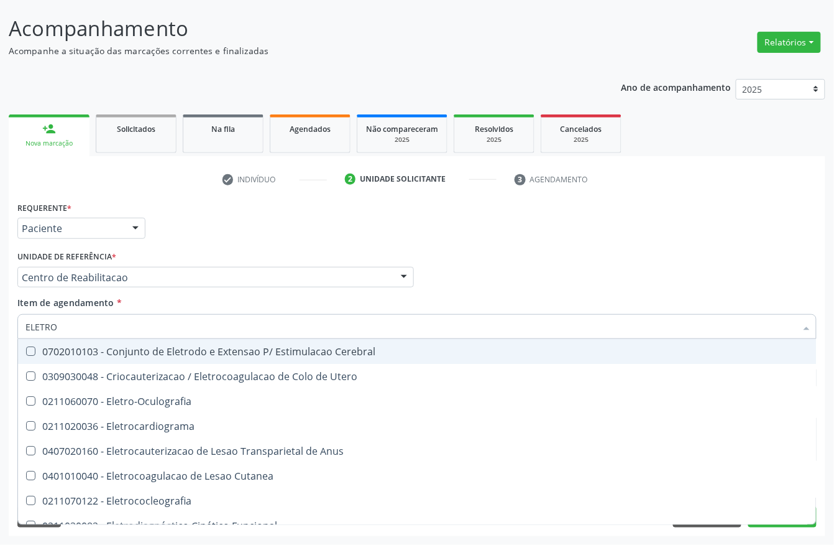
type input "ELETROF"
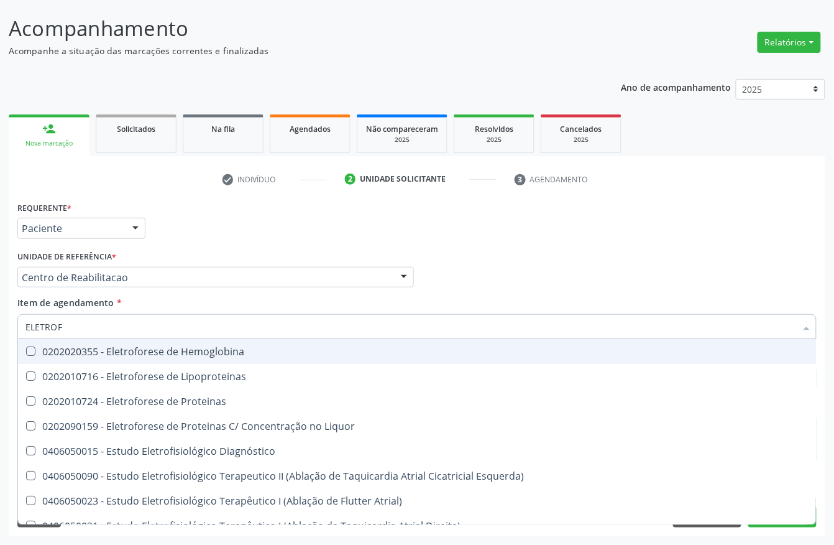
click at [239, 347] on div "0202020355 - Eletroforese de Hemoglobina" at bounding box center [470, 351] width 890 height 10
checkbox Hemoglobina "true"
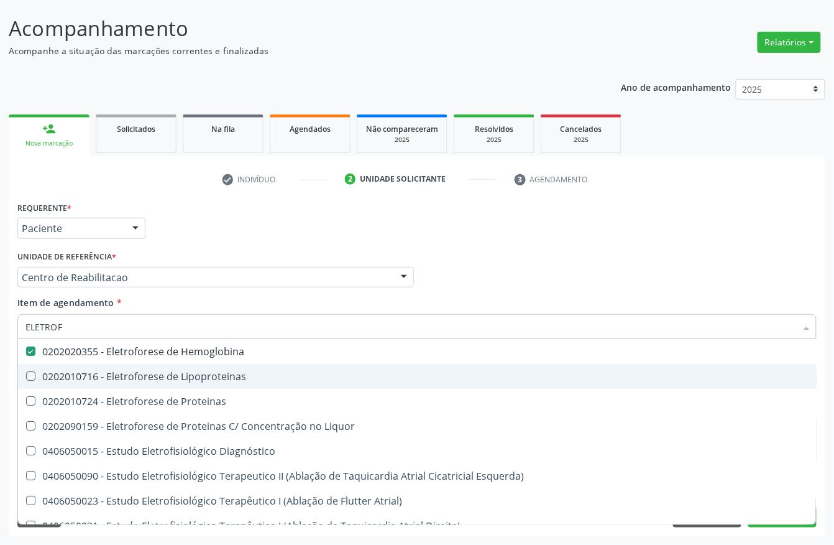
click at [0, 372] on div "Acompanhamento Acompanhe a situação das marcações correntes e finalizadas Relat…" at bounding box center [417, 271] width 834 height 548
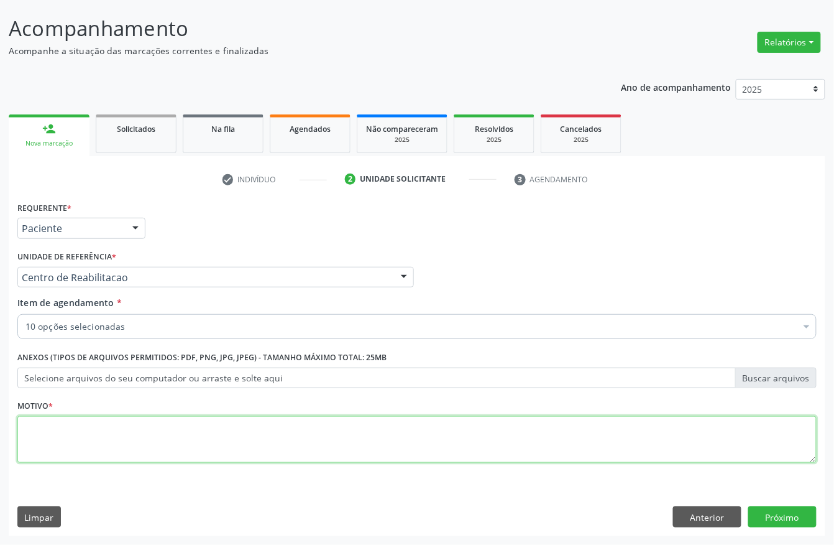
click at [145, 443] on textarea at bounding box center [417, 439] width 800 height 47
type textarea "."
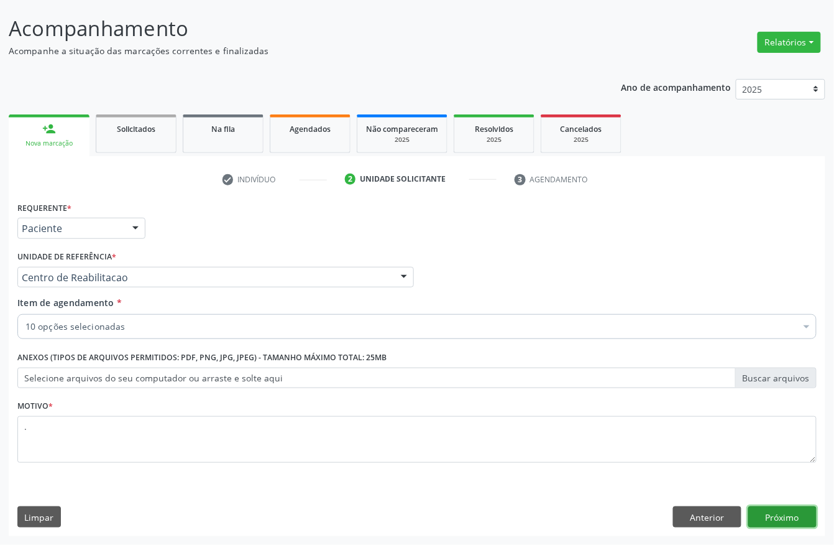
click at [767, 511] on button "Próximo" at bounding box center [783, 516] width 68 height 21
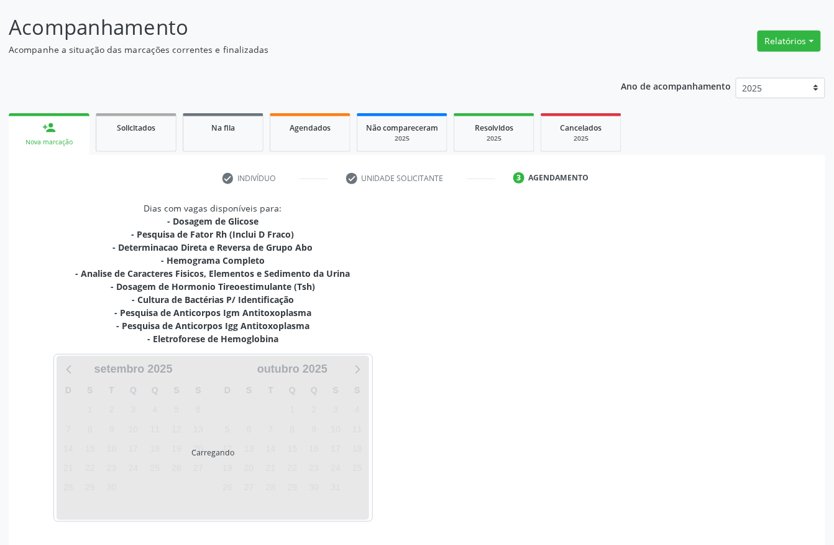
scroll to position [115, 0]
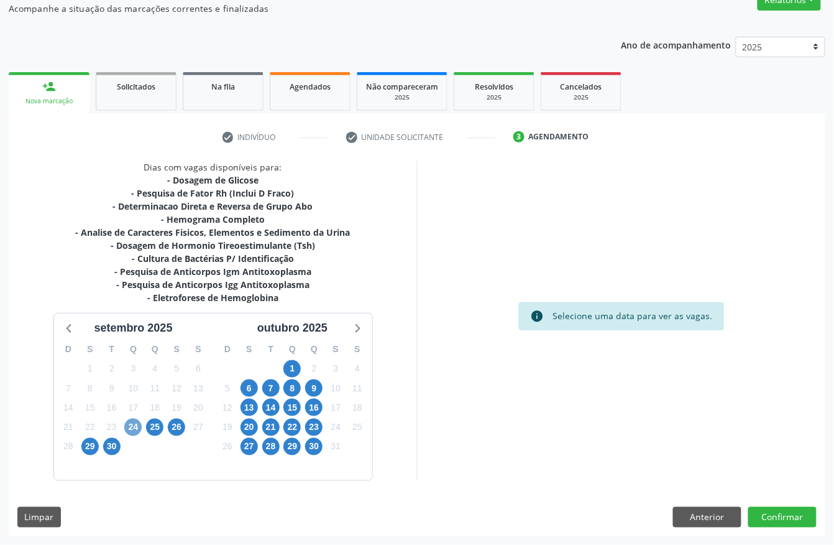
click at [130, 427] on span "24" at bounding box center [132, 426] width 17 height 17
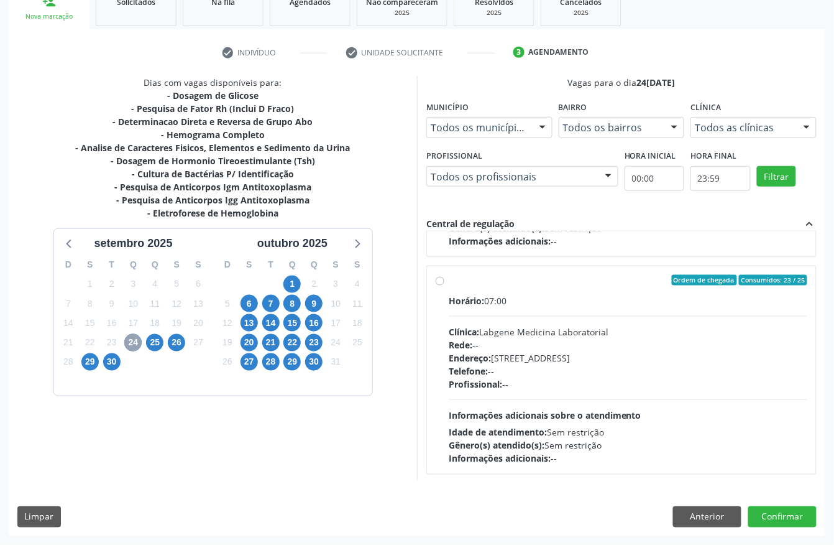
scroll to position [197, 0]
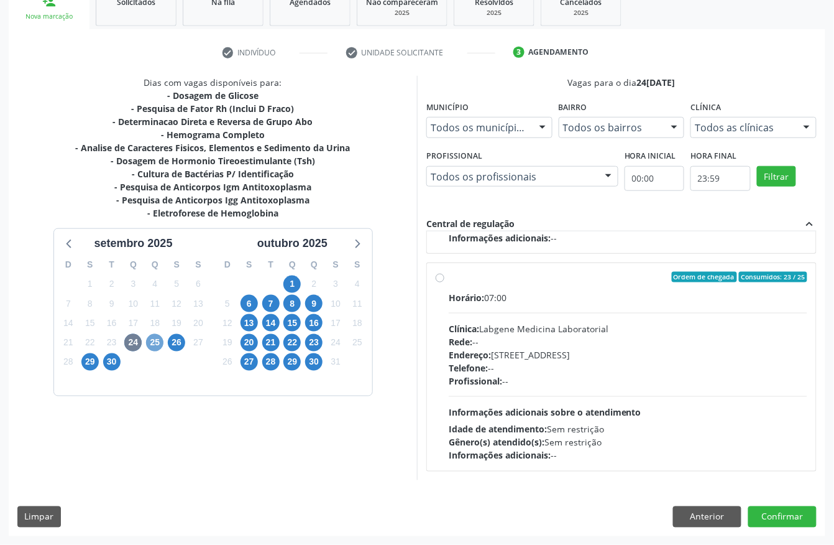
click at [157, 341] on span "25" at bounding box center [154, 342] width 17 height 17
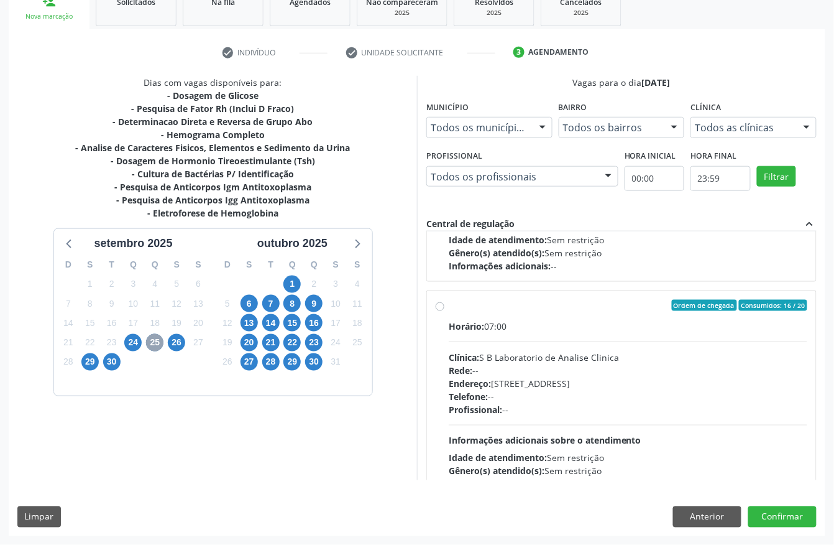
scroll to position [414, 0]
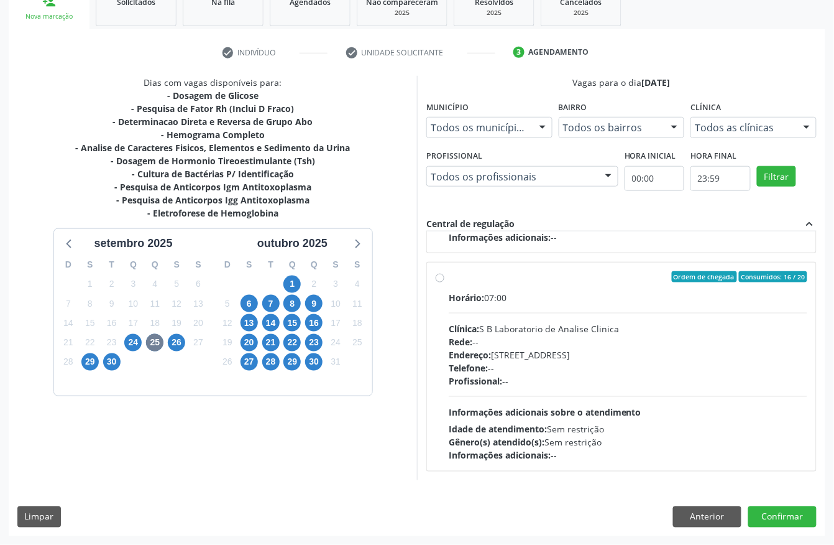
click at [602, 399] on div "Horário: 07:00 Clínica: S B Laboratorio de Analise Clinica Rede: -- Endereço: C…" at bounding box center [628, 376] width 359 height 171
click at [445, 282] on input "Ordem de chegada Consumidos: 16 / 20 Horário: 07:00 Clínica: S B Laboratorio de…" at bounding box center [440, 276] width 9 height 11
radio input "true"
click at [782, 510] on button "Confirmar" at bounding box center [783, 516] width 68 height 21
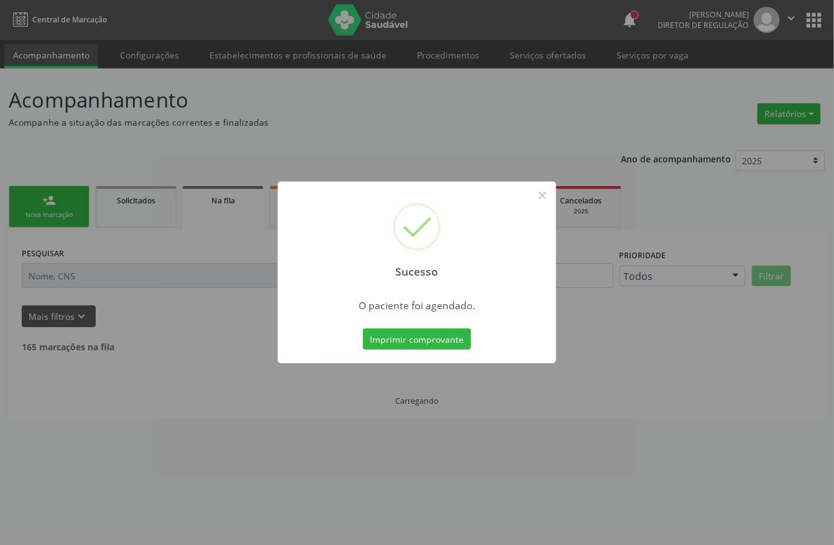
scroll to position [0, 0]
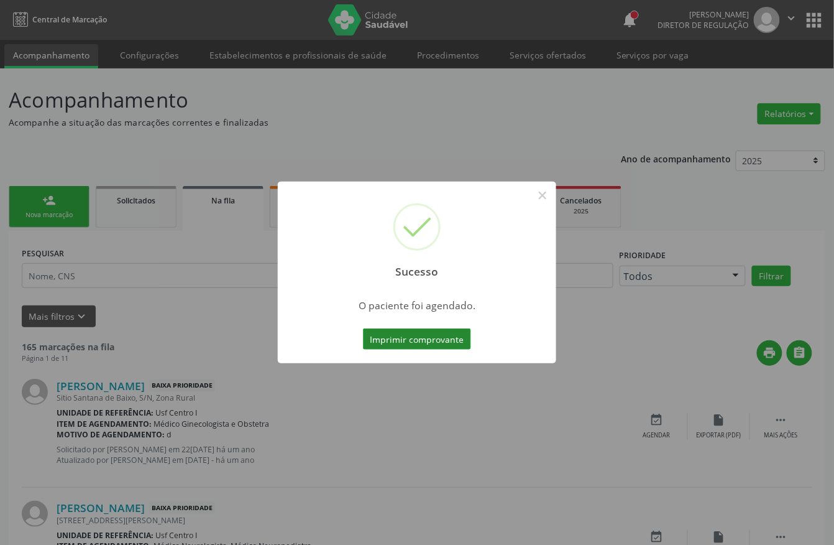
click at [423, 338] on button "Imprimir comprovante" at bounding box center [417, 338] width 108 height 21
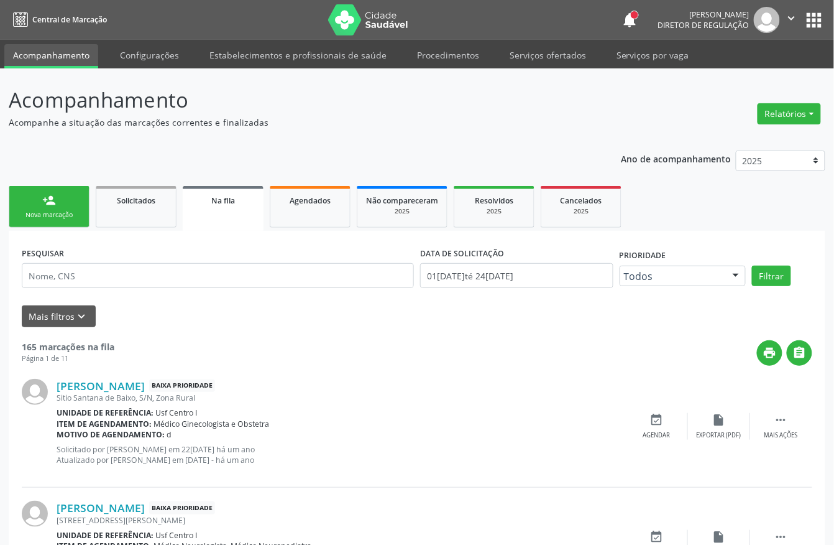
click at [35, 196] on link "person_add Nova marcação" at bounding box center [49, 207] width 81 height 42
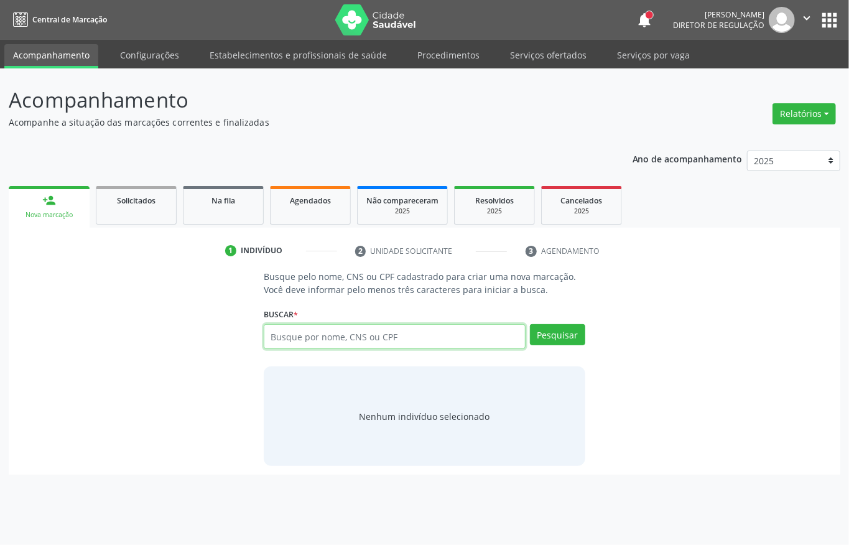
drag, startPoint x: 377, startPoint y: 339, endPoint x: 383, endPoint y: 338, distance: 6.3
click at [378, 339] on input "text" at bounding box center [395, 336] width 262 height 25
type input "700005904119903"
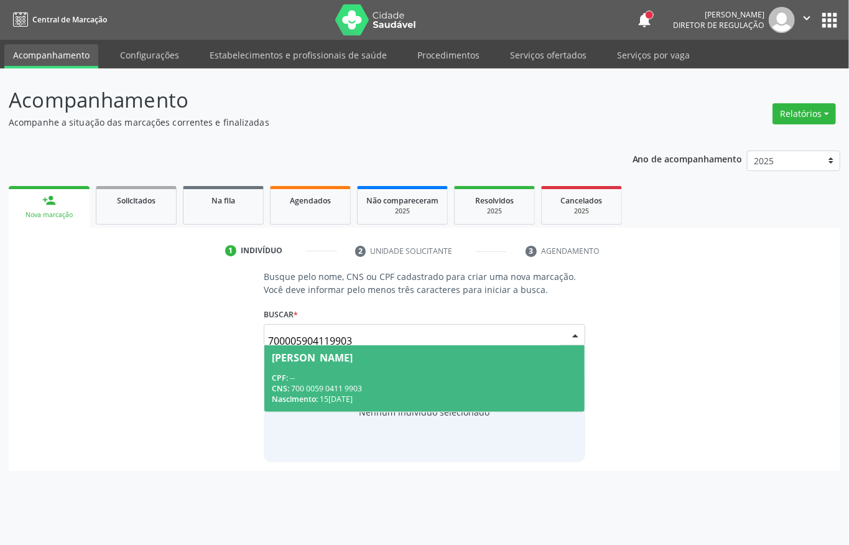
click at [384, 372] on span "Luciene Nunes Monteiro Mourato CPF: -- CNS: 700 0059 0411 9903 Nascimento: 15/1…" at bounding box center [424, 378] width 320 height 67
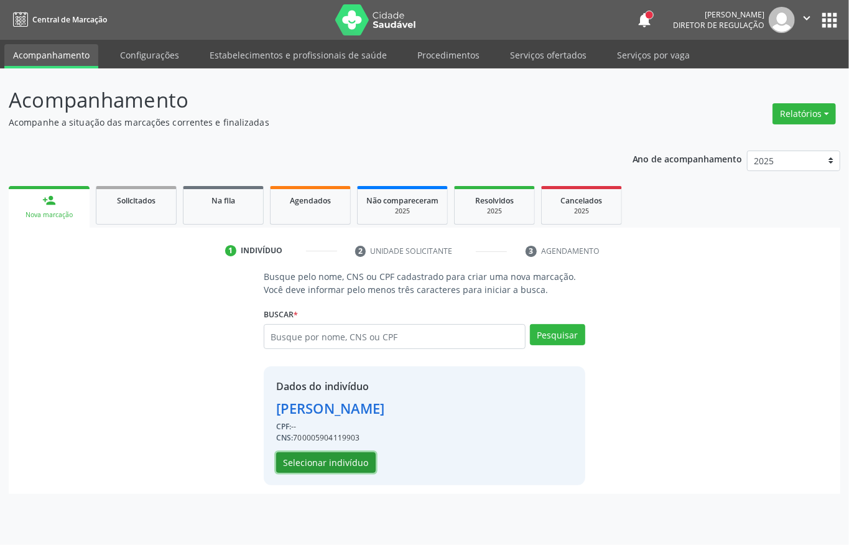
click at [328, 459] on button "Selecionar indivíduo" at bounding box center [325, 462] width 99 height 21
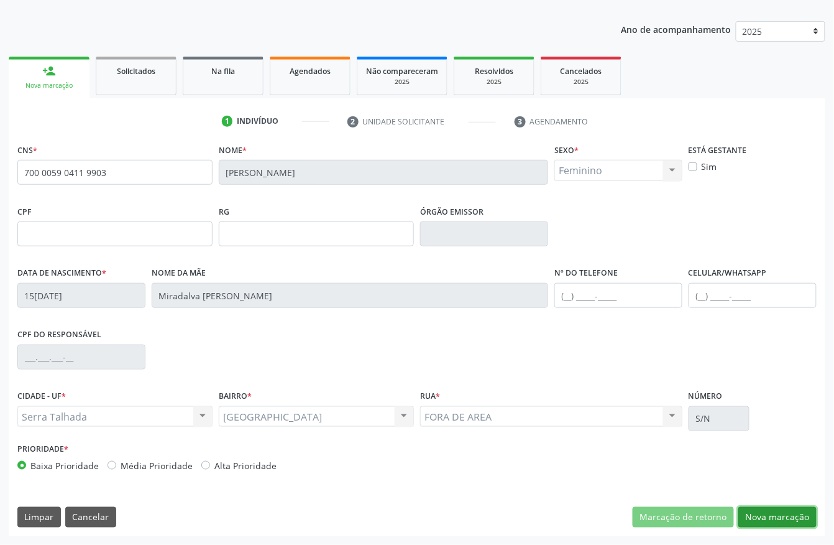
click at [772, 515] on button "Nova marcação" at bounding box center [778, 517] width 78 height 21
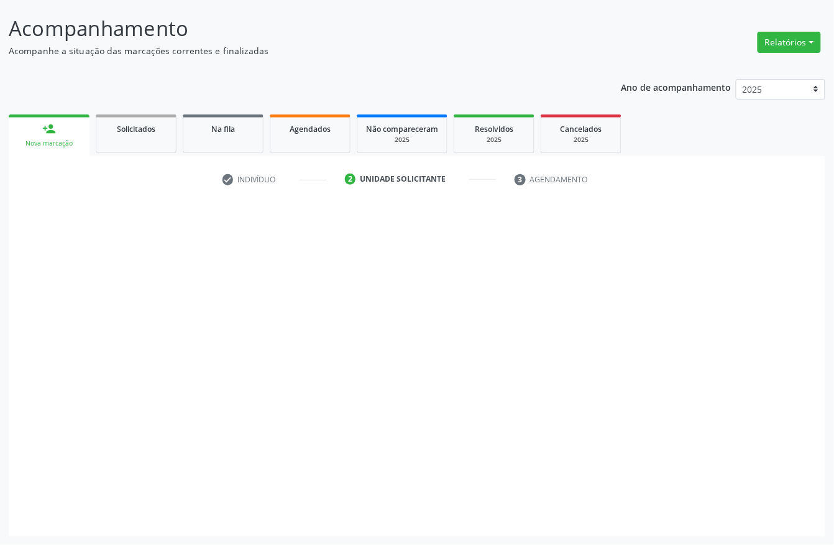
scroll to position [73, 0]
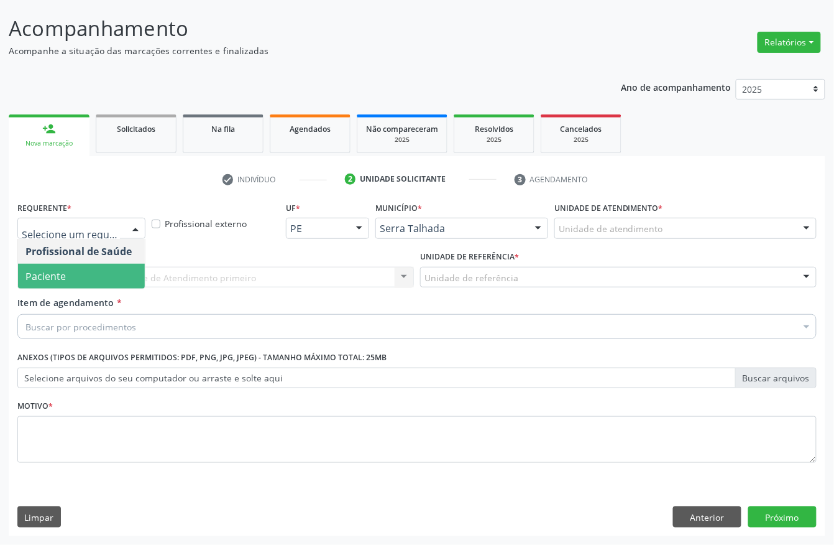
click at [85, 265] on span "Paciente" at bounding box center [81, 276] width 127 height 25
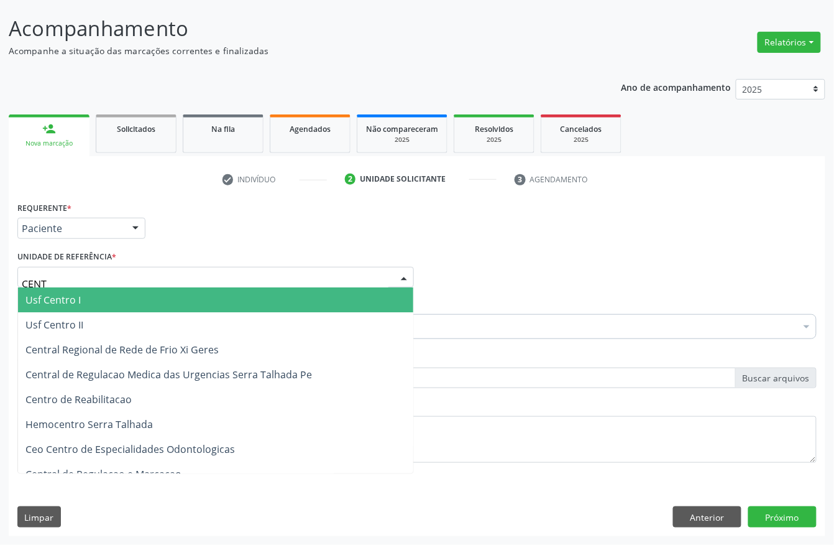
type input "CENTR"
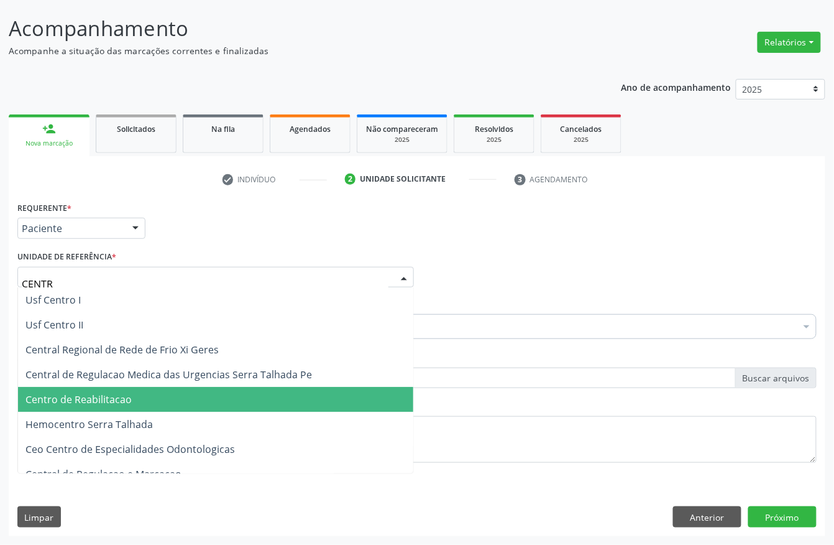
click at [140, 394] on span "Centro de Reabilitacao" at bounding box center [215, 399] width 395 height 25
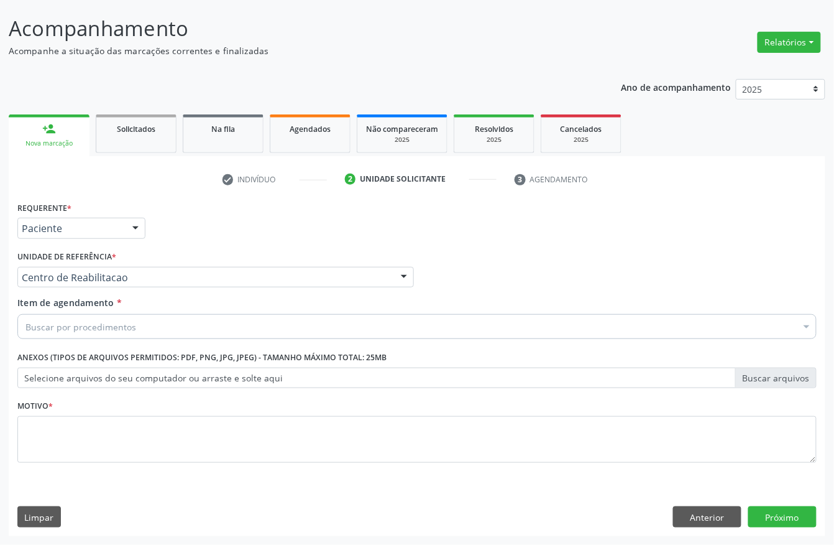
click at [152, 326] on div "Buscar por procedimentos" at bounding box center [417, 326] width 800 height 25
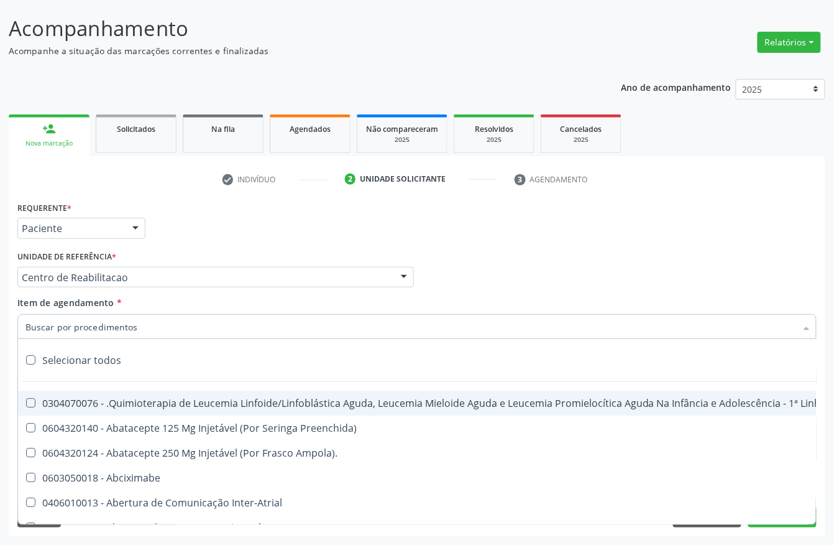
click at [152, 326] on input "Item de agendamento *" at bounding box center [410, 326] width 771 height 25
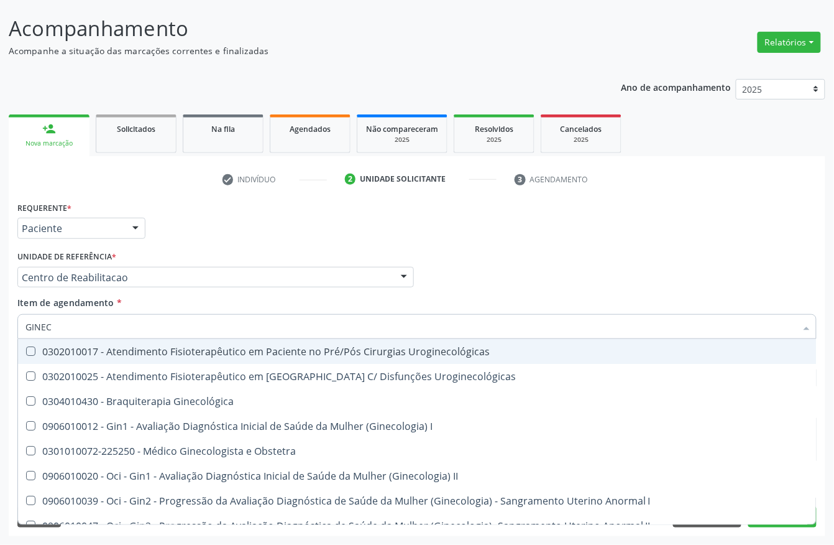
type input "GINECO"
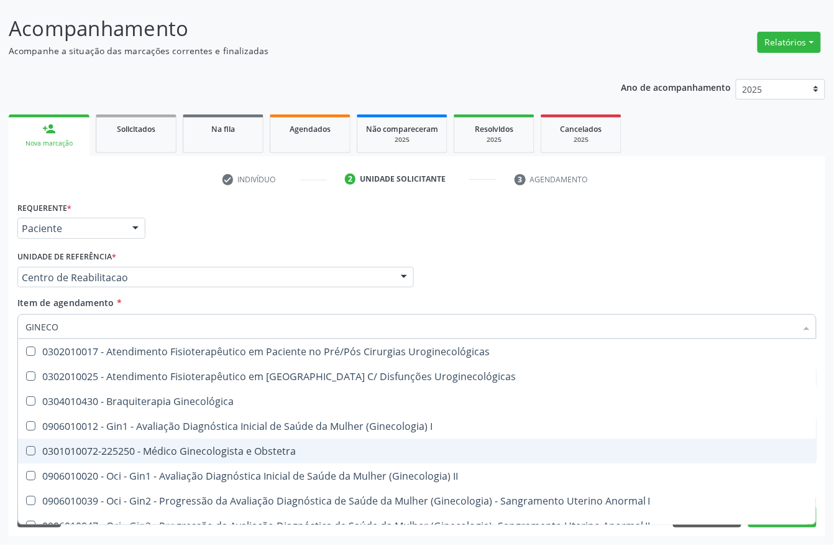
click at [172, 446] on div "0301010072-225250 - Médico Ginecologista e Obstetra" at bounding box center [421, 451] width 793 height 10
checkbox Obstetra "true"
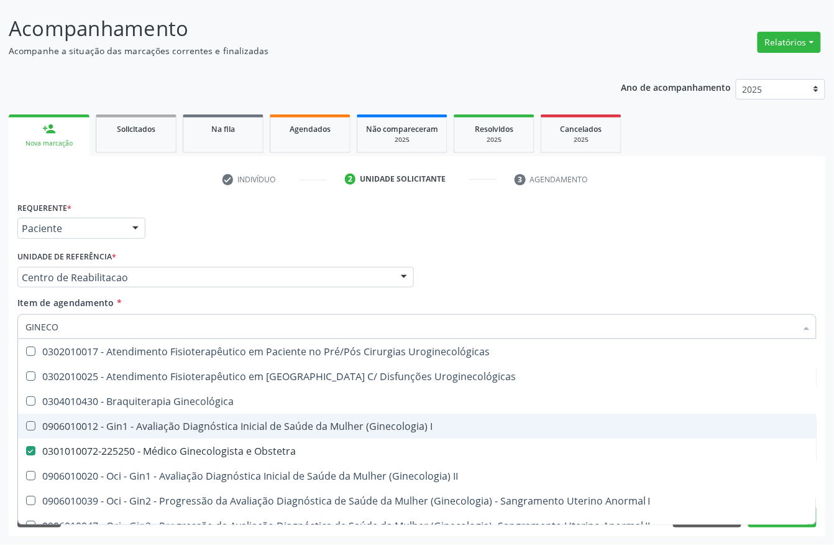
click at [0, 394] on div "Acompanhamento Acompanhe a situação das marcações correntes e finalizadas Relat…" at bounding box center [417, 271] width 834 height 548
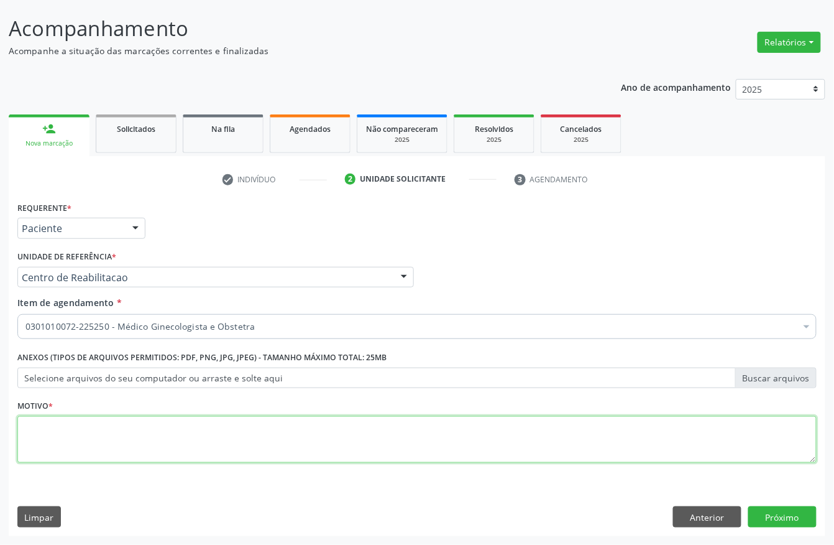
click at [143, 421] on textarea at bounding box center [417, 439] width 800 height 47
type textarea "."
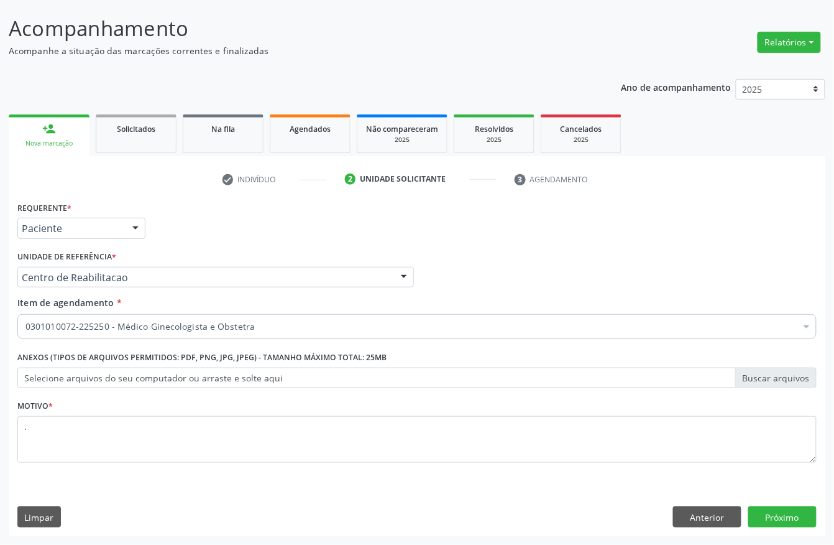
click at [772, 505] on div "Requerente * Paciente Profissional de Saúde Paciente Nenhum resultado encontrad…" at bounding box center [417, 367] width 817 height 338
click at [772, 511] on button "Próximo" at bounding box center [783, 516] width 68 height 21
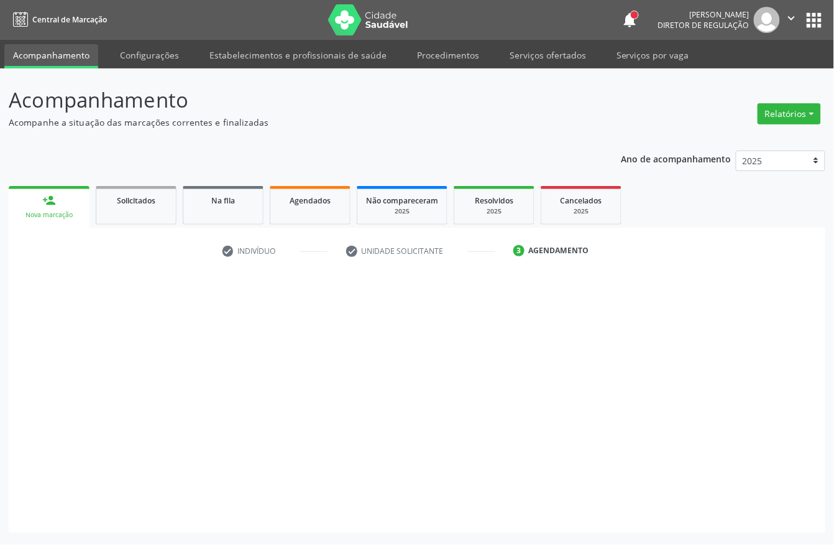
scroll to position [0, 0]
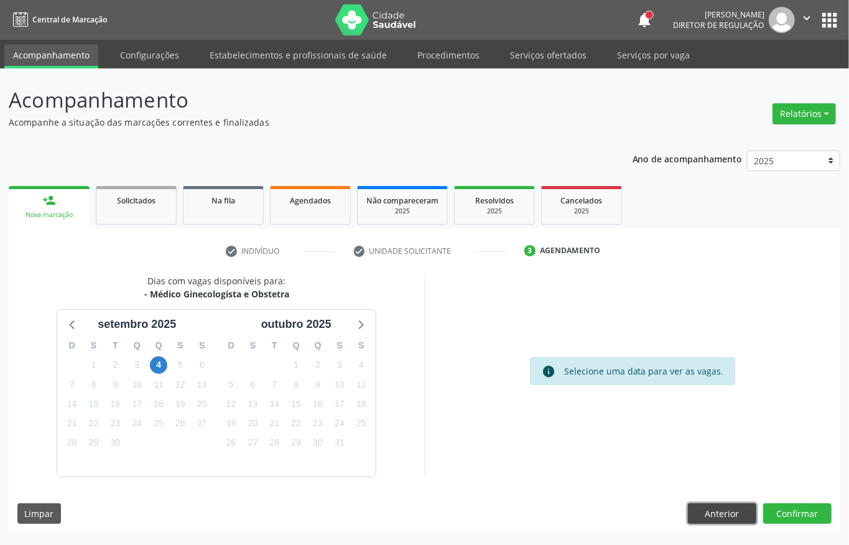
click at [707, 510] on button "Anterior" at bounding box center [722, 513] width 68 height 21
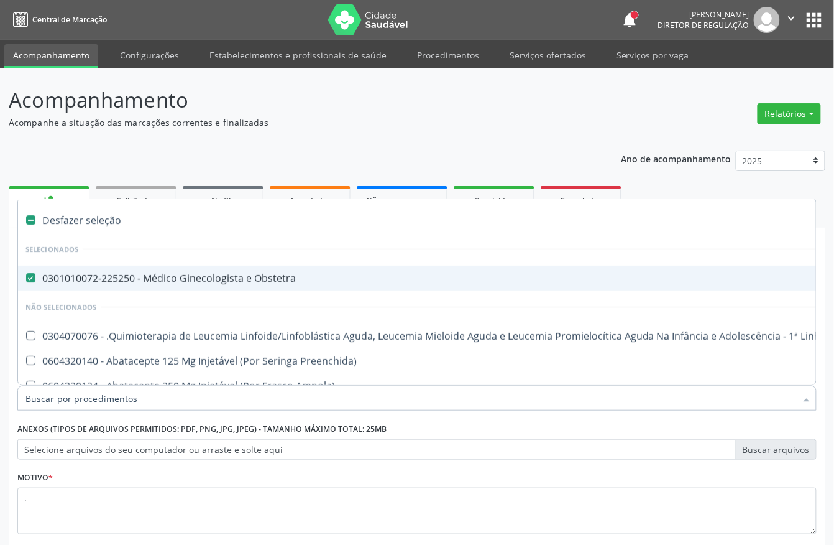
click at [104, 282] on div "0301010072-225250 - Médico Ginecologista e Obstetra" at bounding box center [509, 278] width 968 height 10
checkbox Obstetra "false"
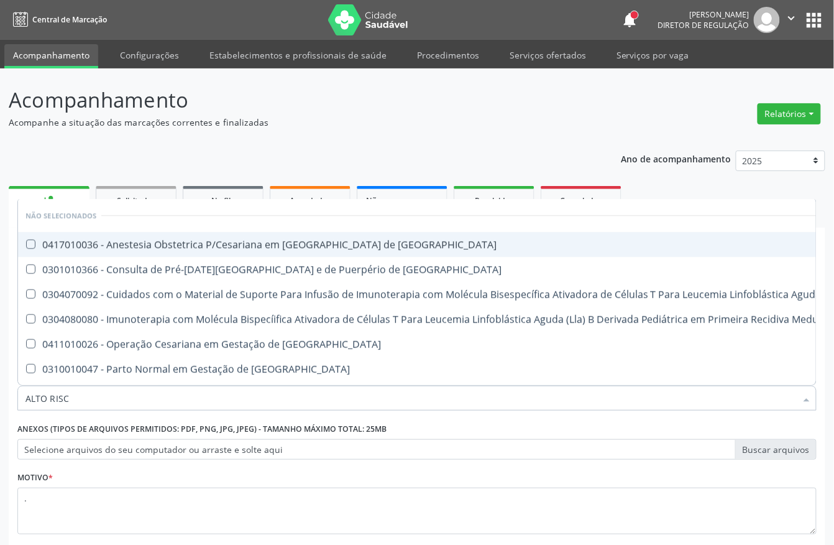
type input "ALTO RISCO"
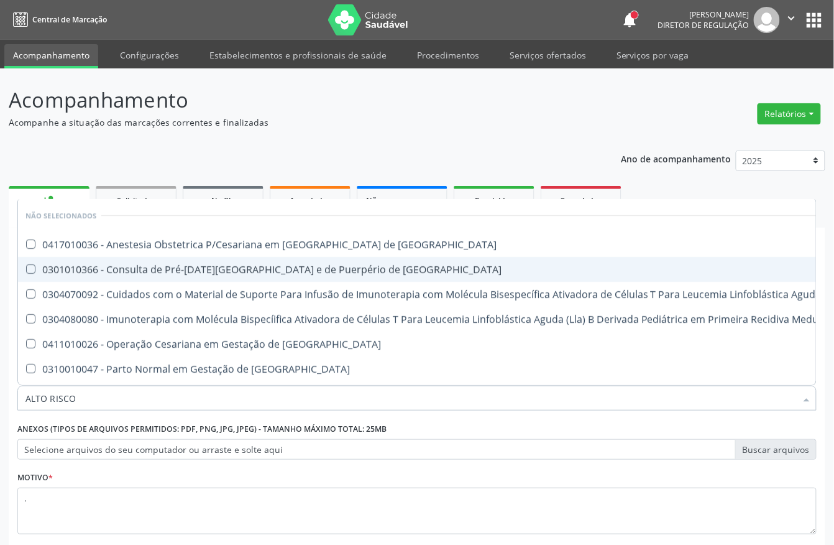
click at [229, 274] on div "0301010366 - Consulta de Pré-Natal de Gestante e de Puerpério de Alto Risco" at bounding box center [663, 269] width 1277 height 10
checkbox Risco "true"
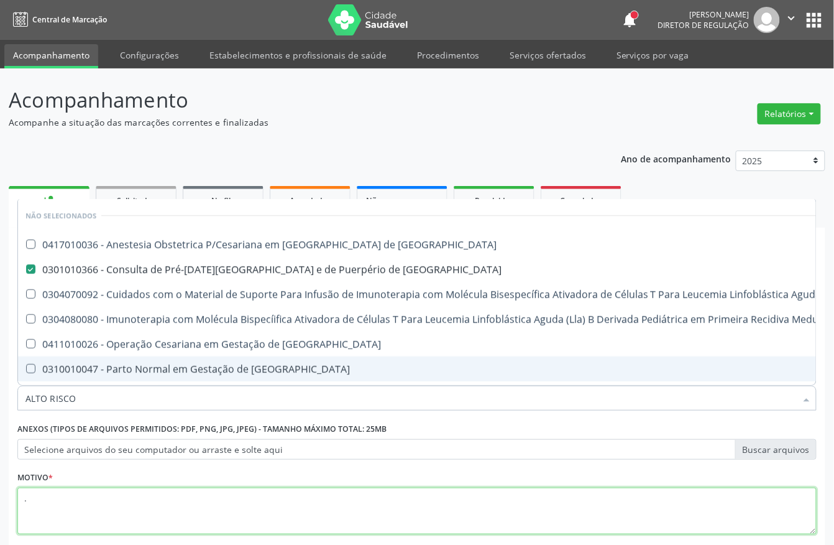
click at [573, 509] on textarea "." at bounding box center [417, 510] width 800 height 47
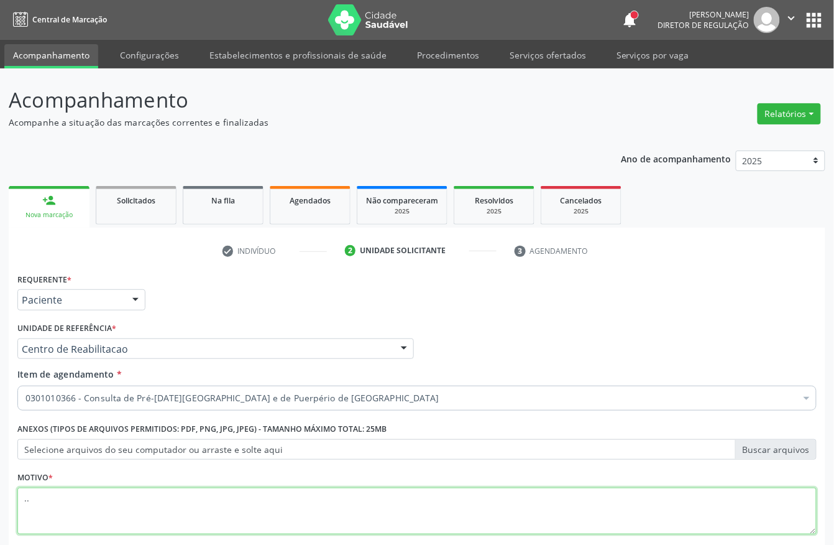
scroll to position [73, 0]
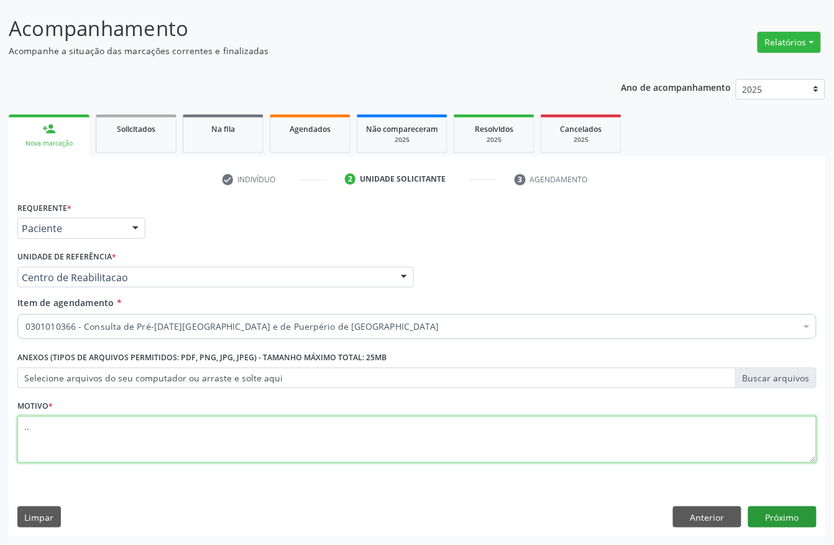
type textarea ".."
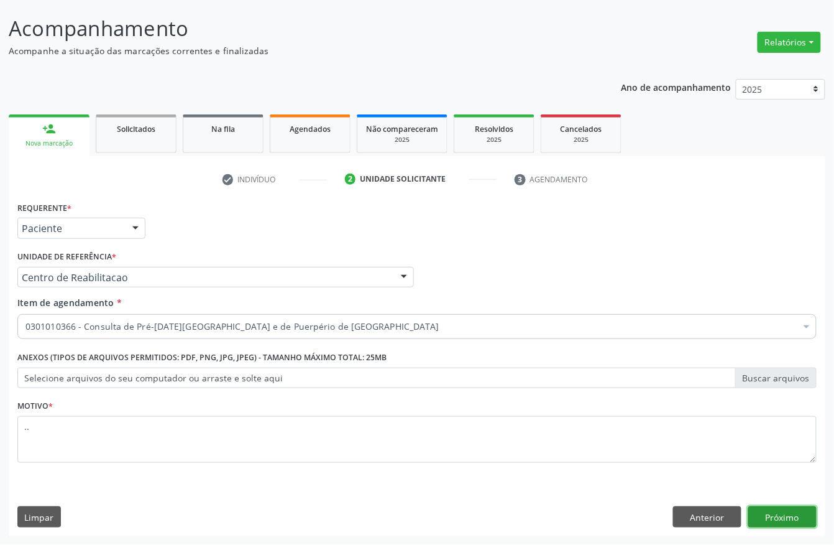
click at [796, 510] on button "Próximo" at bounding box center [783, 516] width 68 height 21
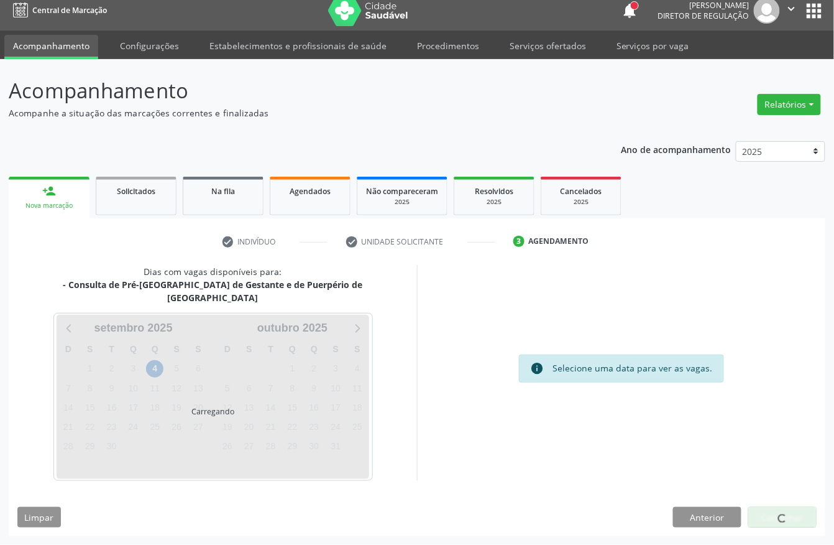
scroll to position [0, 0]
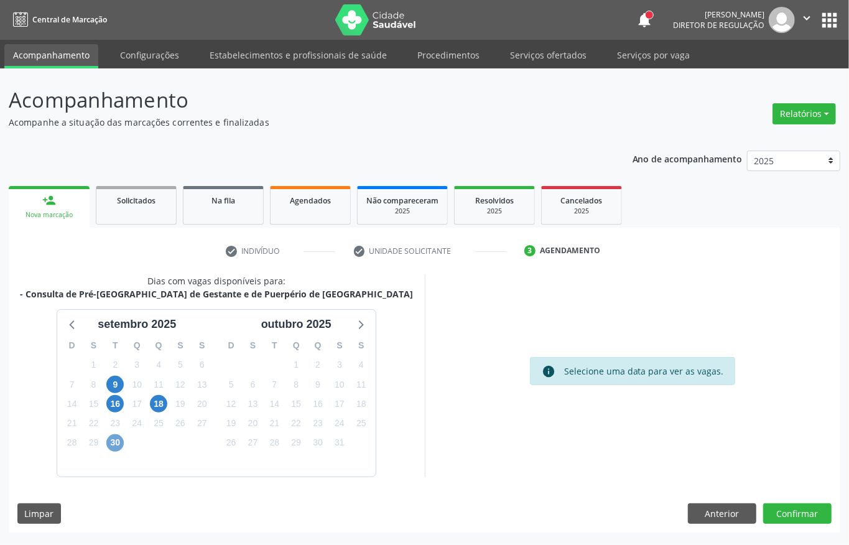
click at [118, 444] on span "30" at bounding box center [114, 442] width 17 height 17
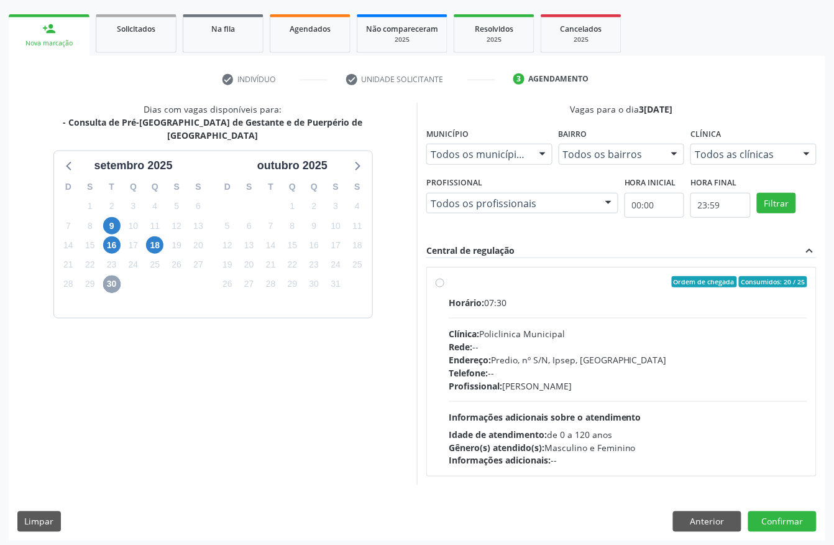
scroll to position [178, 0]
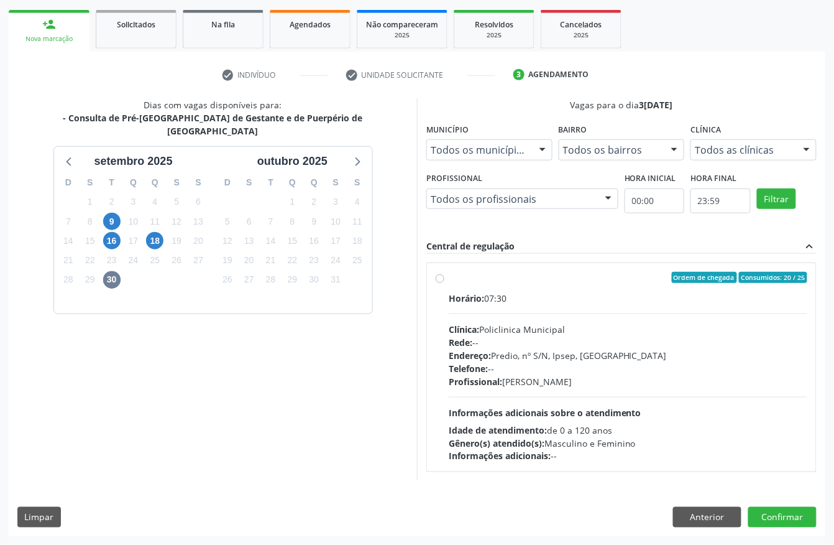
click at [573, 352] on div "Endereço: Predio, nº S/N, Ipsep, Serra Talhada - PE" at bounding box center [628, 355] width 359 height 13
click at [445, 283] on input "Ordem de chegada Consumidos: 20 / 25 Horário: 07:30 Clínica: Policlinica Munici…" at bounding box center [440, 277] width 9 height 11
radio input "true"
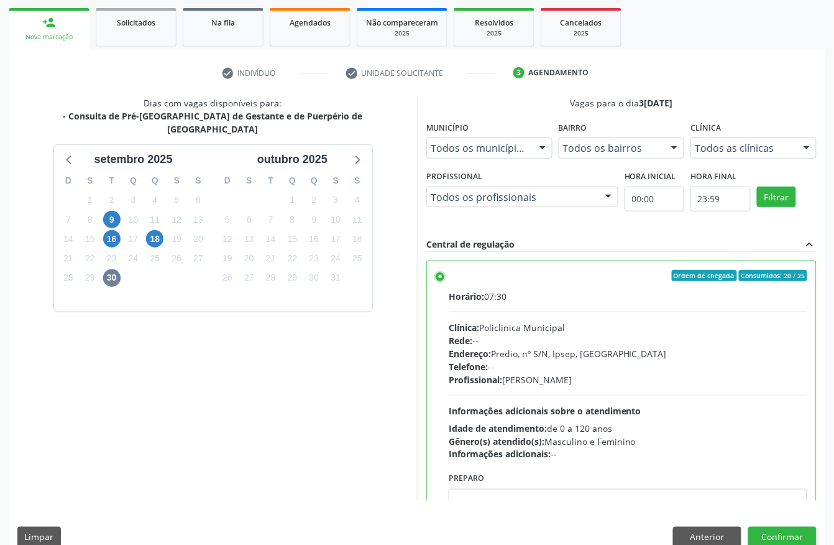
scroll to position [199, 0]
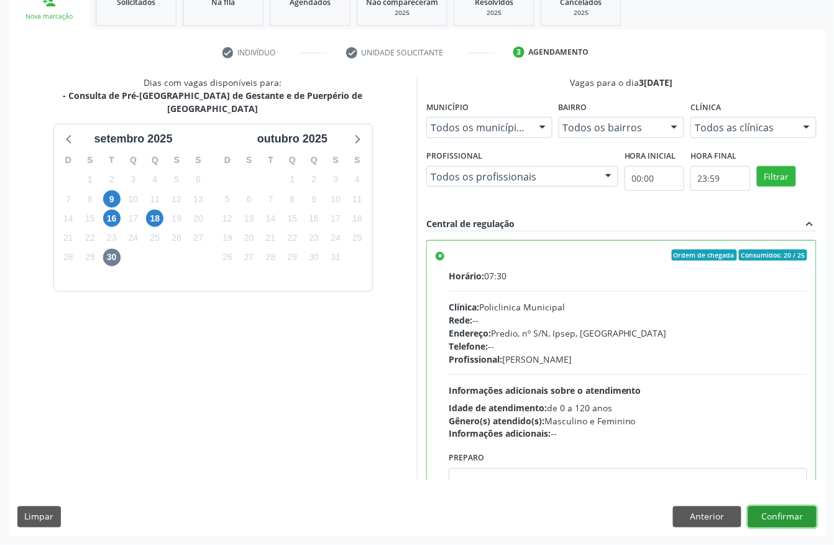
click at [760, 511] on button "Confirmar" at bounding box center [783, 516] width 68 height 21
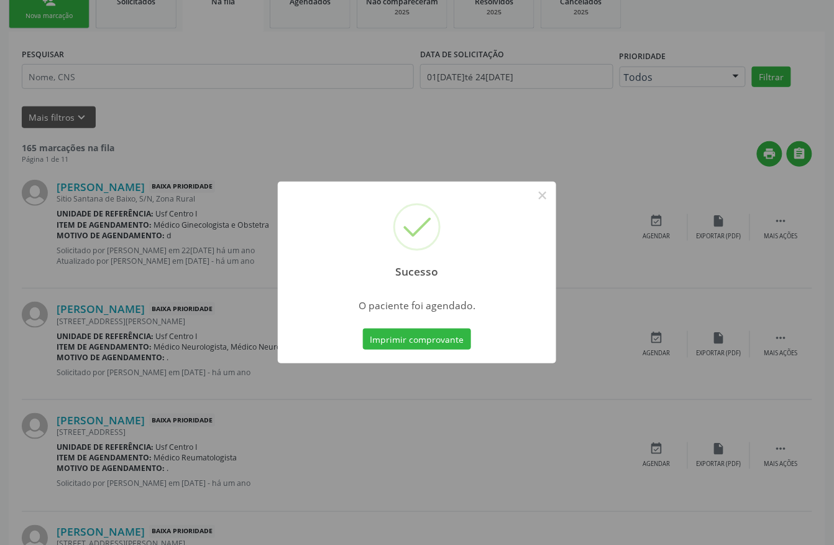
scroll to position [0, 0]
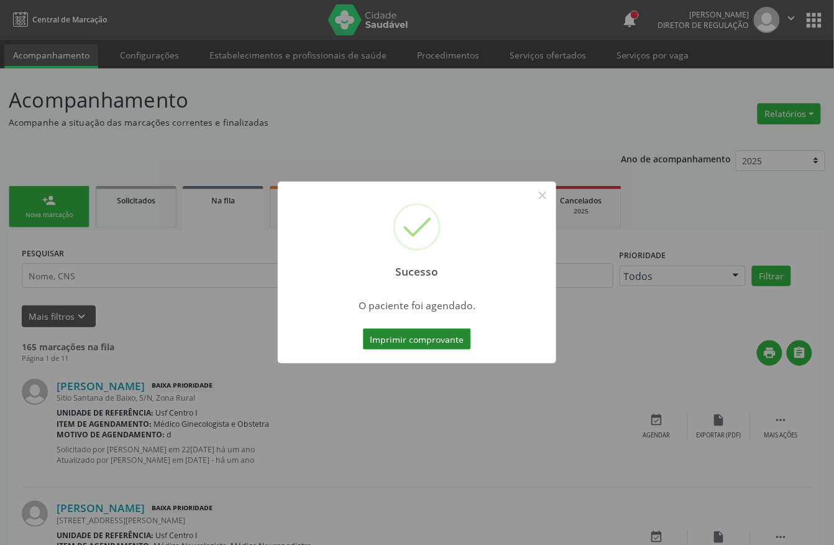
click at [436, 334] on button "Imprimir comprovante" at bounding box center [417, 338] width 108 height 21
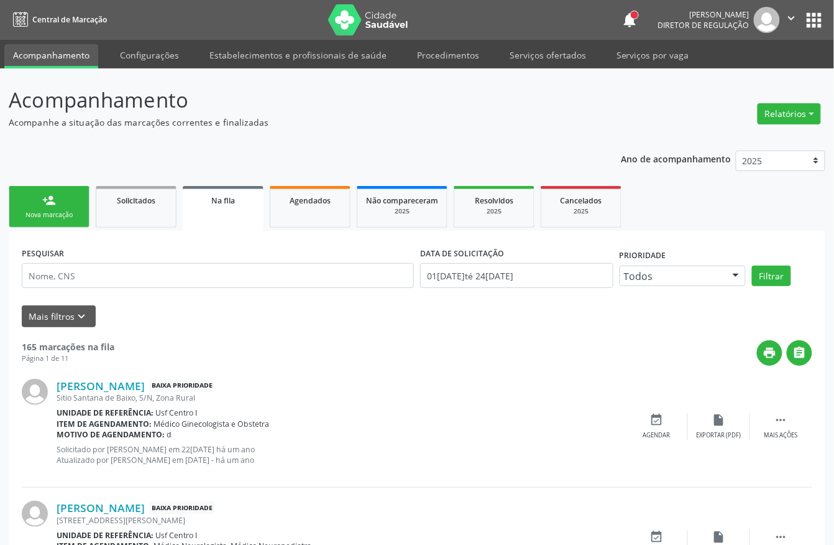
click at [78, 201] on link "person_add Nova marcação" at bounding box center [49, 207] width 81 height 42
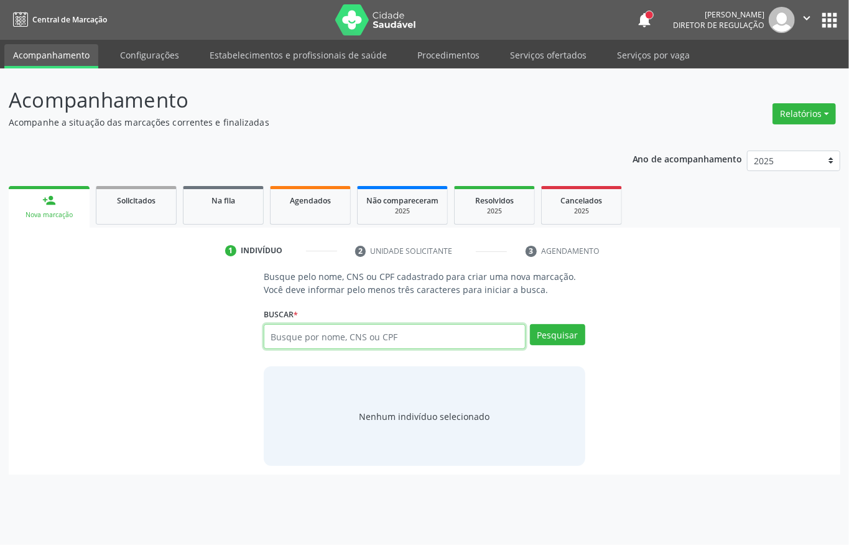
click at [321, 338] on input "text" at bounding box center [395, 336] width 262 height 25
type input "CARLA ADRIANA DA S"
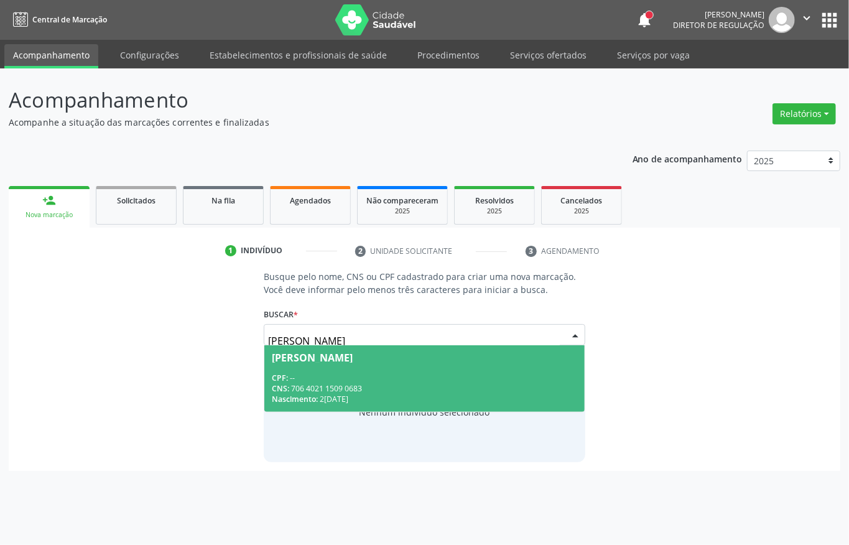
click at [387, 364] on span "Carla Adriana da Silva CPF: -- CNS: 706 4021 1509 0683 Nascimento: 27/03/1991" at bounding box center [424, 378] width 320 height 67
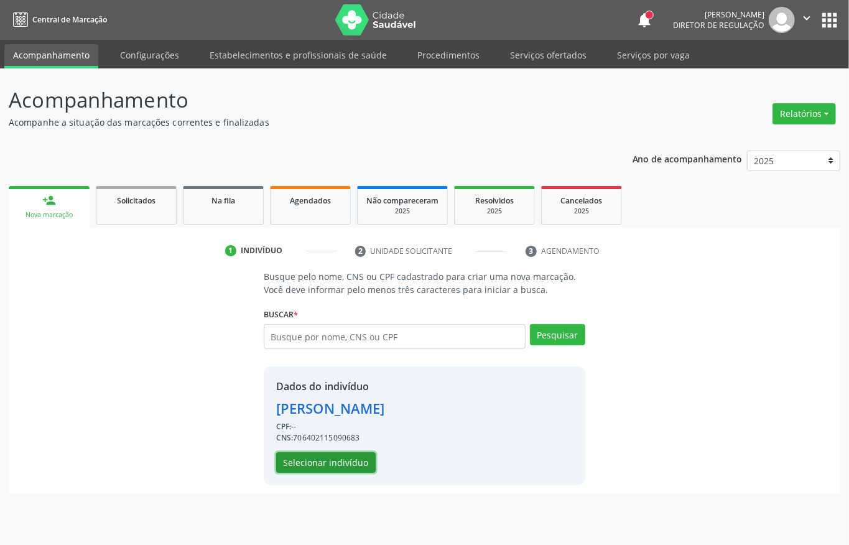
click at [349, 455] on button "Selecionar indivíduo" at bounding box center [325, 462] width 99 height 21
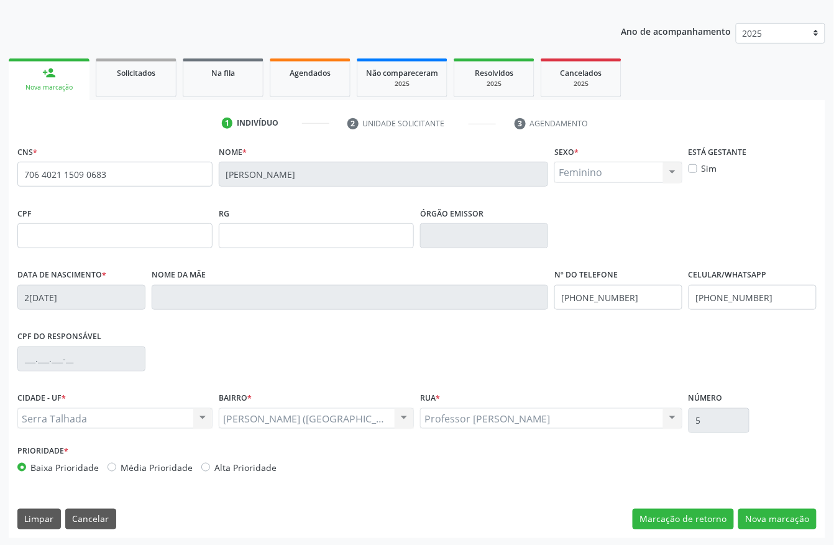
scroll to position [130, 0]
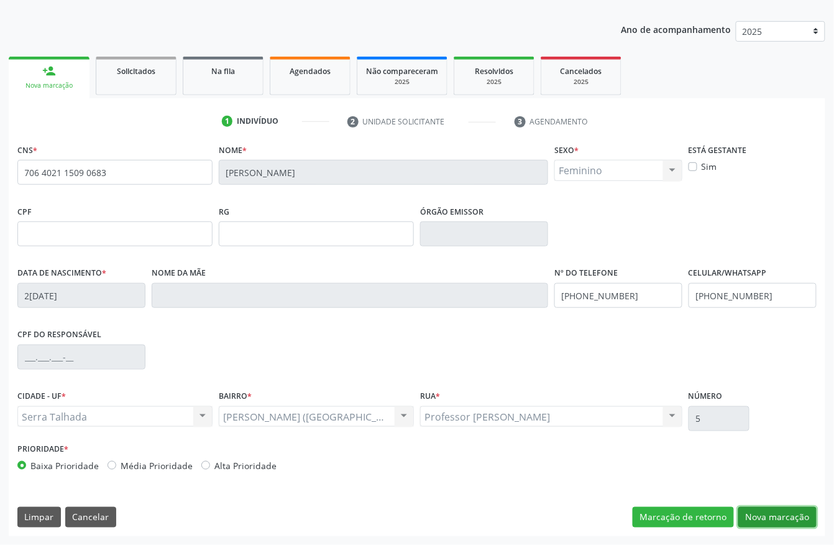
click at [770, 515] on button "Nova marcação" at bounding box center [778, 517] width 78 height 21
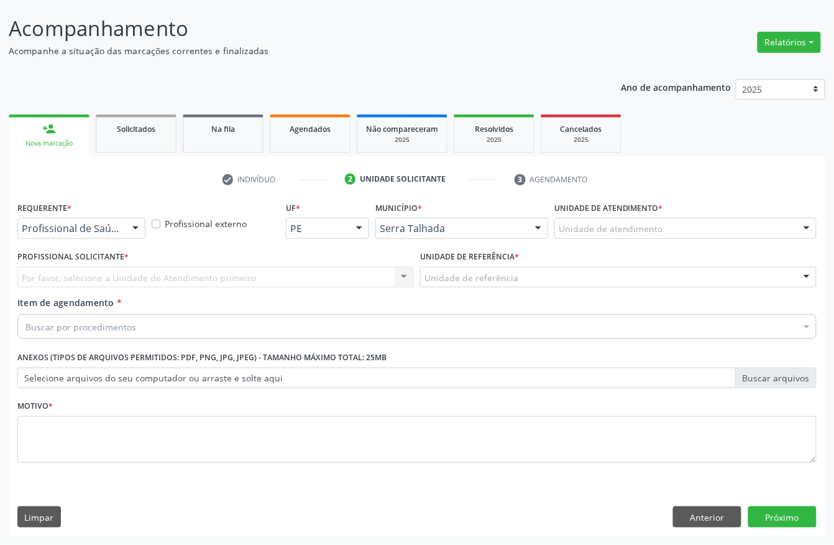
scroll to position [73, 0]
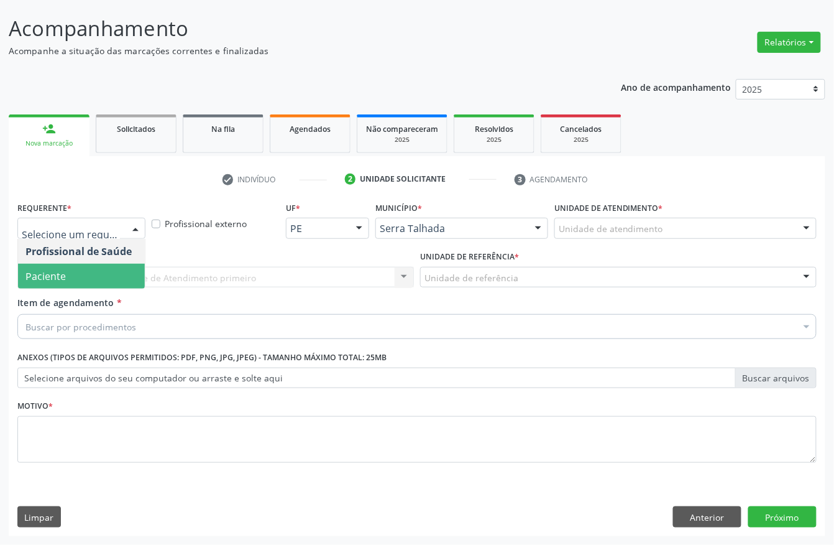
click at [81, 272] on span "Paciente" at bounding box center [81, 276] width 127 height 25
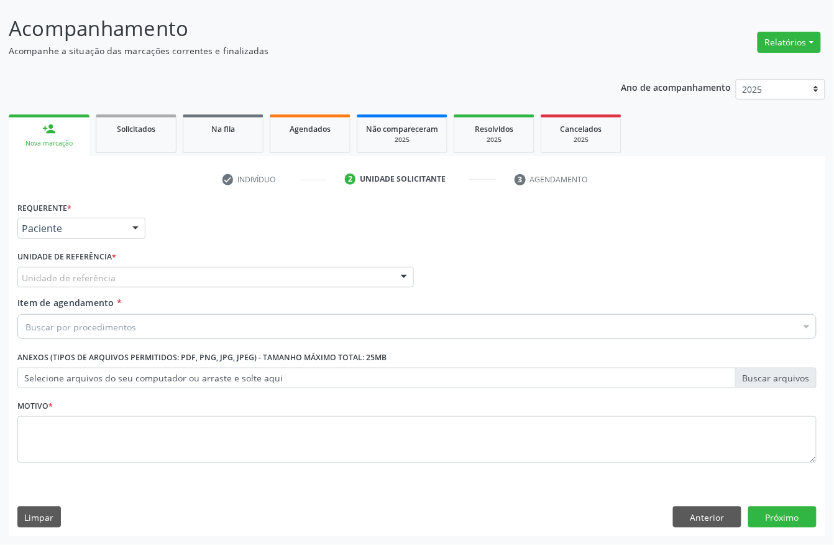
click at [147, 270] on div "Unidade de referência" at bounding box center [215, 277] width 397 height 21
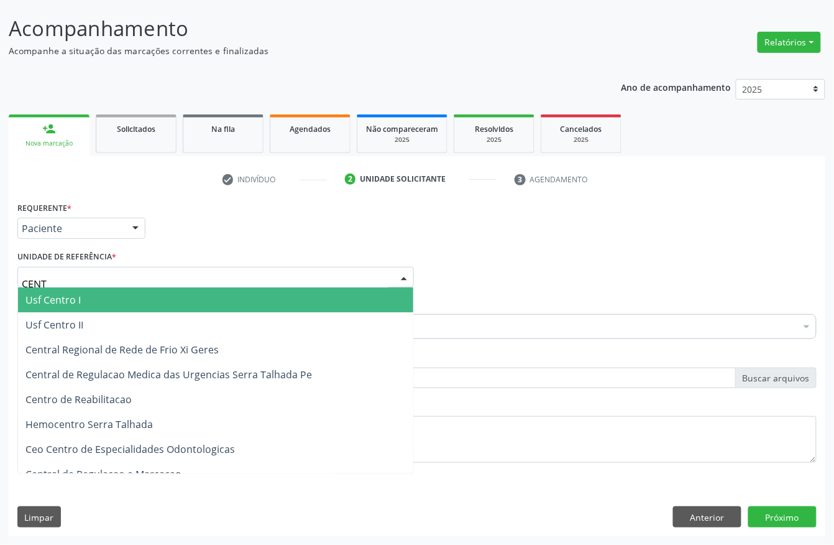
type input "CENTR"
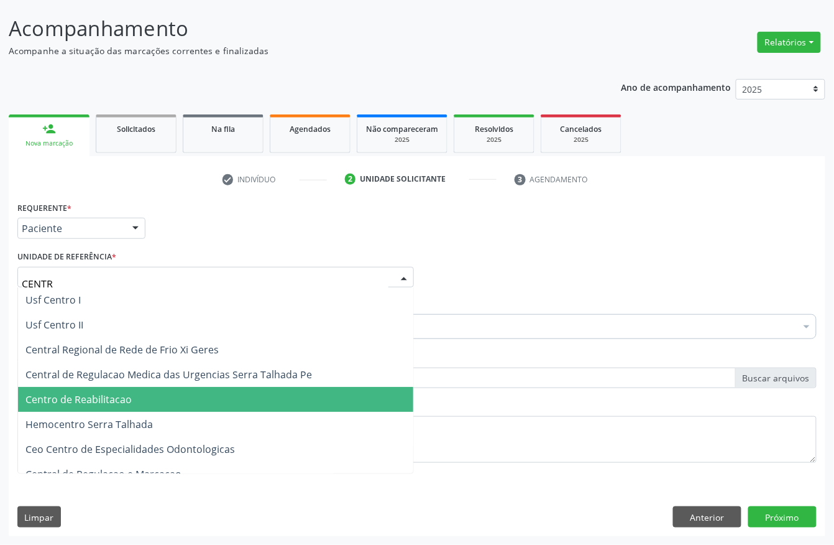
click at [124, 397] on span "Centro de Reabilitacao" at bounding box center [78, 399] width 106 height 14
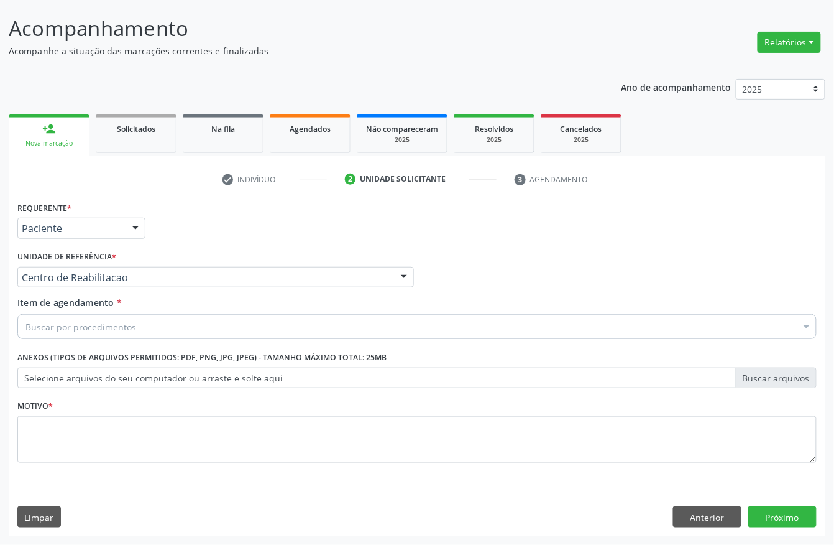
click at [145, 323] on div "Buscar por procedimentos" at bounding box center [417, 326] width 800 height 25
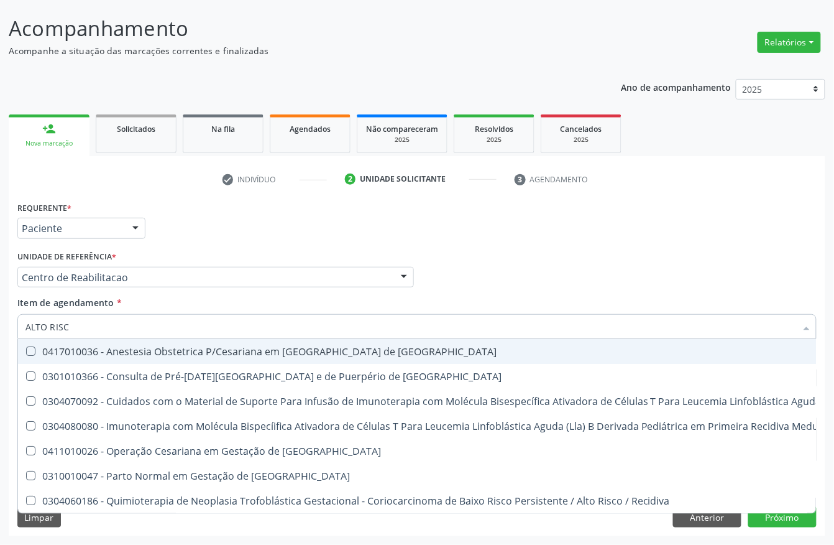
type input "ALTO RISCO"
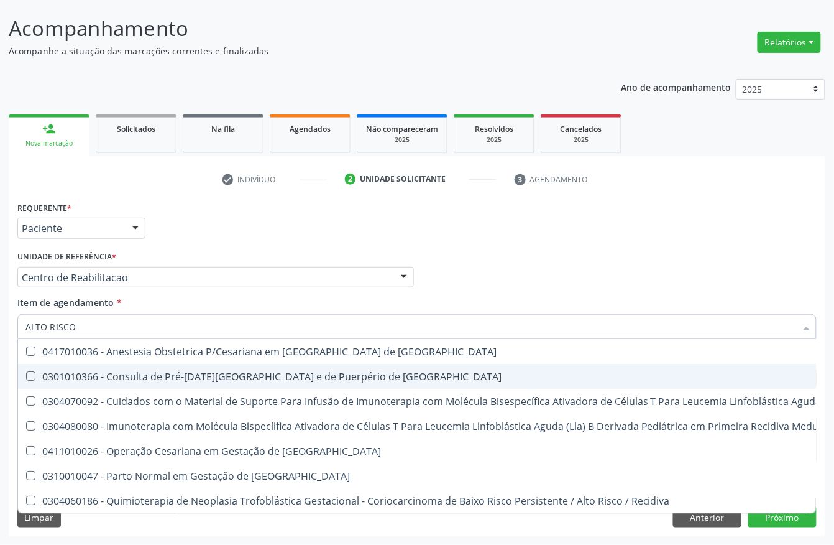
click at [152, 374] on div "0301010366 - Consulta de Pré-Natal de Gestante e de Puerpério de Alto Risco" at bounding box center [663, 376] width 1277 height 10
checkbox Risco "true"
click at [0, 374] on div "Acompanhamento Acompanhe a situação das marcações correntes e finalizadas Relat…" at bounding box center [417, 271] width 834 height 548
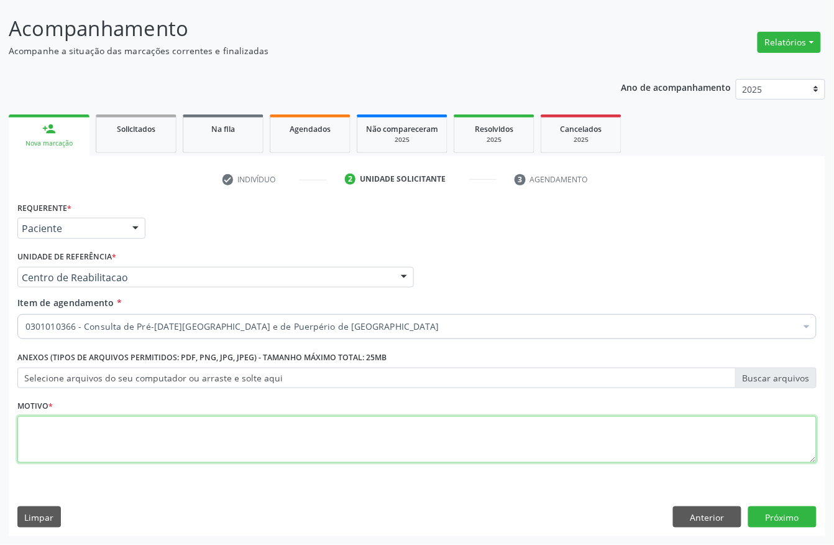
click at [115, 449] on textarea at bounding box center [417, 439] width 800 height 47
type textarea "."
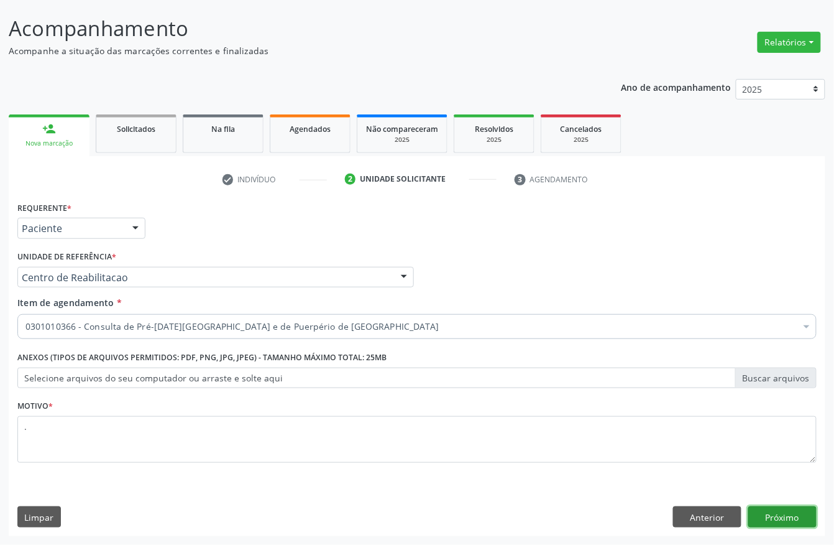
click at [786, 521] on button "Próximo" at bounding box center [783, 516] width 68 height 21
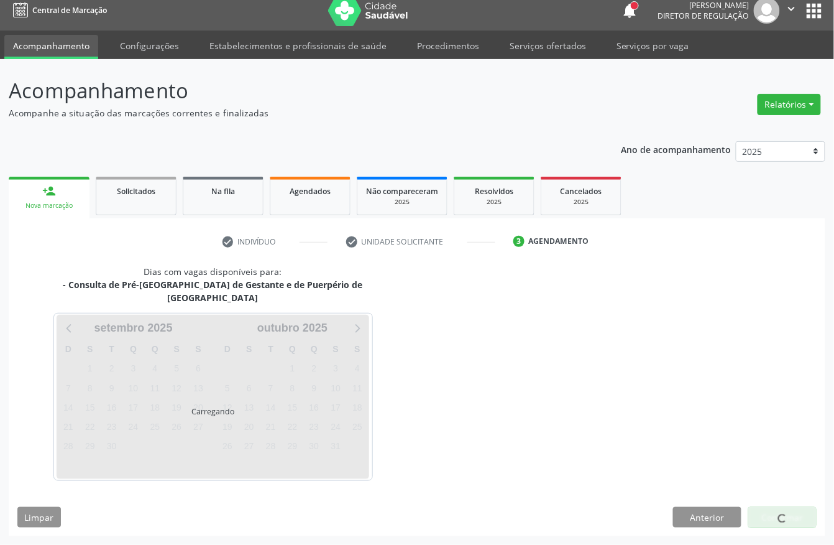
scroll to position [0, 0]
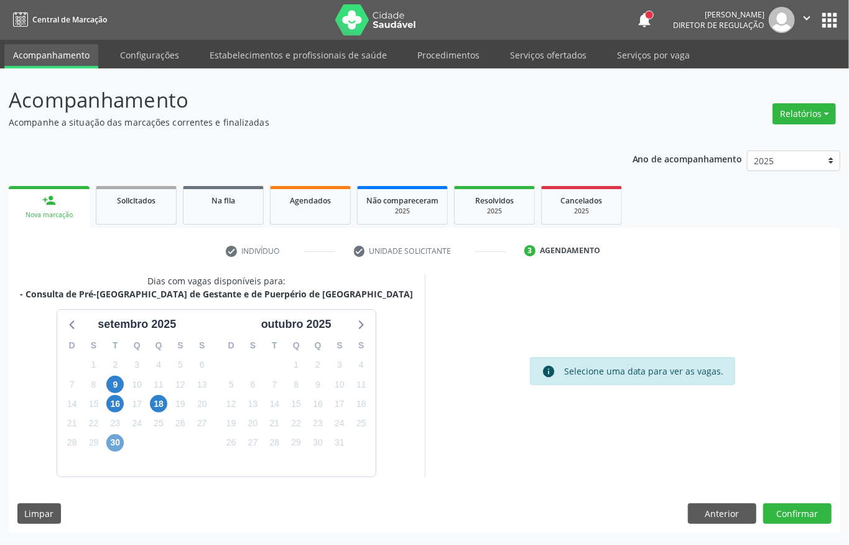
click at [116, 444] on span "30" at bounding box center [114, 442] width 17 height 17
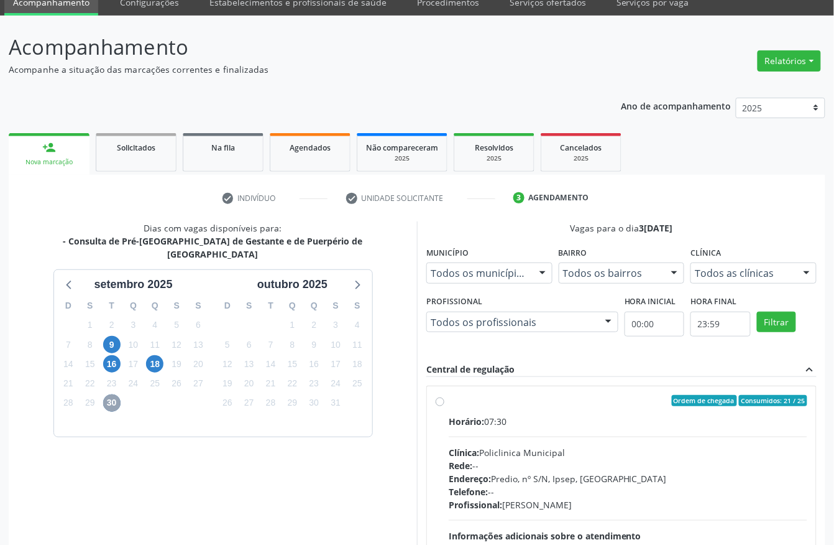
scroll to position [178, 0]
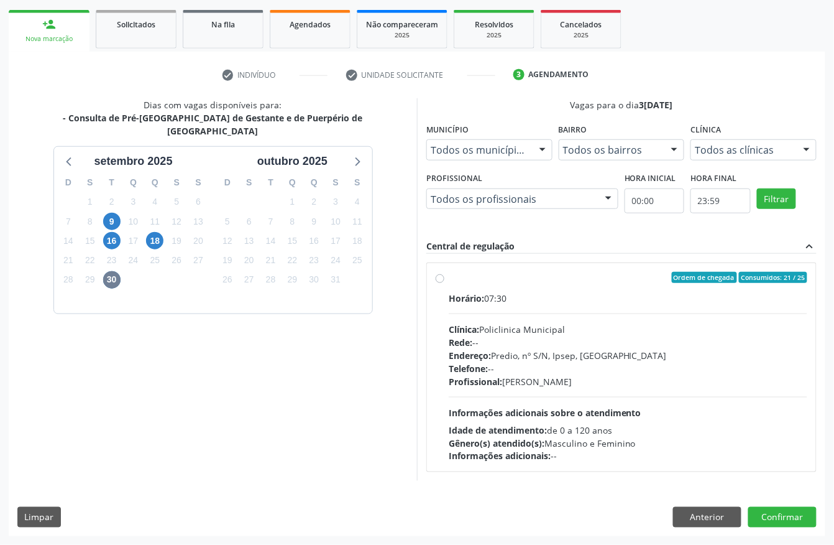
click at [535, 364] on div "Telefone: --" at bounding box center [628, 368] width 359 height 13
click at [445, 283] on input "Ordem de chegada Consumidos: 21 / 25 Horário: 07:30 Clínica: Policlinica Munici…" at bounding box center [440, 277] width 9 height 11
radio input "true"
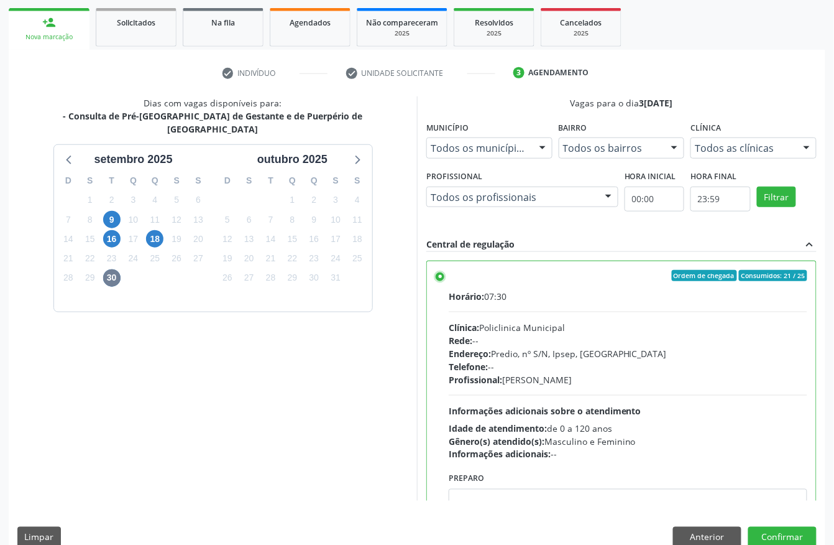
scroll to position [199, 0]
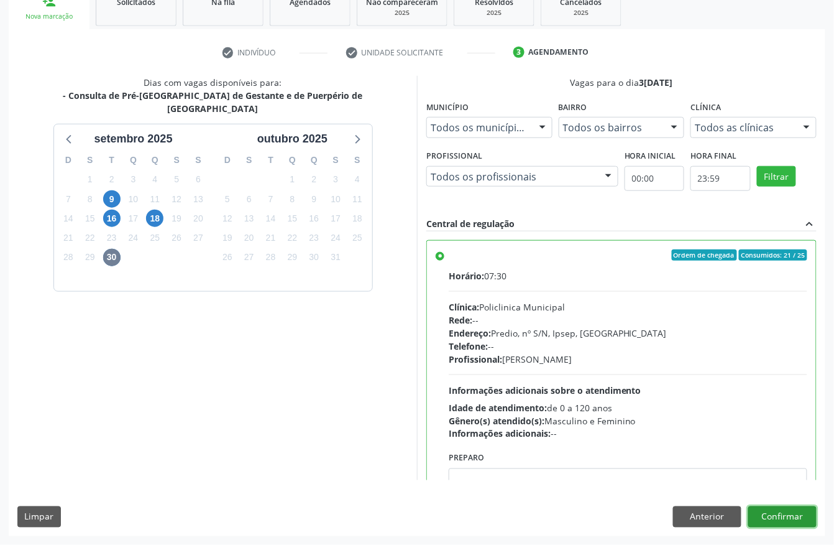
click at [752, 520] on button "Confirmar" at bounding box center [783, 516] width 68 height 21
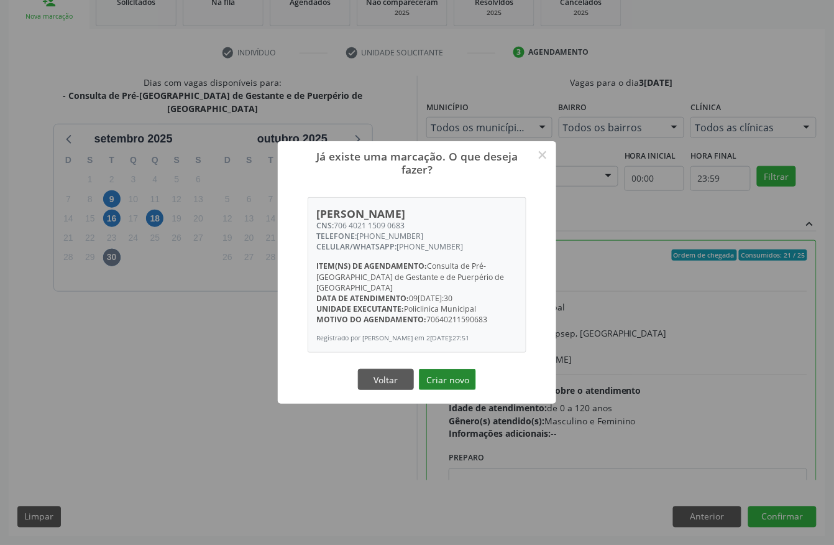
click at [443, 374] on button "Criar novo" at bounding box center [447, 379] width 57 height 21
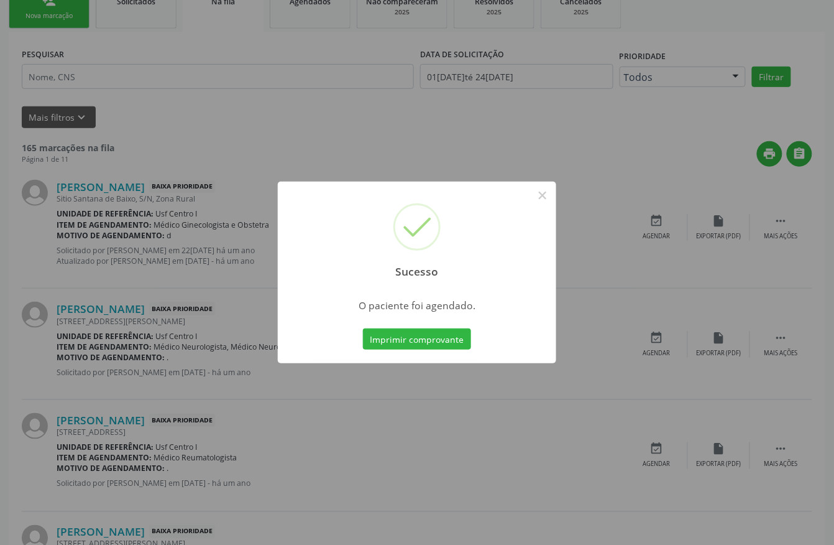
scroll to position [0, 0]
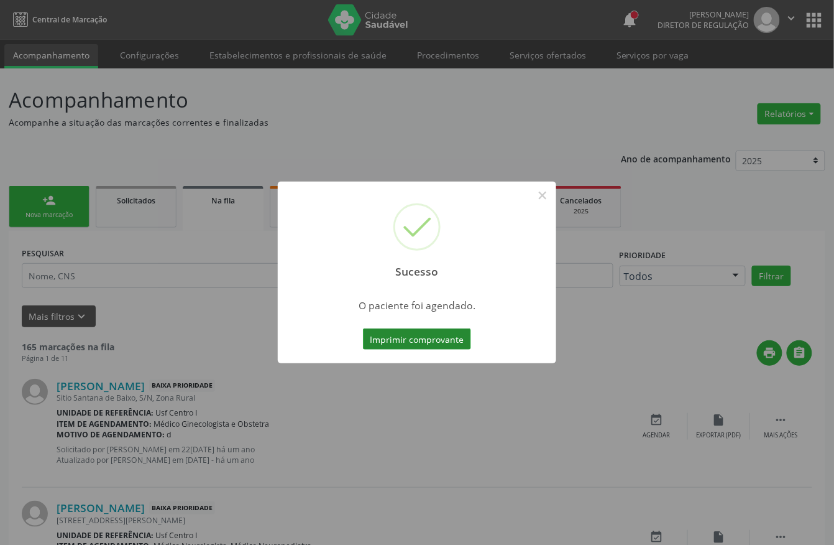
click at [436, 339] on button "Imprimir comprovante" at bounding box center [417, 338] width 108 height 21
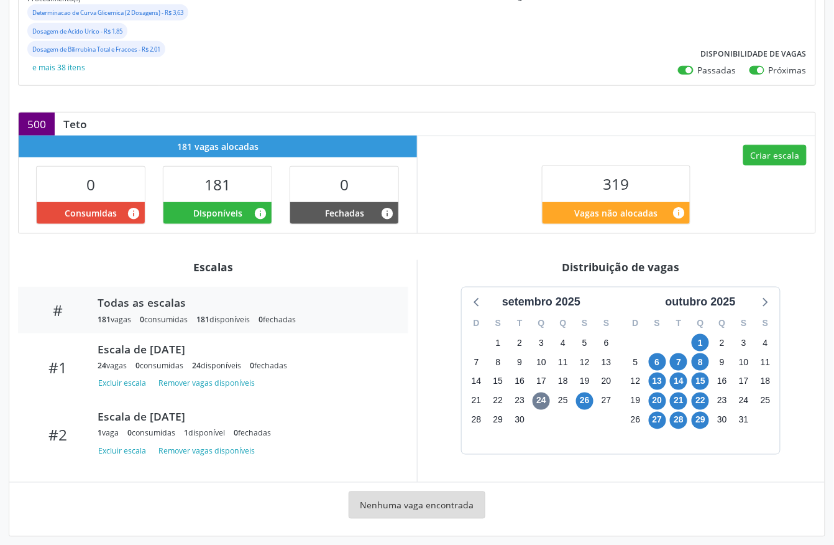
scroll to position [262, 0]
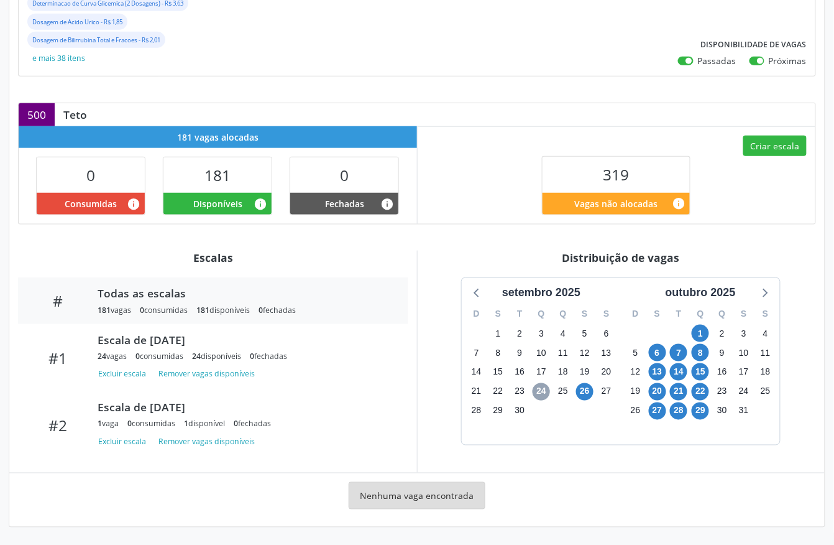
click at [542, 389] on span "24" at bounding box center [541, 391] width 17 height 17
click at [586, 389] on span "26" at bounding box center [584, 391] width 17 height 17
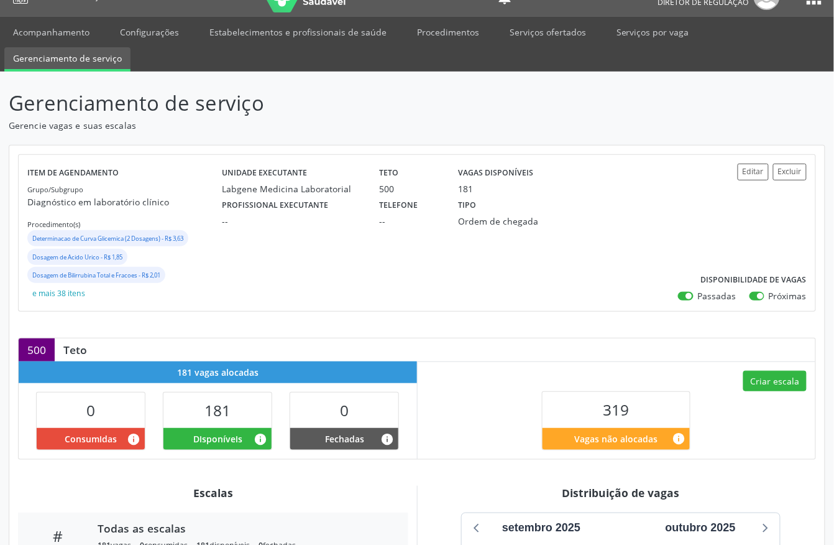
scroll to position [0, 0]
